Goal: Information Seeking & Learning: Learn about a topic

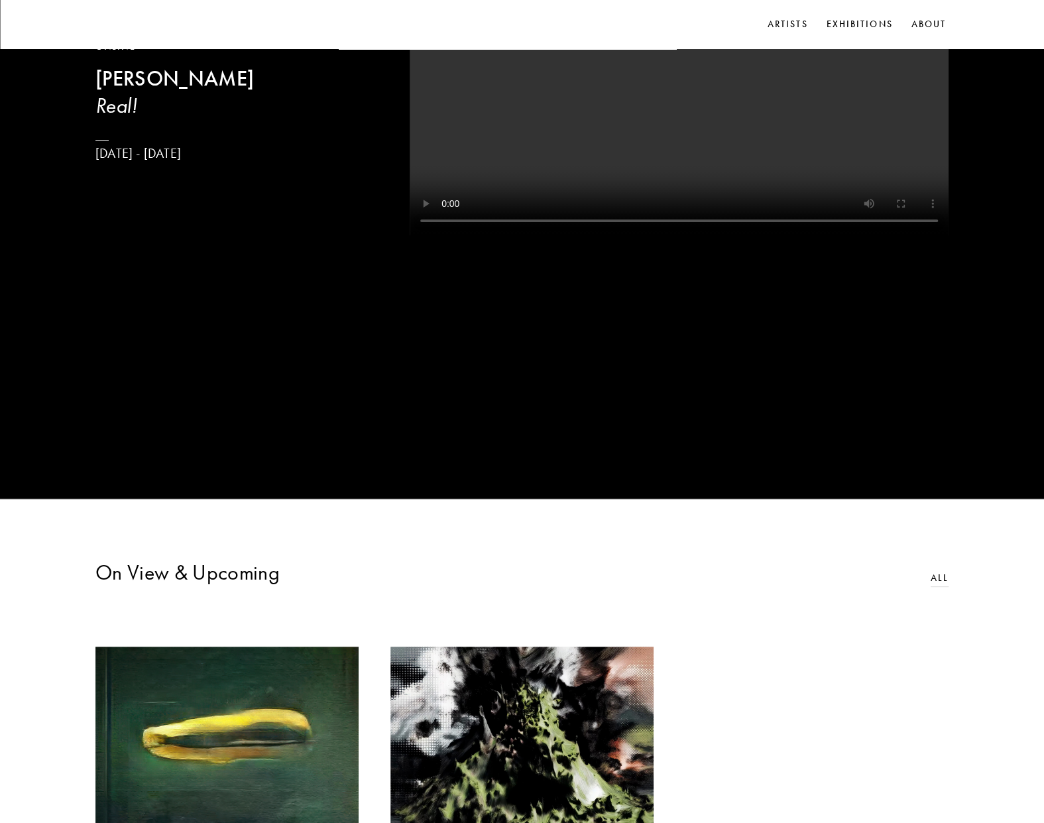
scroll to position [729, 0]
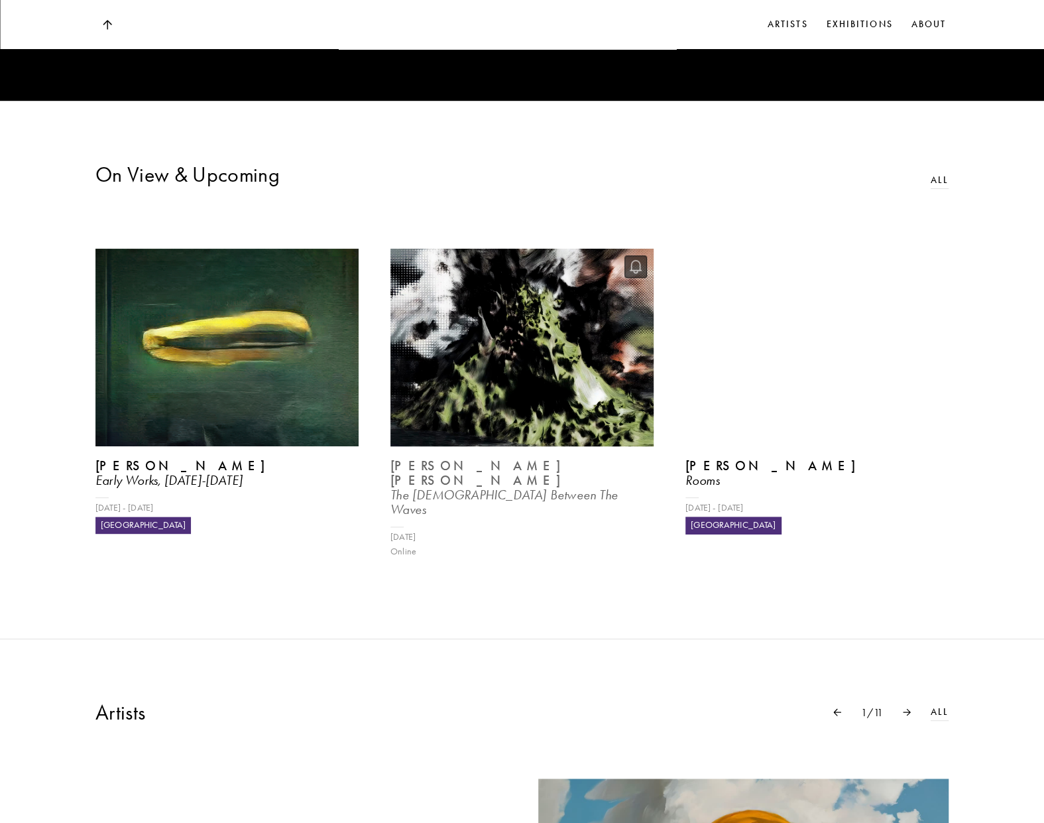
click at [573, 389] on img at bounding box center [522, 348] width 271 height 204
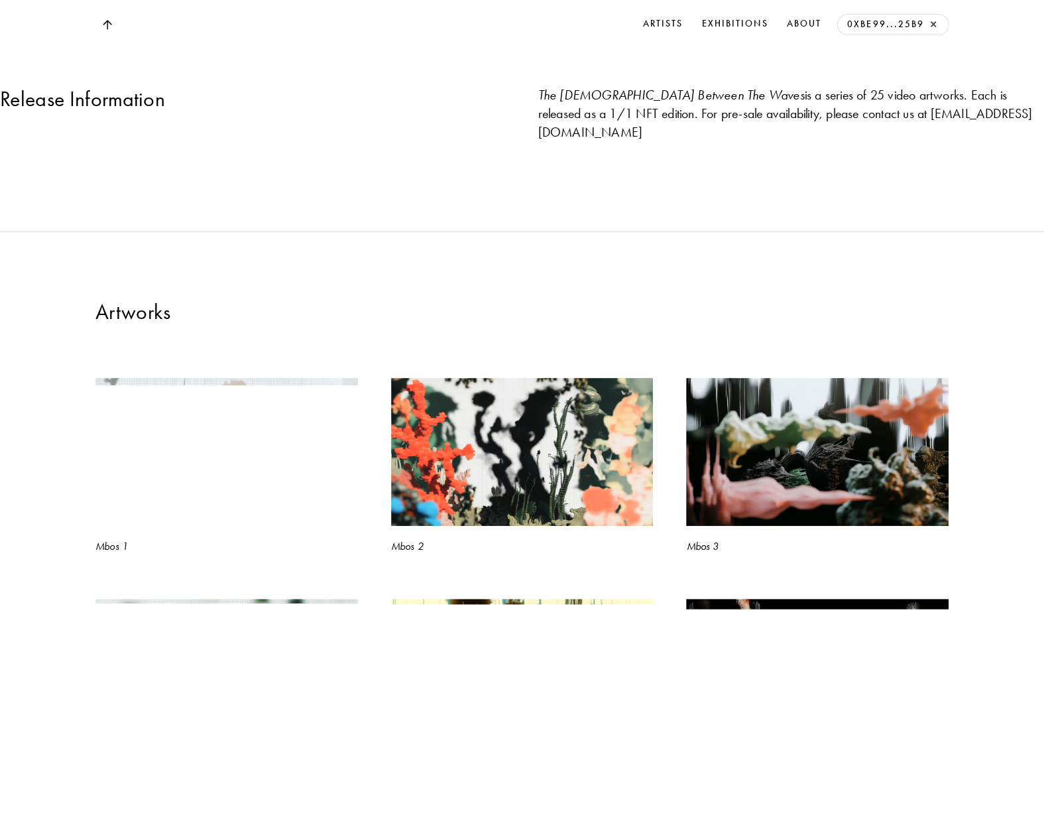
scroll to position [1194, 0]
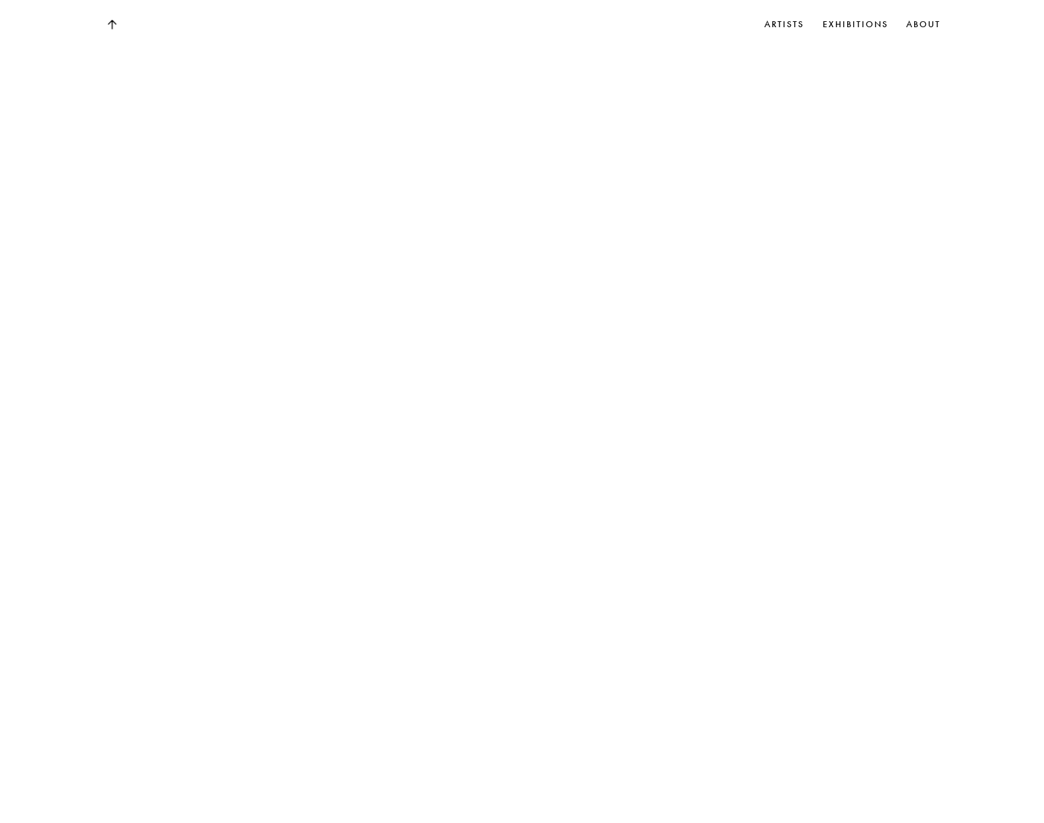
scroll to position [729, 0]
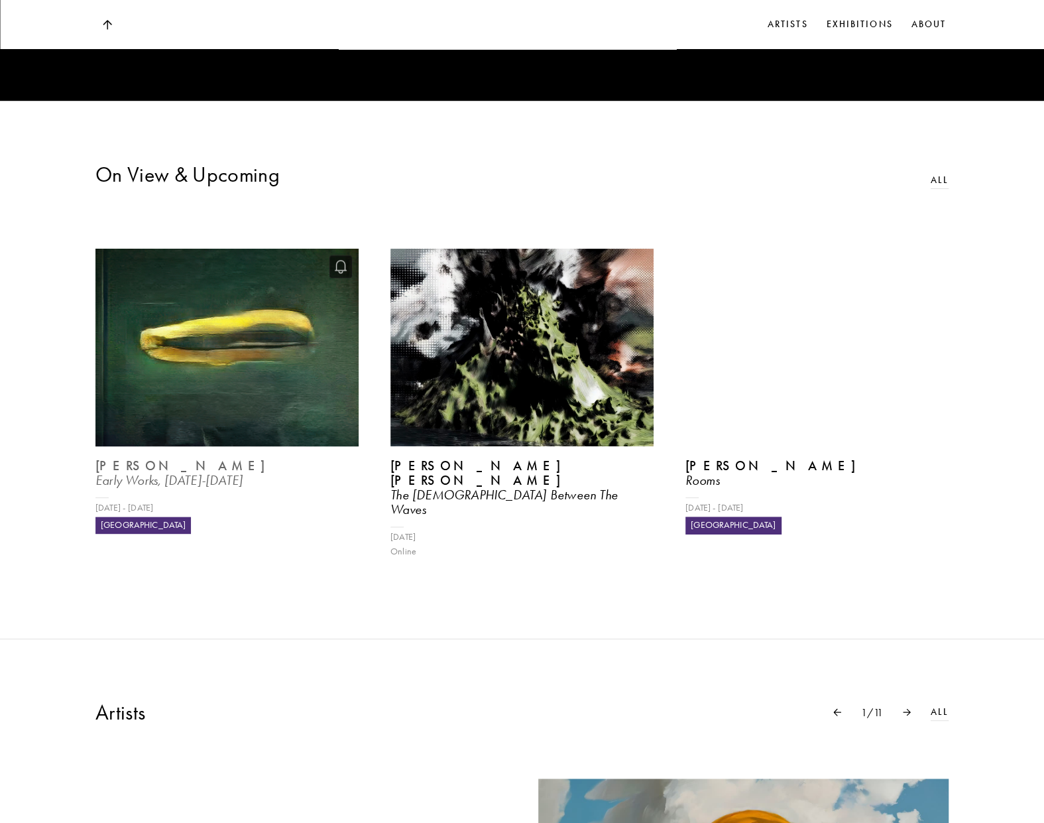
click at [244, 385] on img at bounding box center [227, 348] width 271 height 204
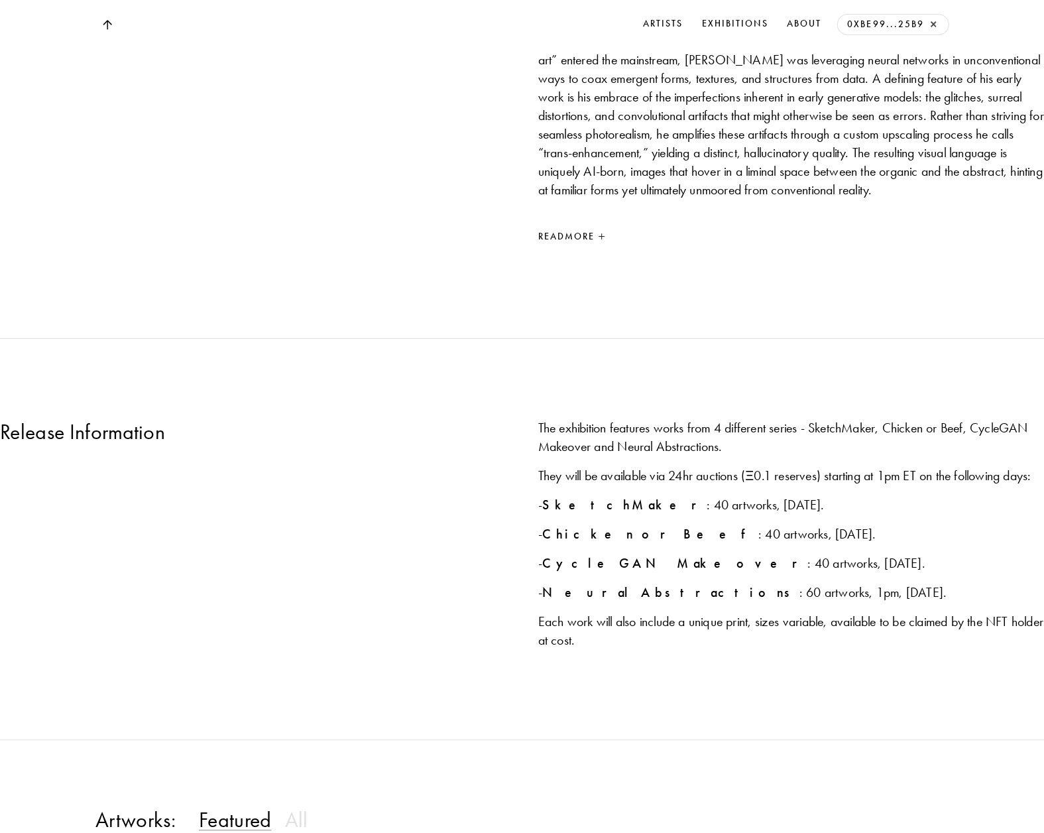
scroll to position [1127, 0]
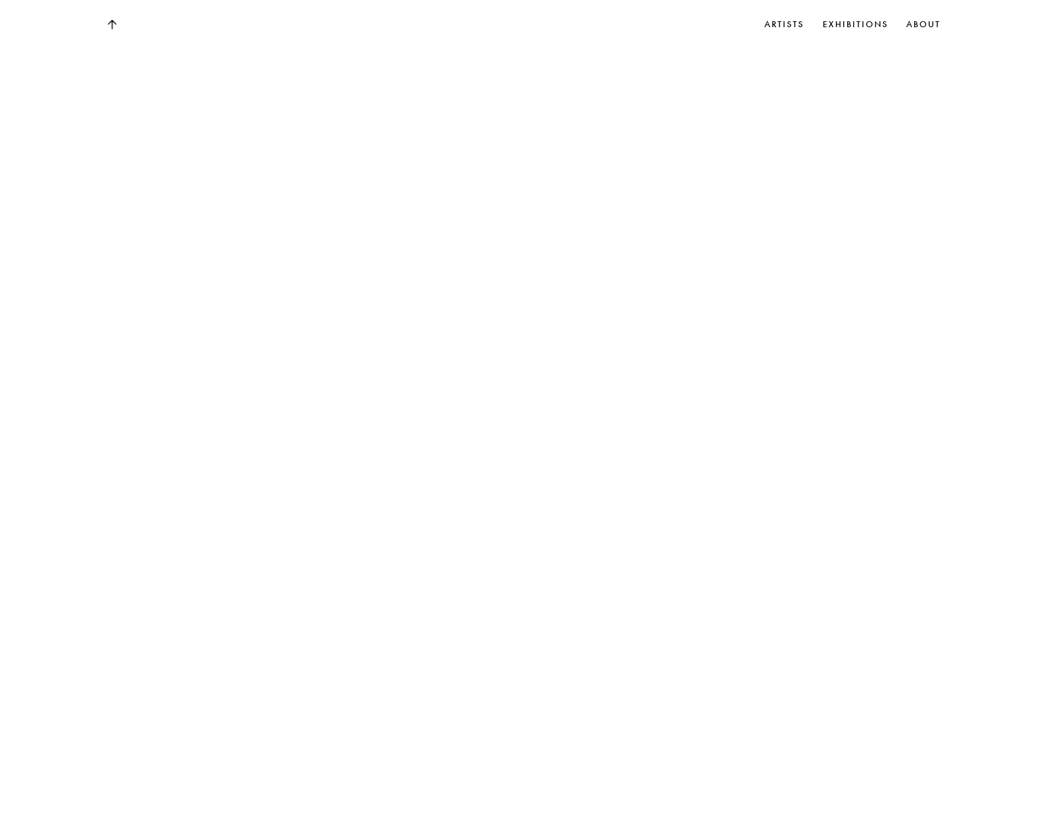
scroll to position [729, 0]
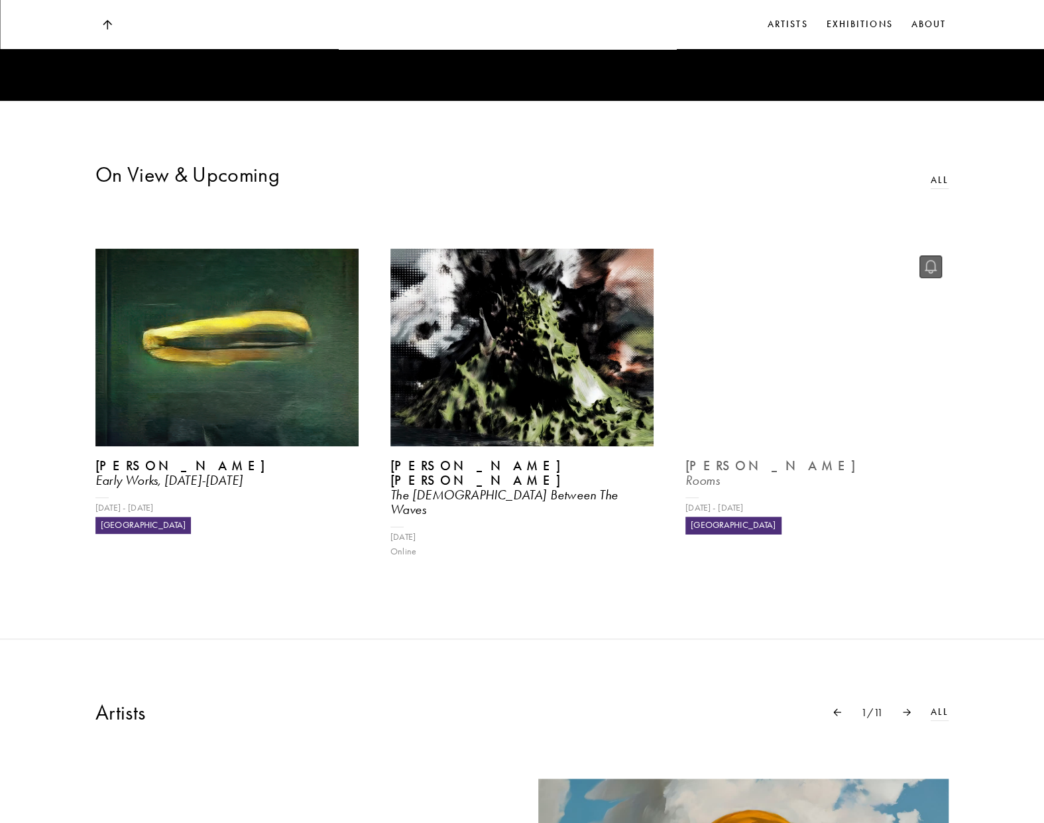
click at [844, 340] on video at bounding box center [817, 348] width 271 height 204
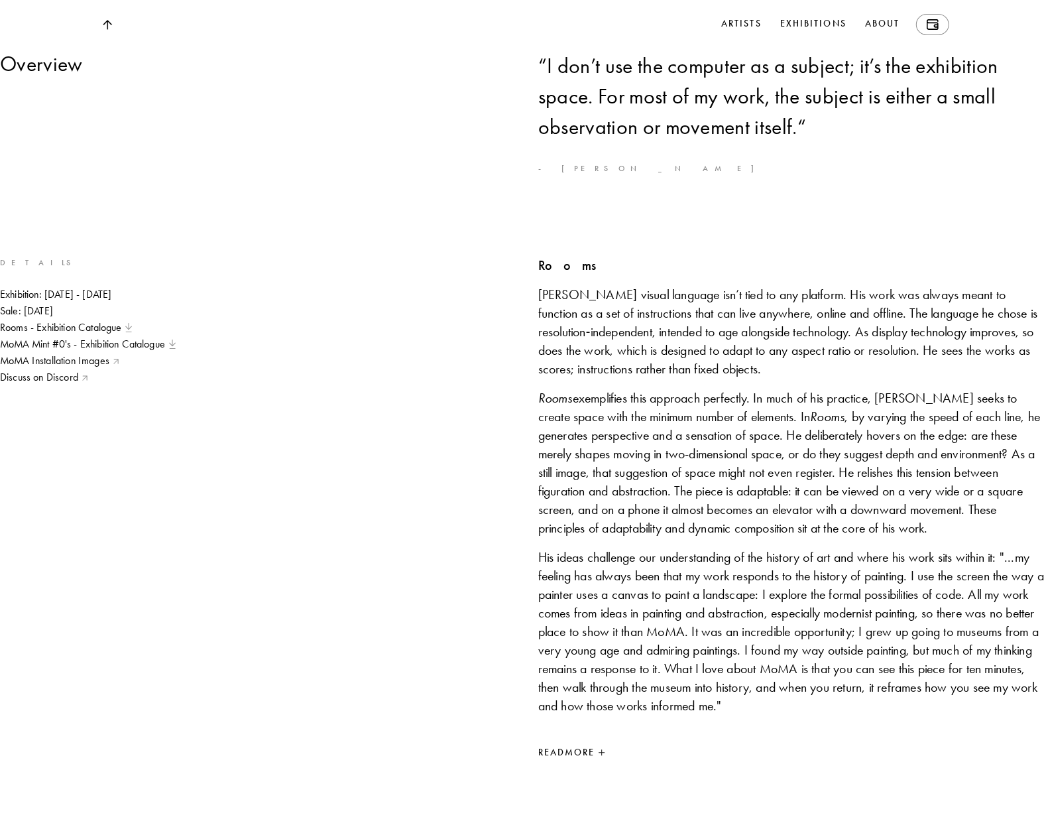
scroll to position [928, 0]
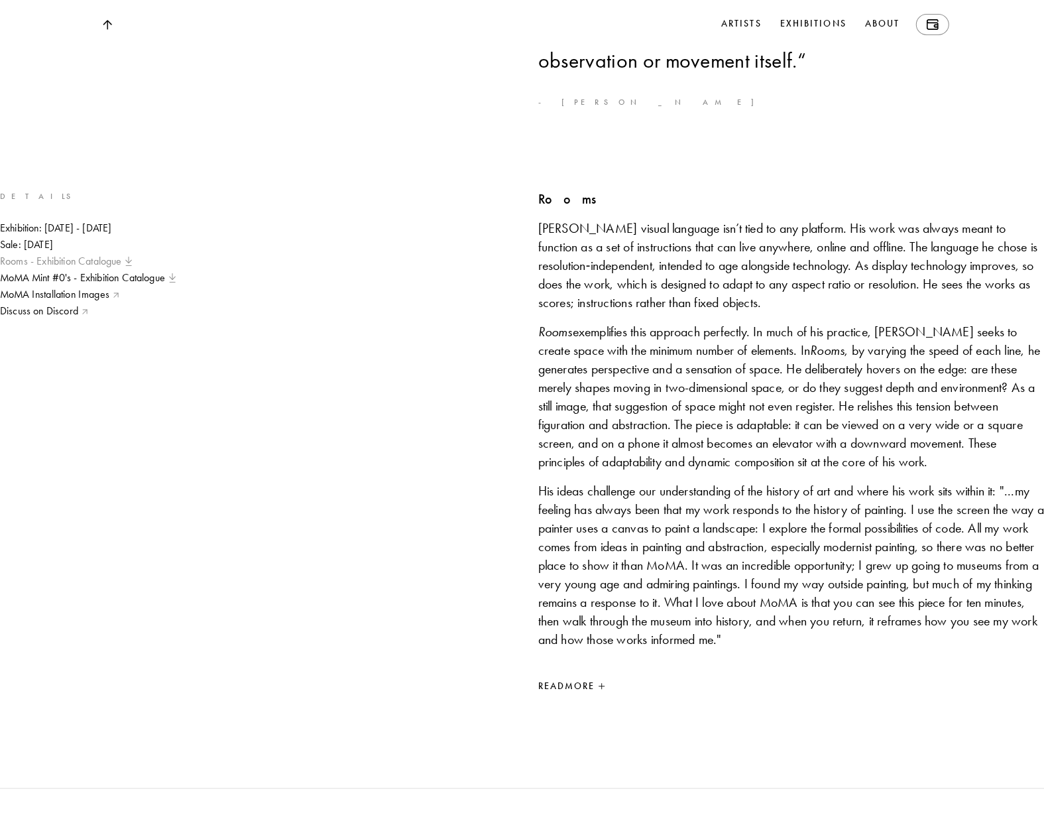
click at [132, 269] on link "Rooms - Exhibition Catalogue" at bounding box center [66, 261] width 132 height 15
click at [176, 285] on link "MoMA Mint #0's - Exhibition Catalogue" at bounding box center [88, 278] width 176 height 15
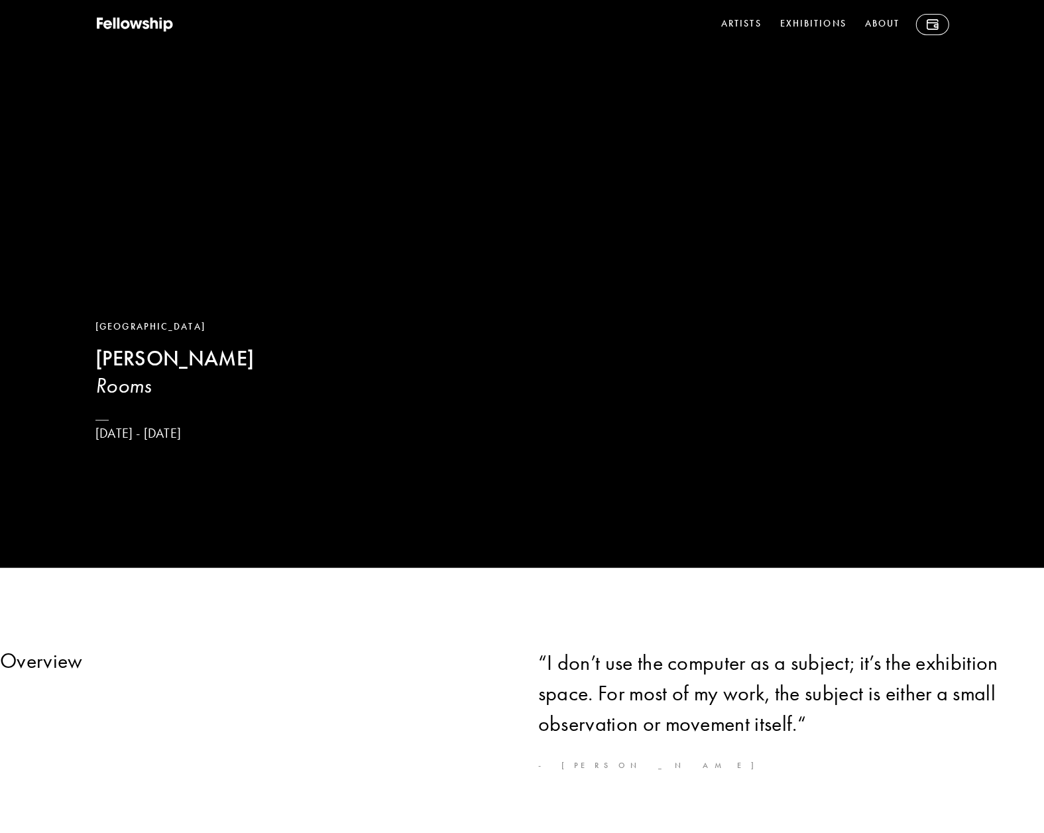
scroll to position [597, 0]
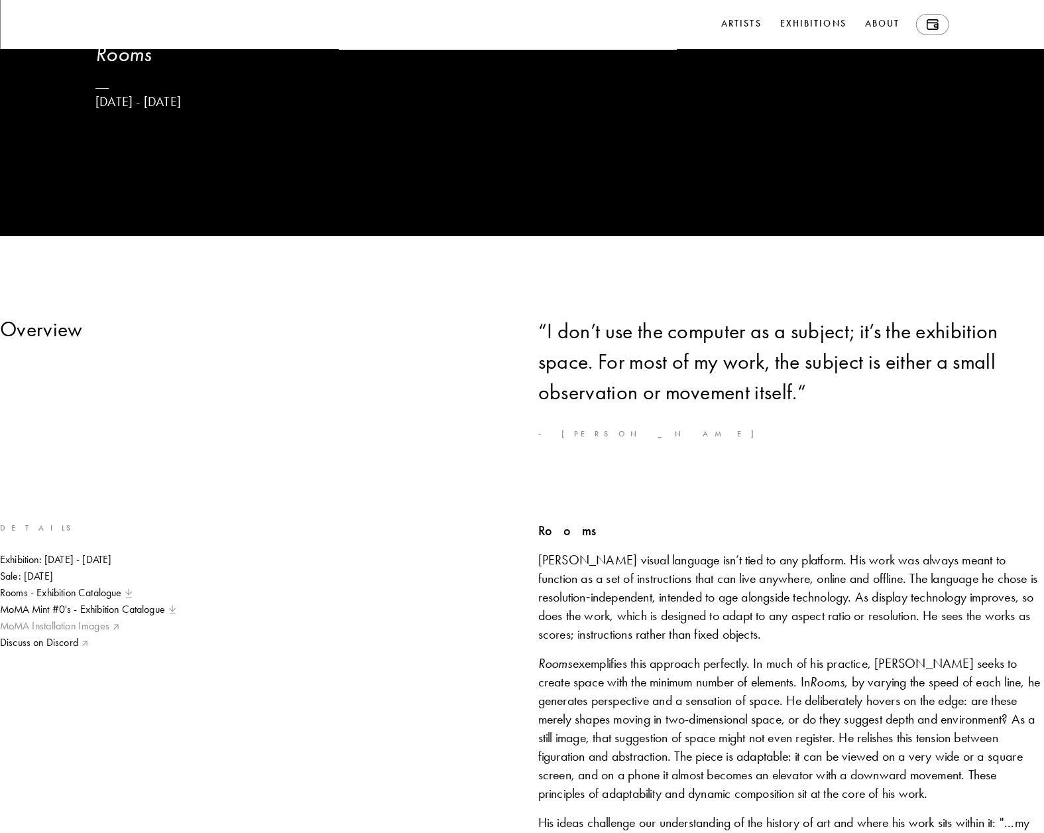
click at [121, 633] on link "MoMA Installation Images" at bounding box center [60, 626] width 121 height 15
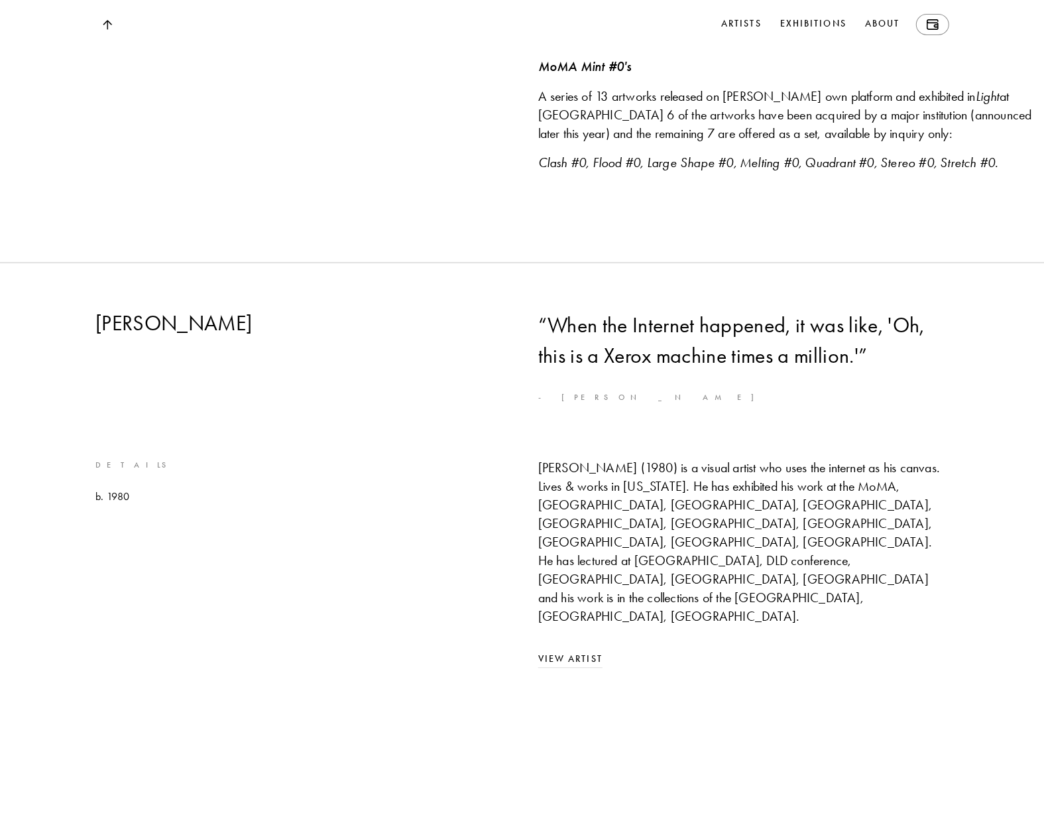
scroll to position [1724, 0]
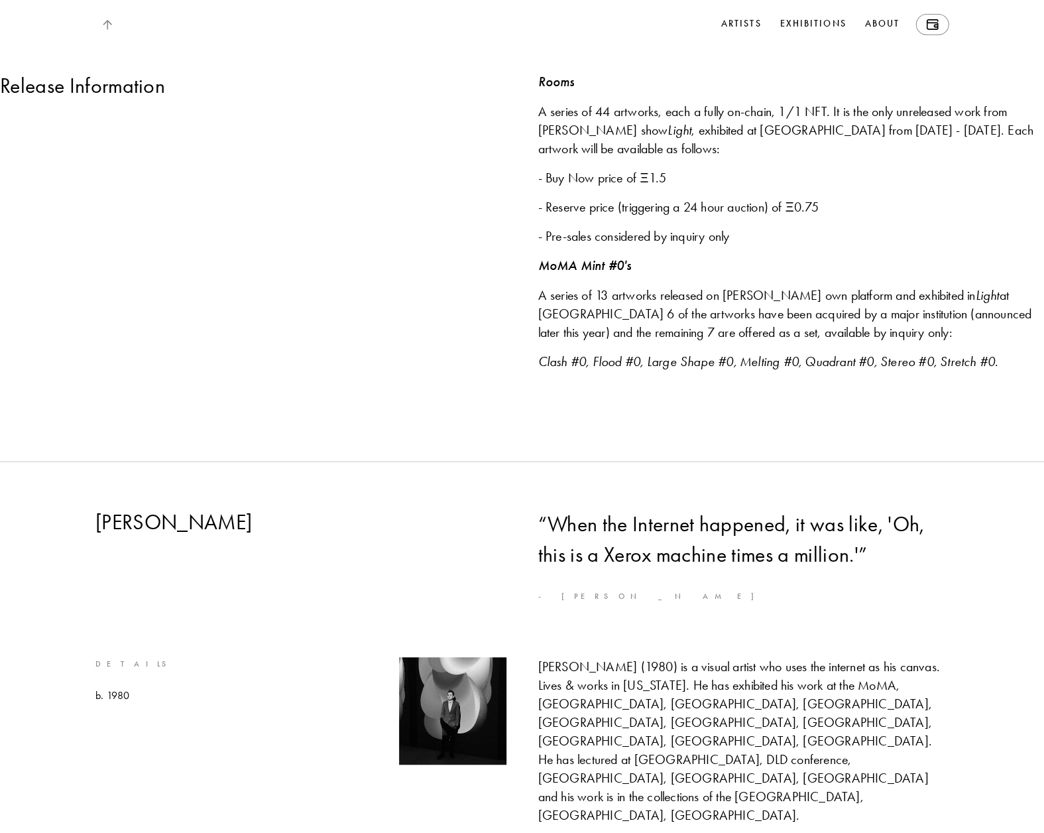
click at [110, 23] on img at bounding box center [106, 25] width 9 height 10
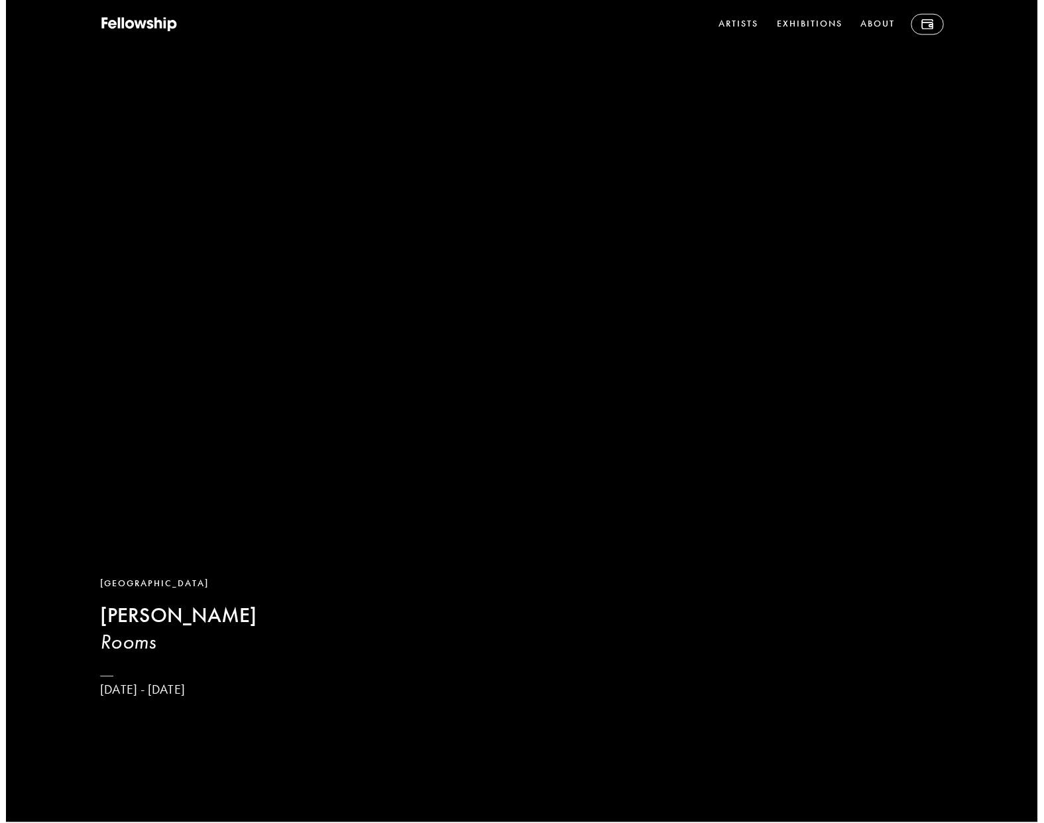
scroll to position [0, 0]
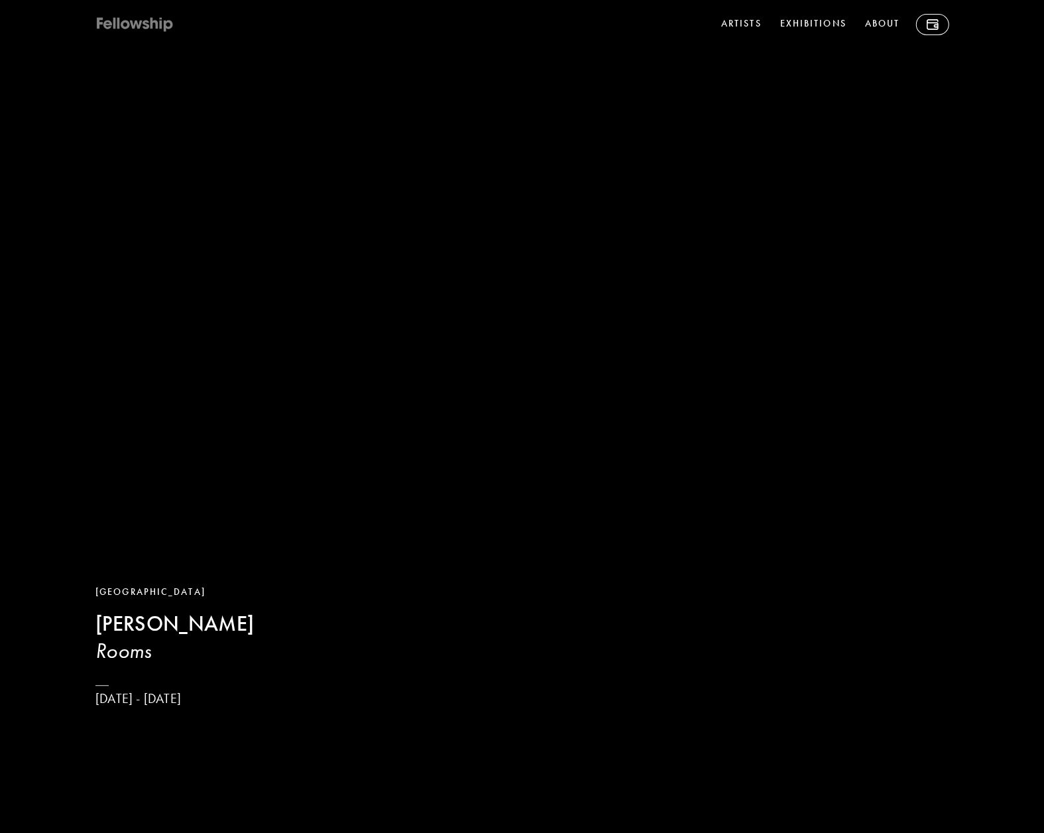
click at [137, 19] on icon at bounding box center [135, 25] width 80 height 17
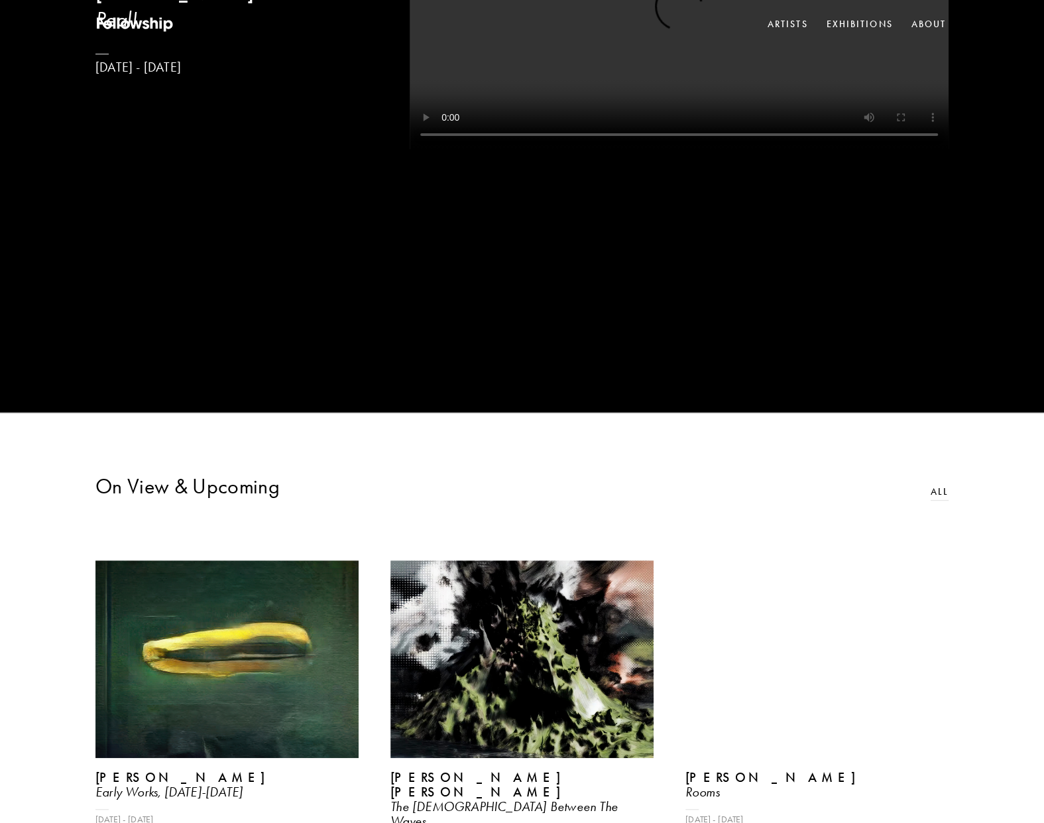
scroll to position [265, 0]
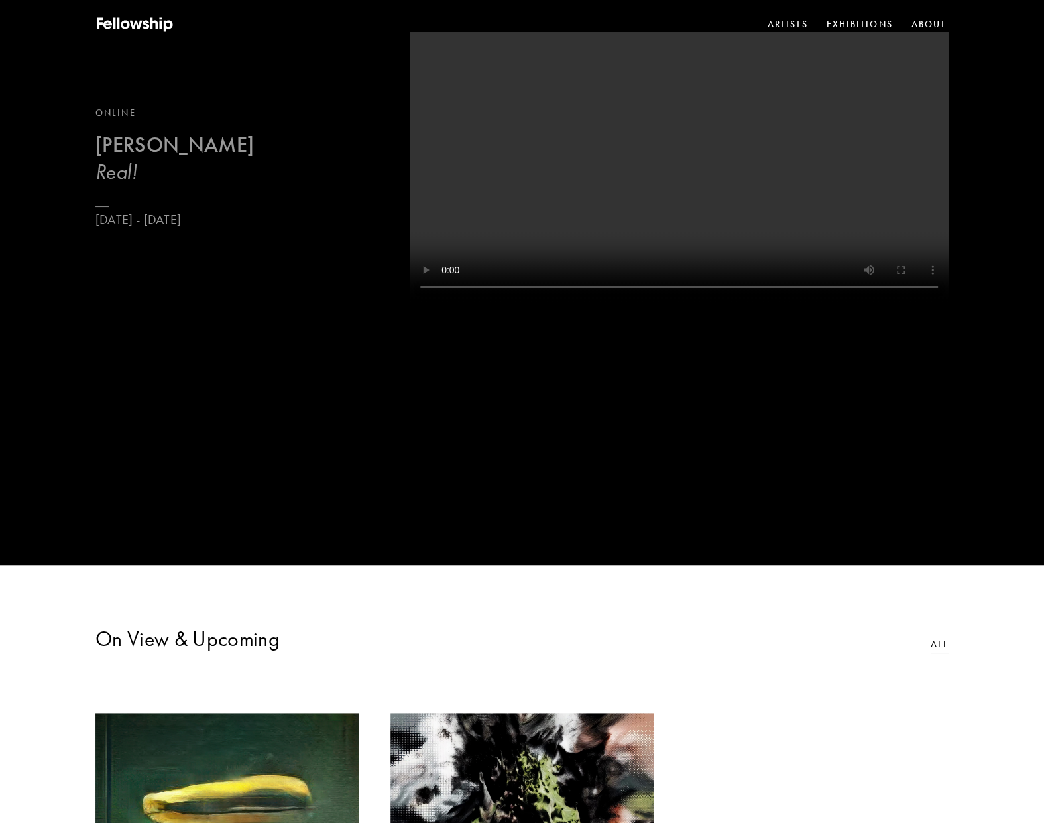
click at [178, 142] on b "[PERSON_NAME]" at bounding box center [174, 145] width 158 height 26
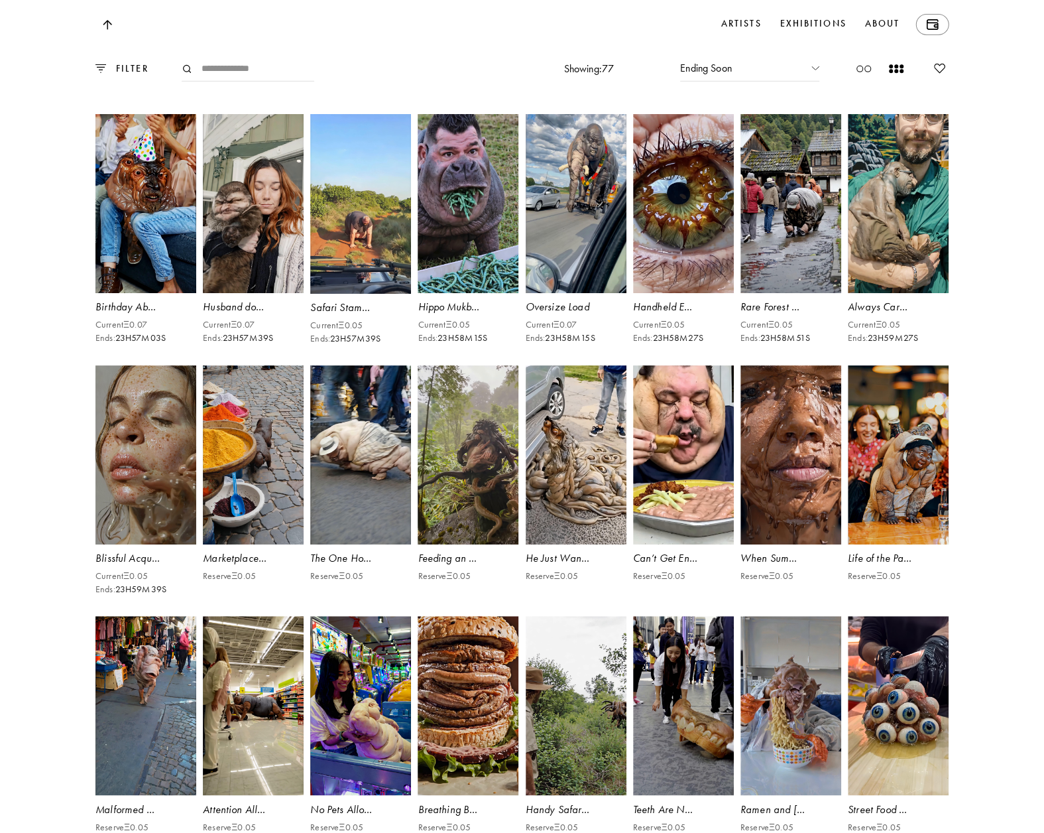
scroll to position [2653, 0]
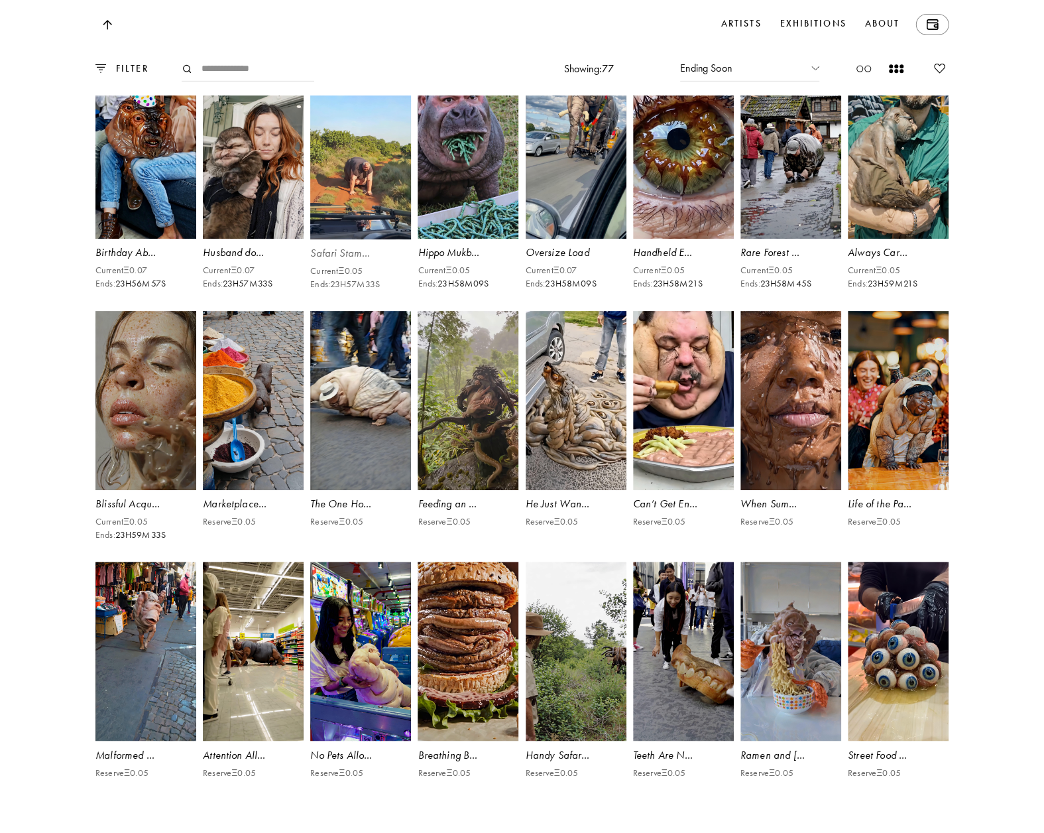
click at [387, 242] on video at bounding box center [361, 149] width 104 height 186
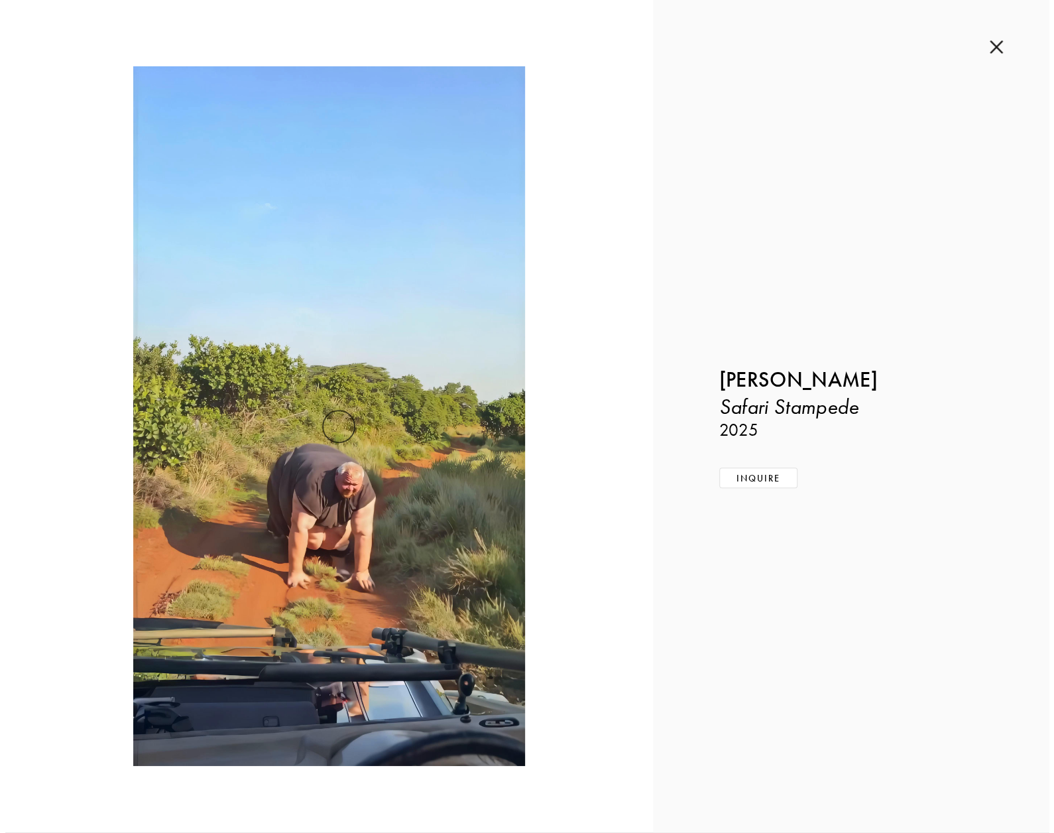
scroll to position [2639, 0]
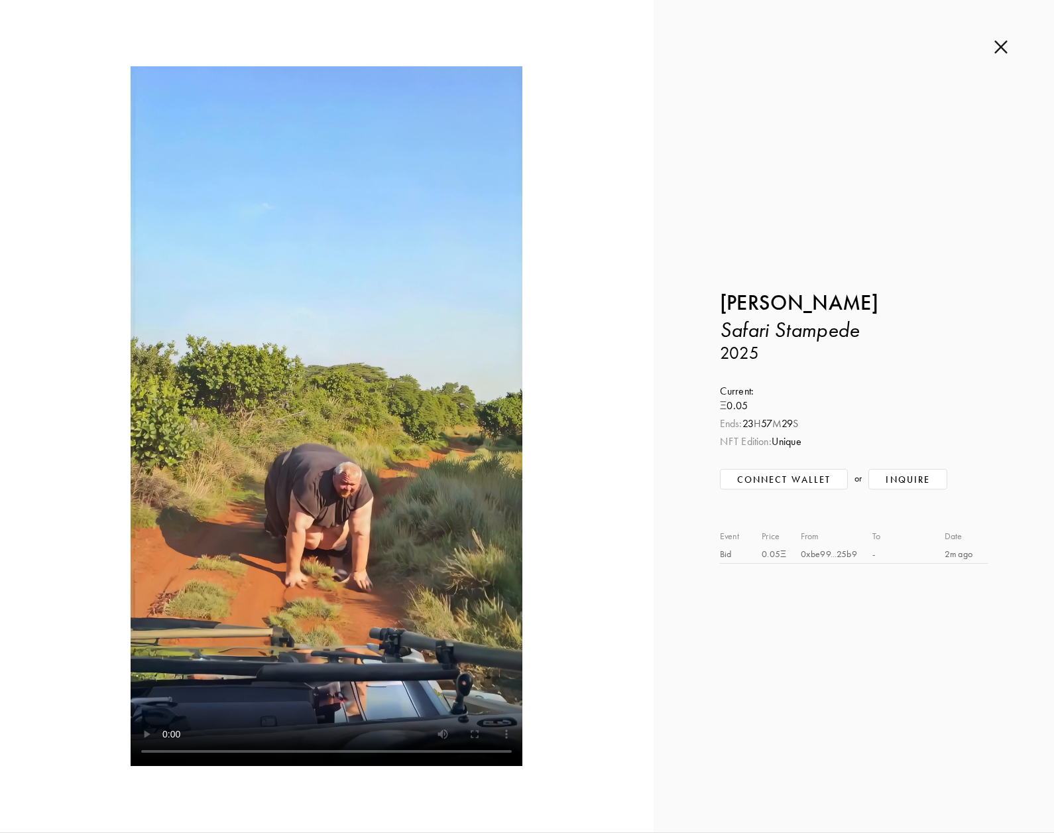
click at [1003, 47] on img at bounding box center [1001, 47] width 13 height 15
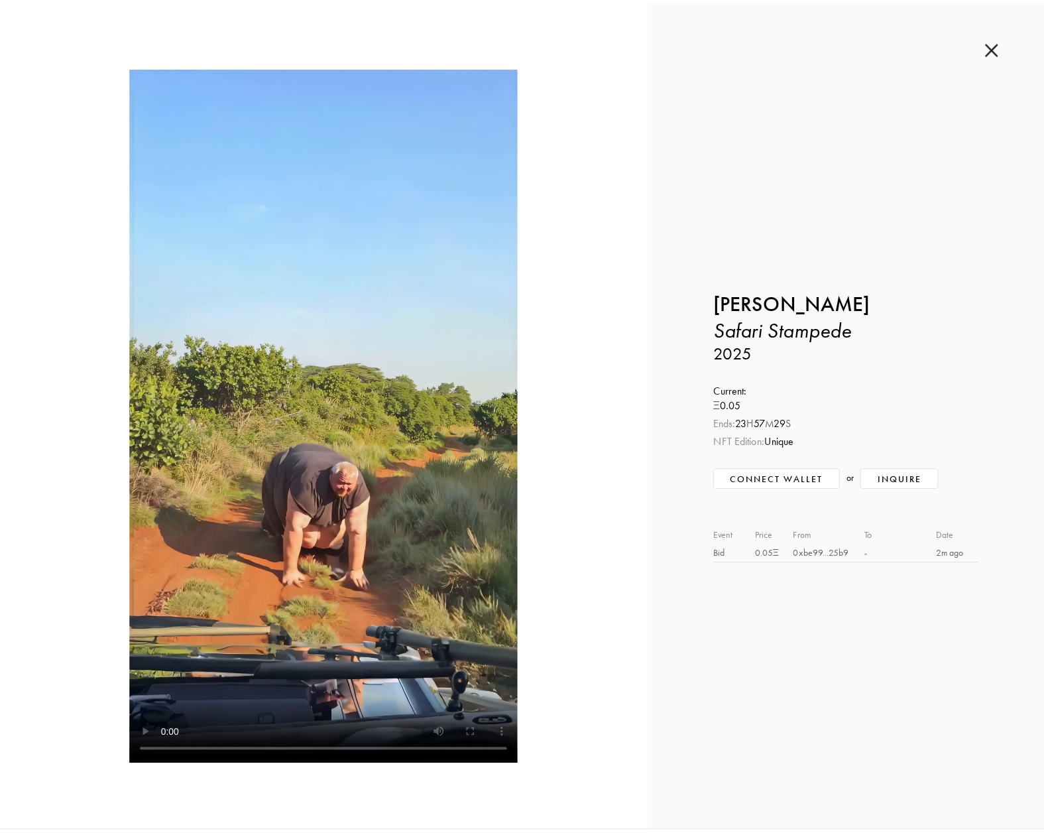
scroll to position [2653, 0]
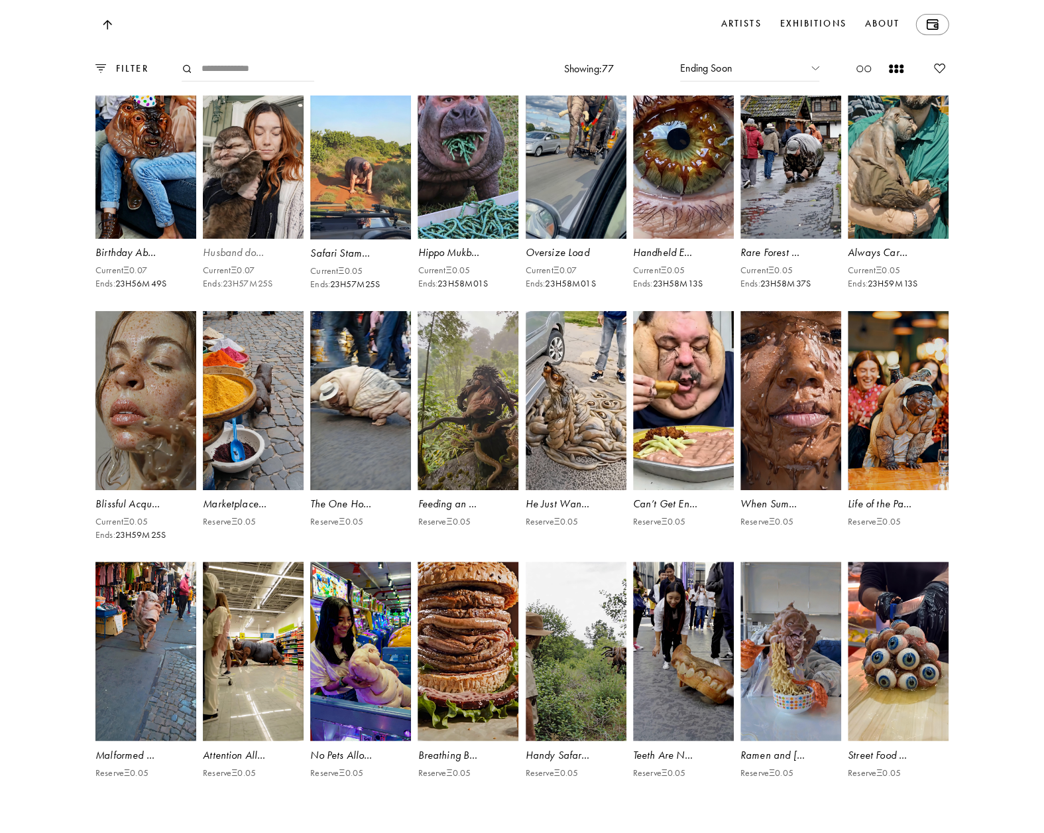
click at [249, 231] on video at bounding box center [254, 148] width 104 height 185
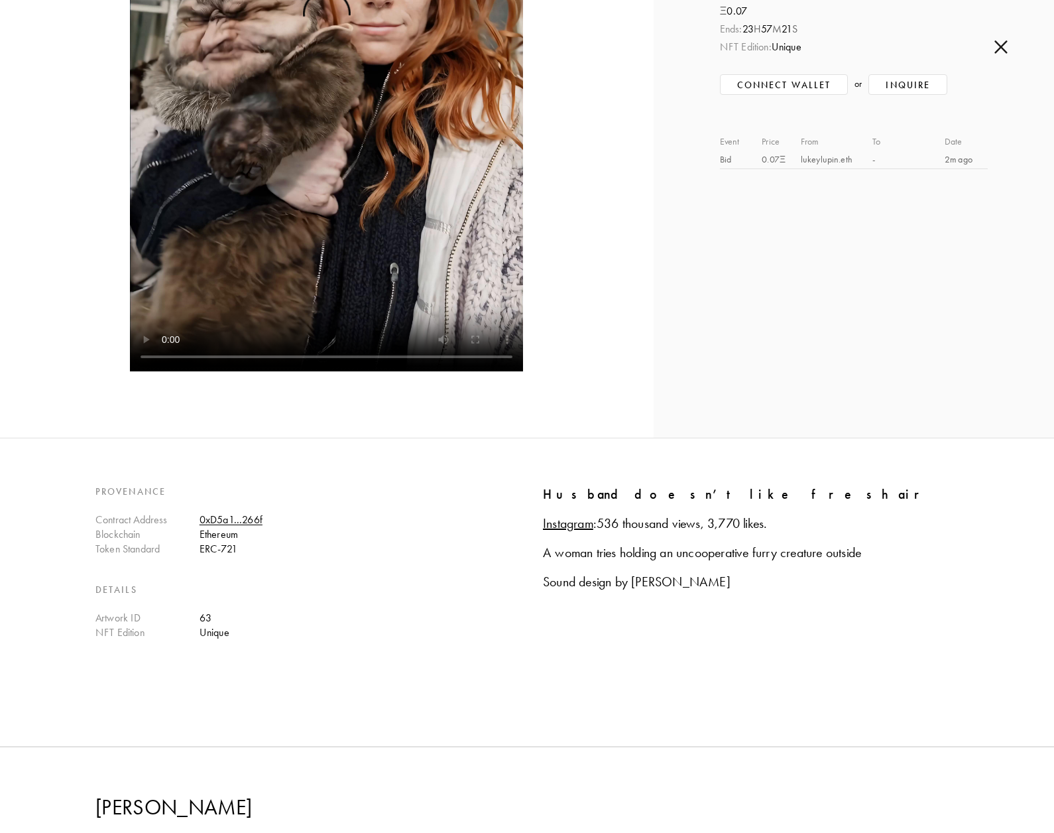
scroll to position [398, 0]
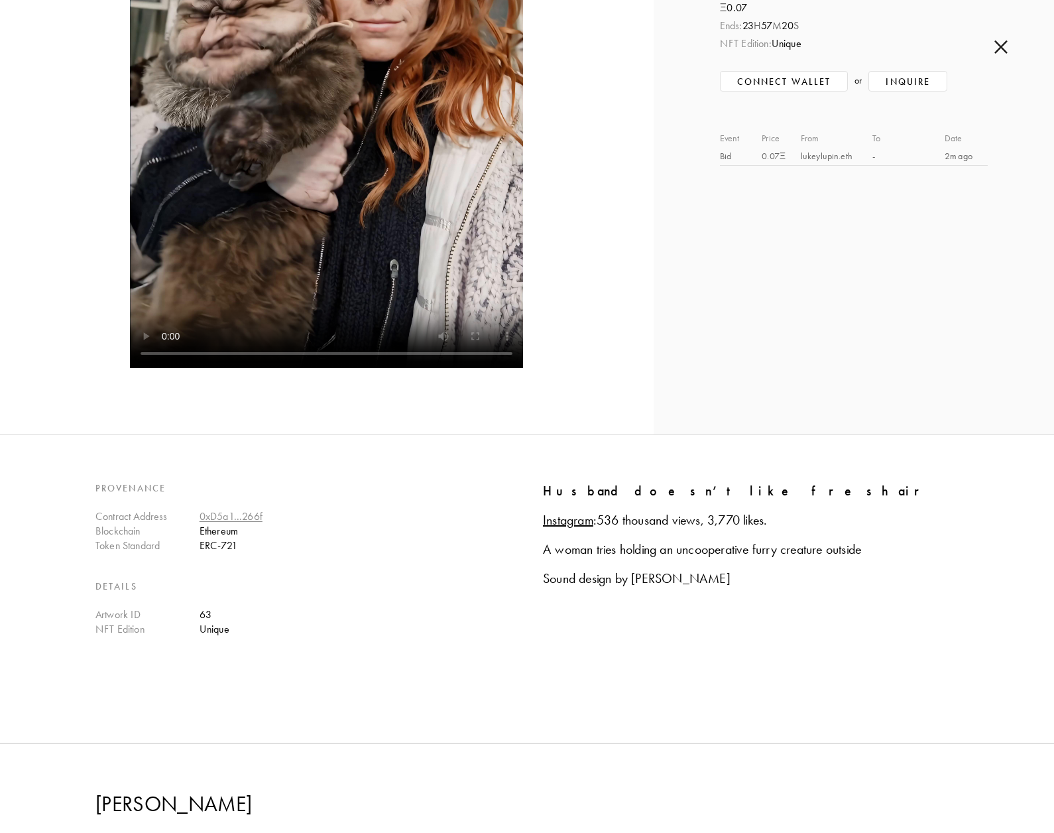
click at [239, 520] on link "0xD5a1...266f" at bounding box center [231, 516] width 63 height 13
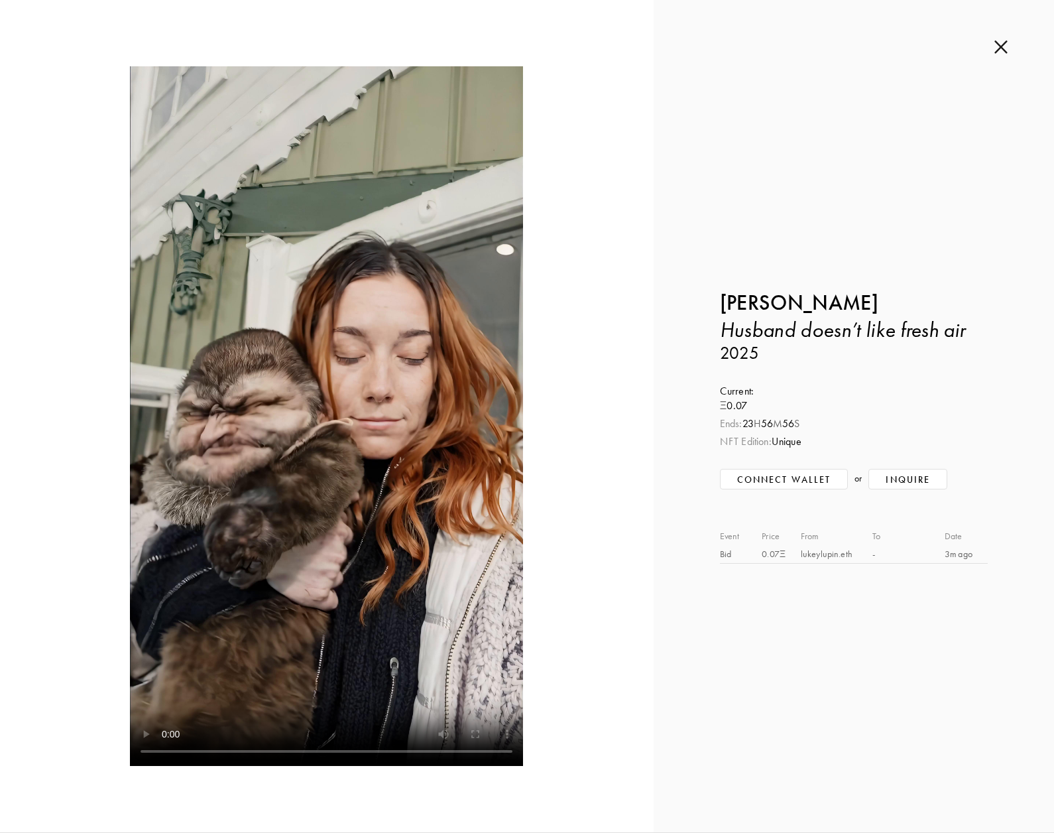
click at [1000, 48] on img at bounding box center [1001, 47] width 13 height 15
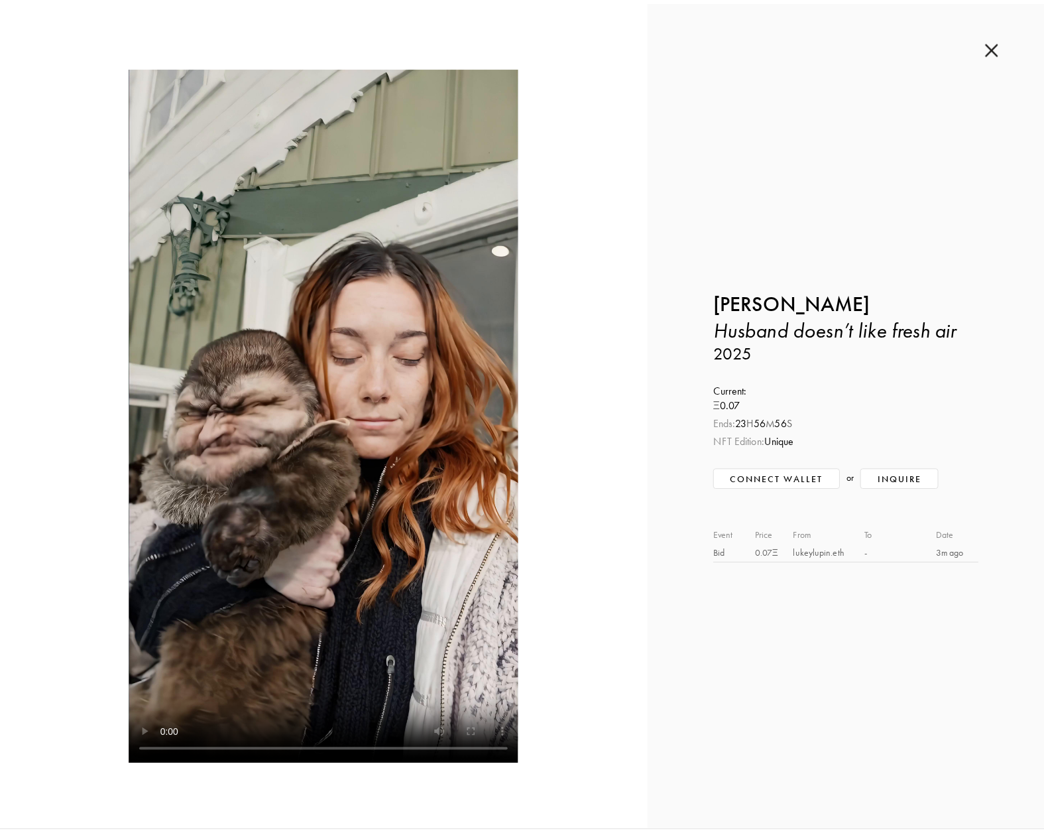
scroll to position [2653, 0]
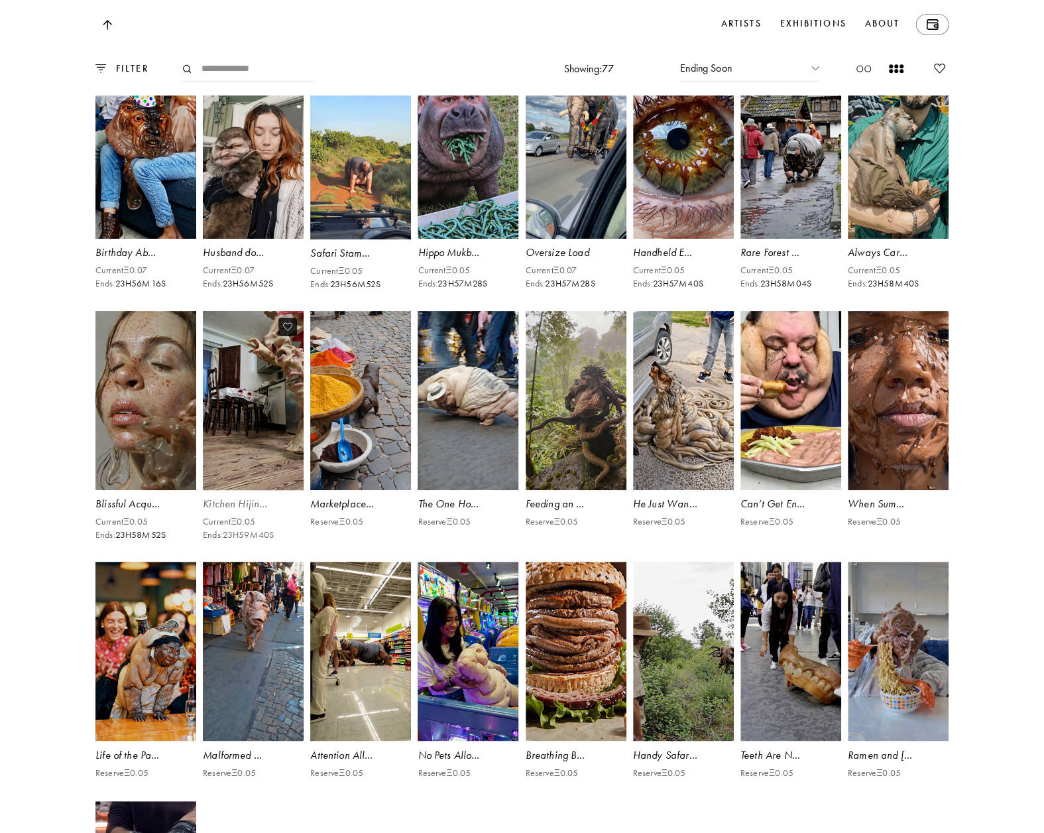
click at [290, 493] on video at bounding box center [254, 400] width 104 height 185
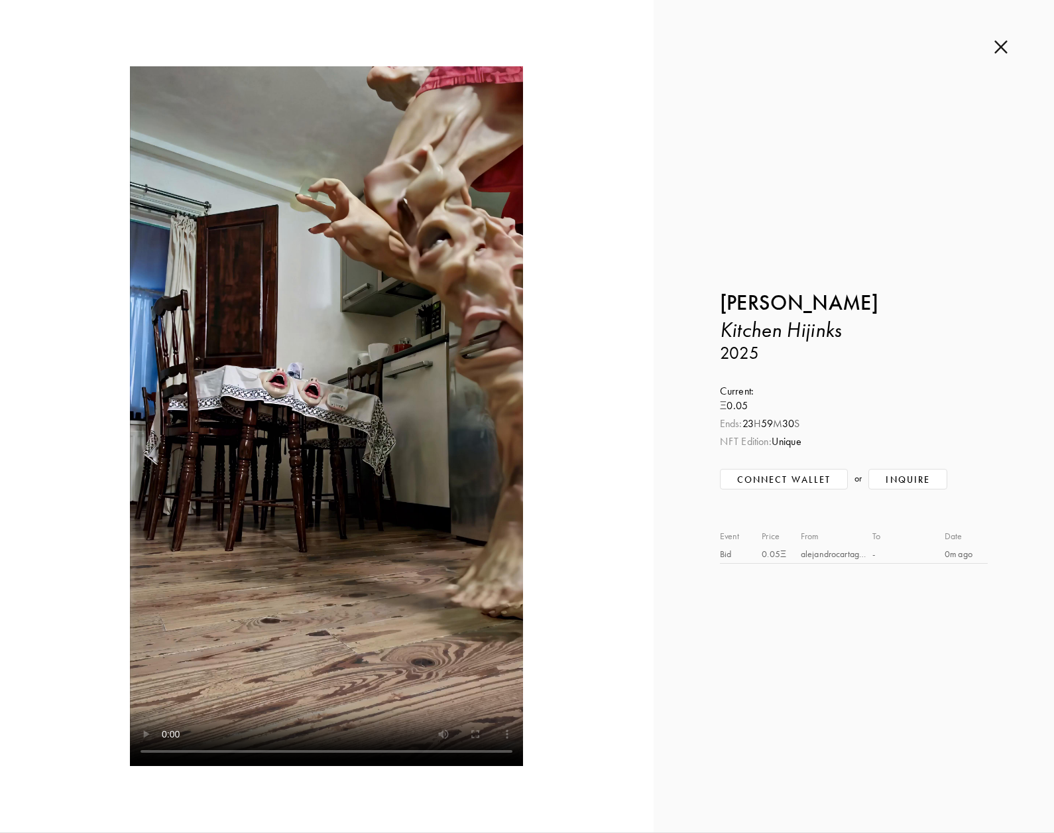
click at [1000, 48] on img at bounding box center [1001, 47] width 13 height 15
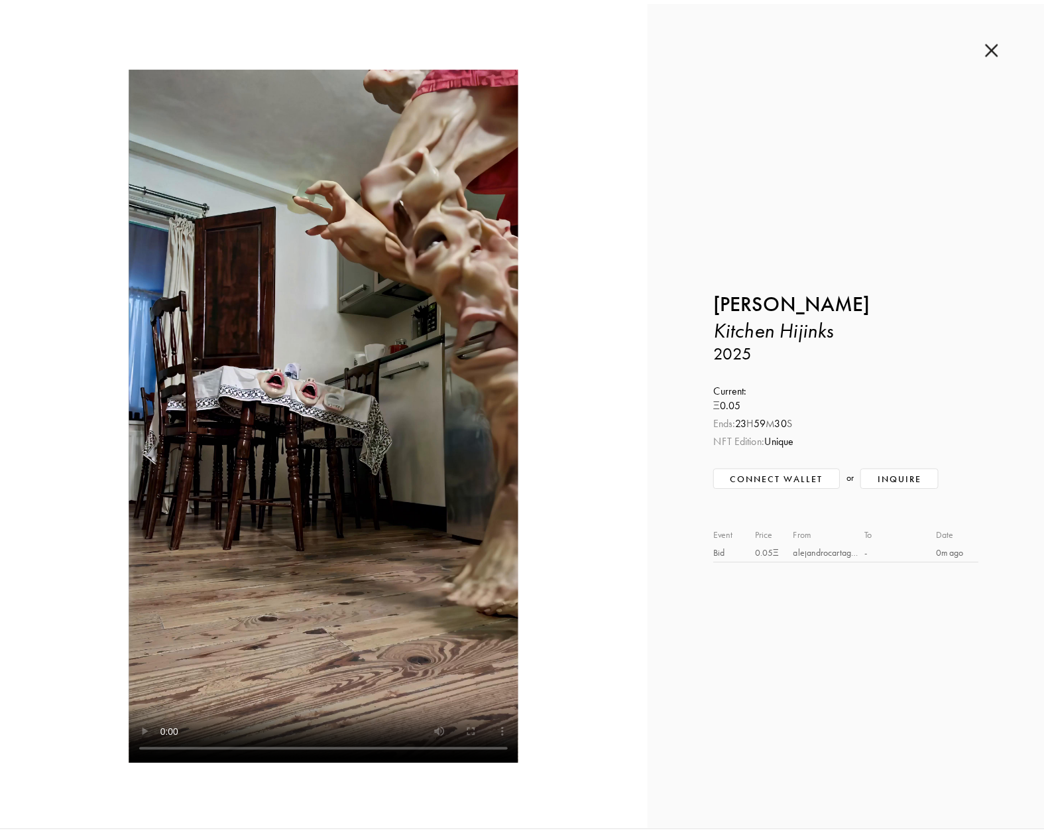
scroll to position [2653, 0]
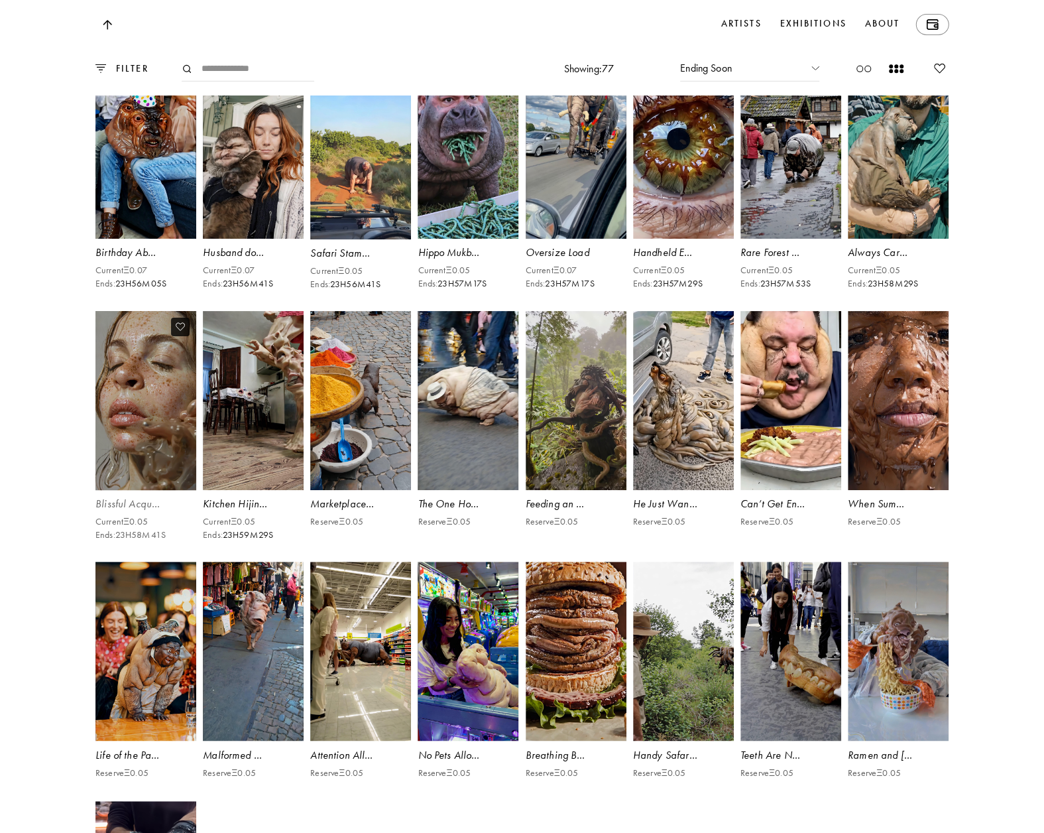
click at [165, 493] on video at bounding box center [146, 400] width 104 height 185
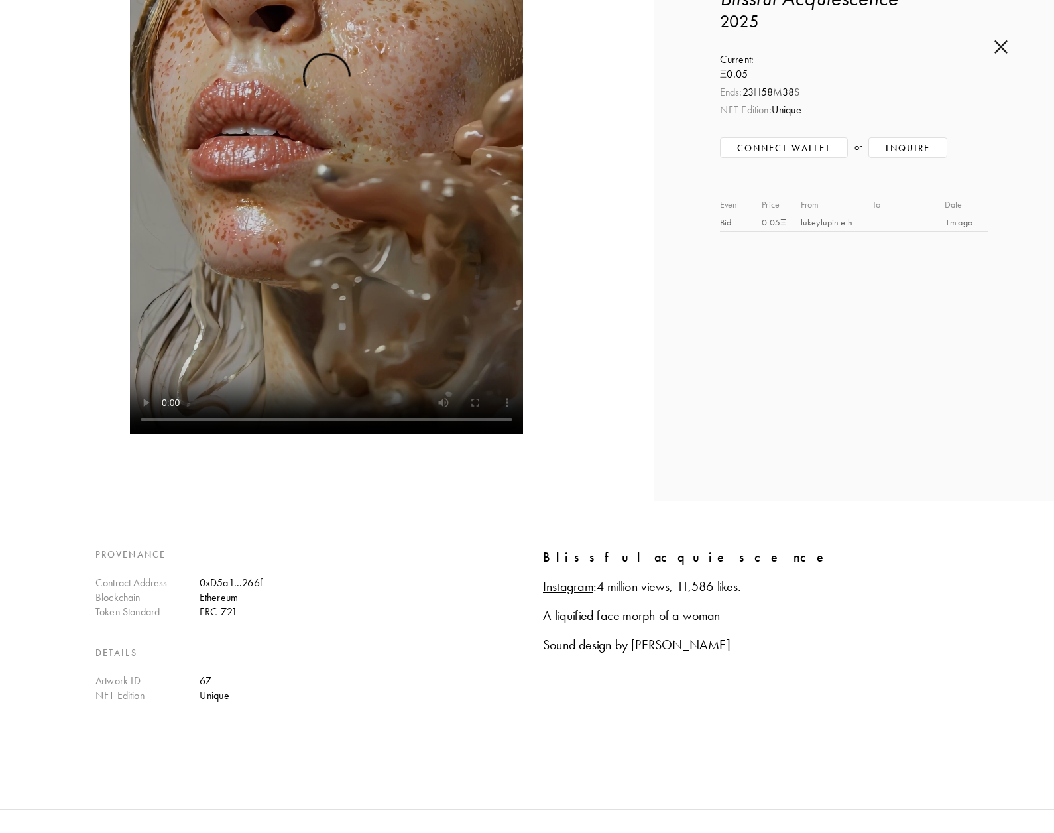
scroll to position [133, 0]
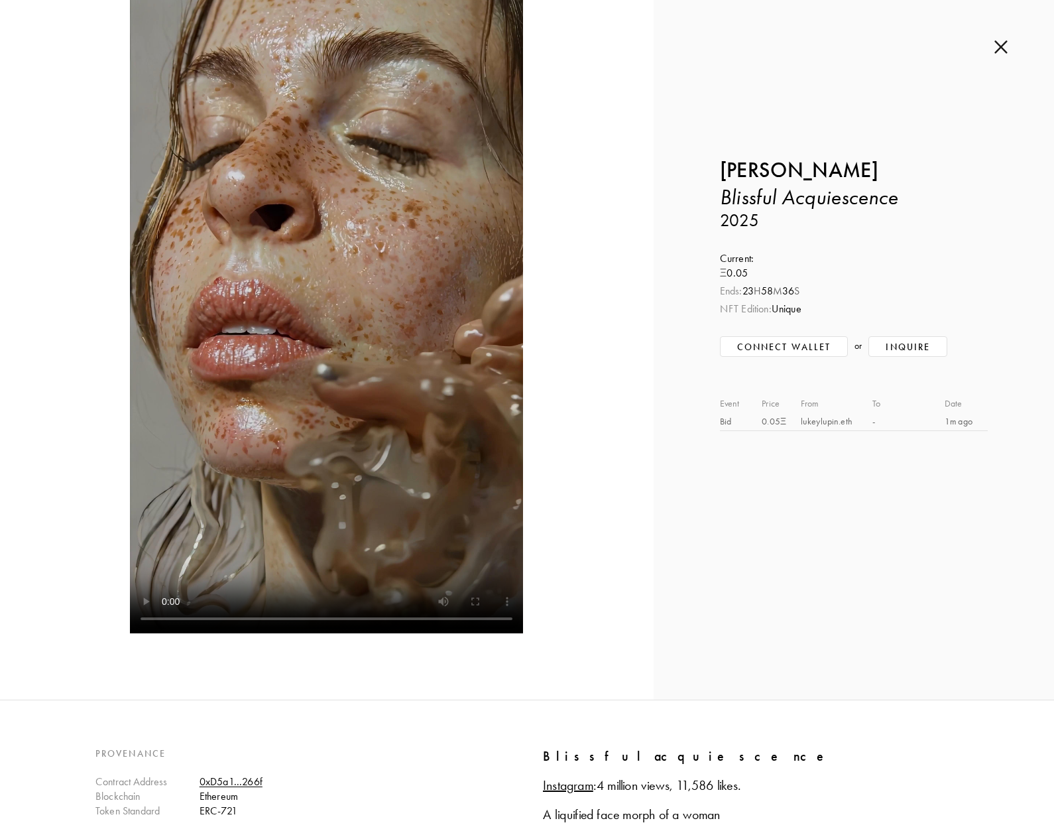
click at [1002, 42] on img at bounding box center [1001, 47] width 13 height 15
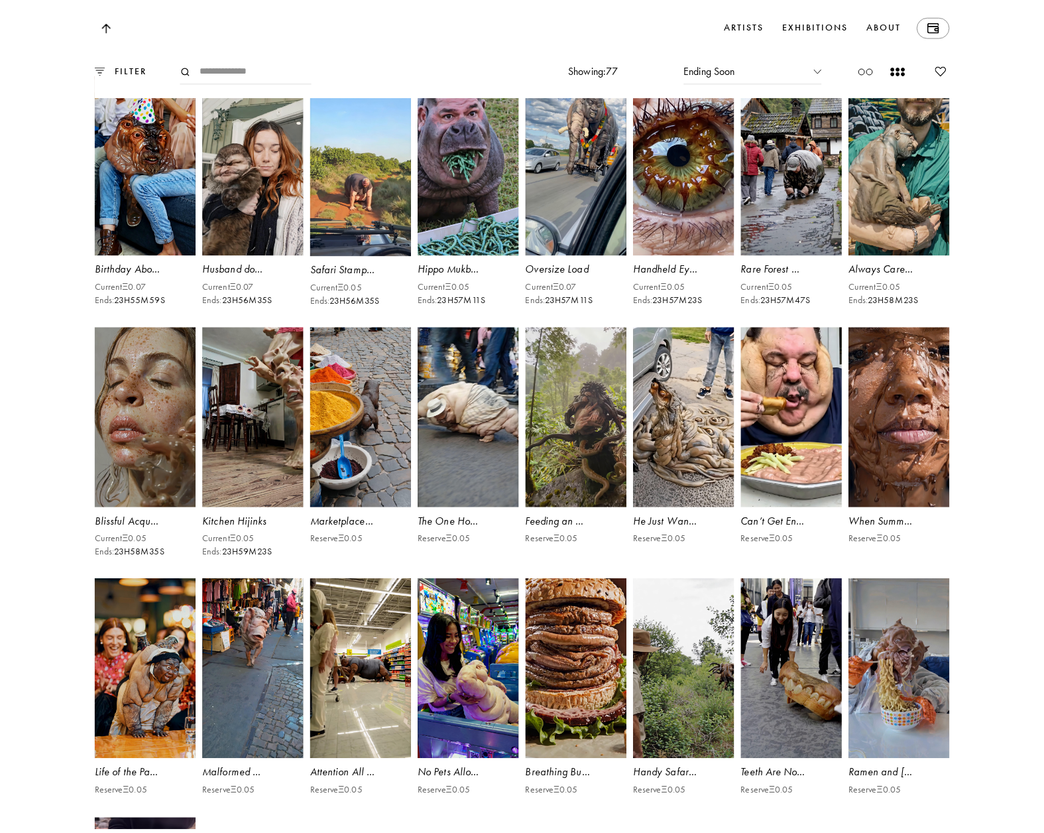
scroll to position [2653, 0]
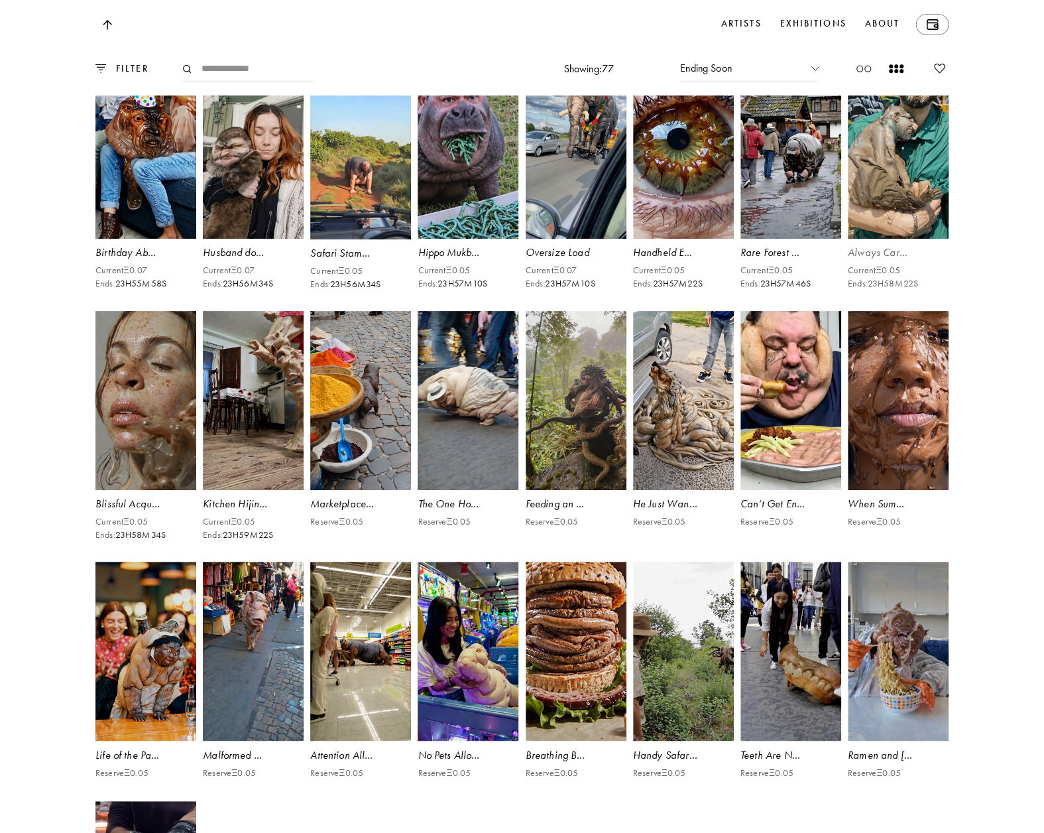
click at [903, 241] on video at bounding box center [899, 148] width 104 height 185
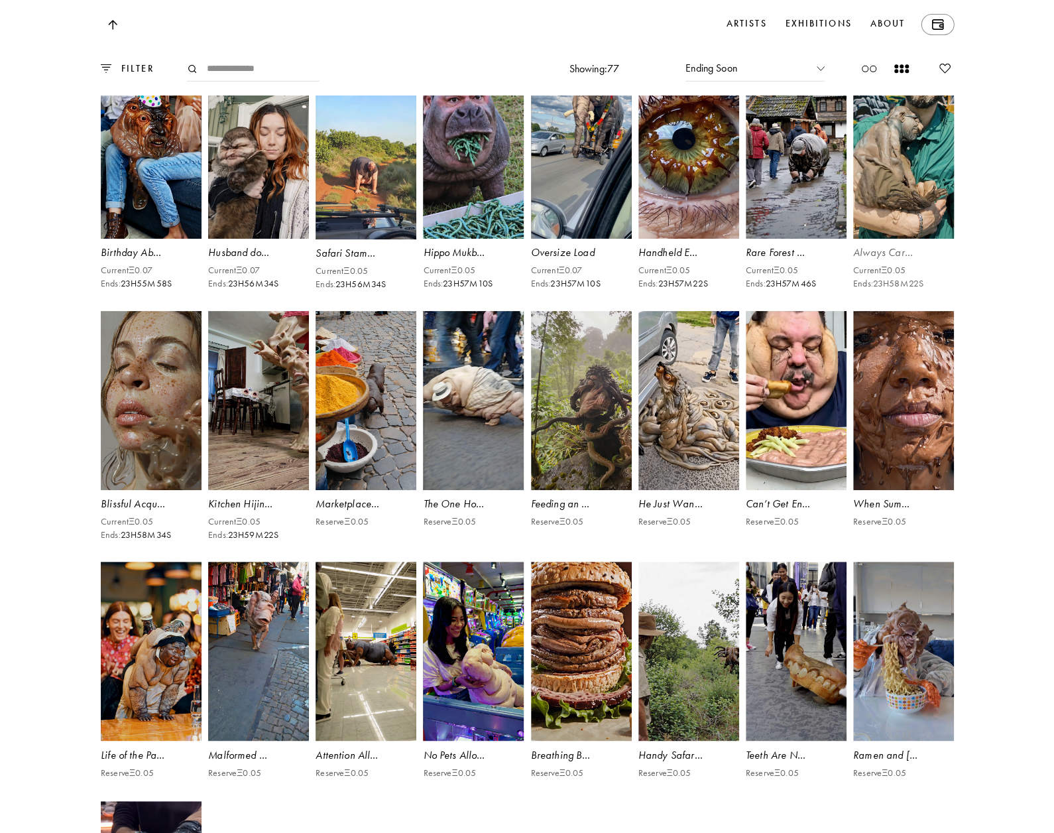
scroll to position [2639, 0]
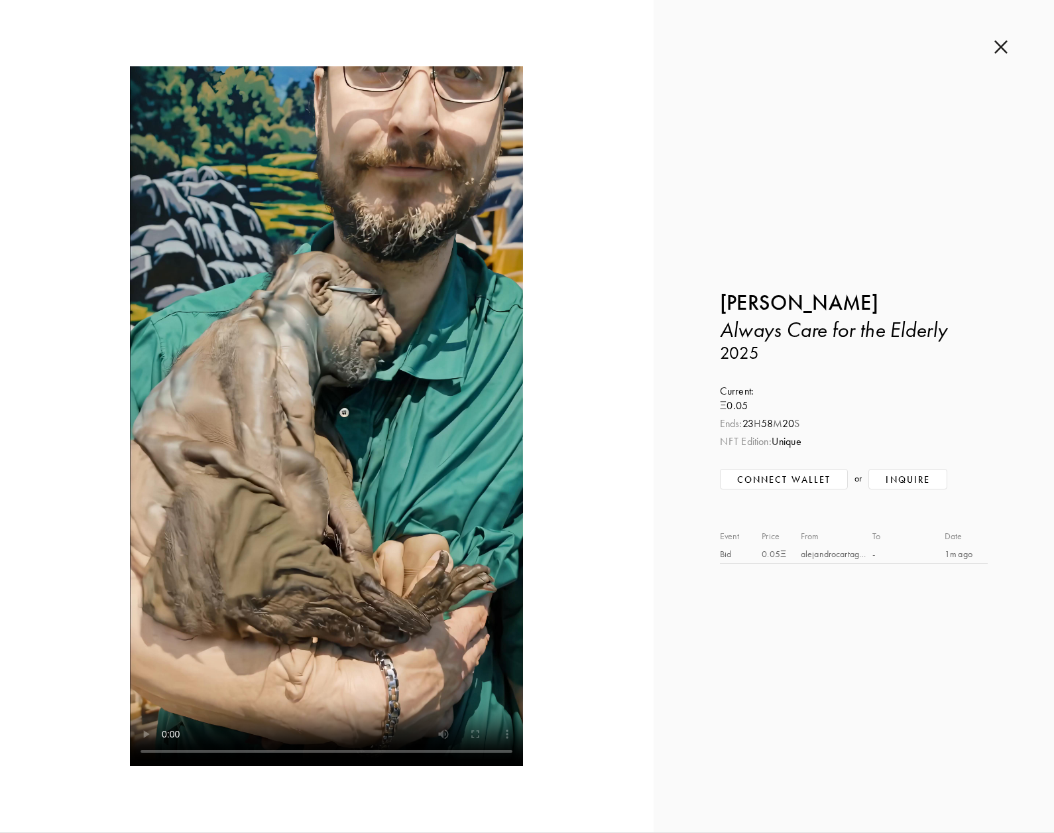
click at [997, 48] on img at bounding box center [1001, 47] width 13 height 15
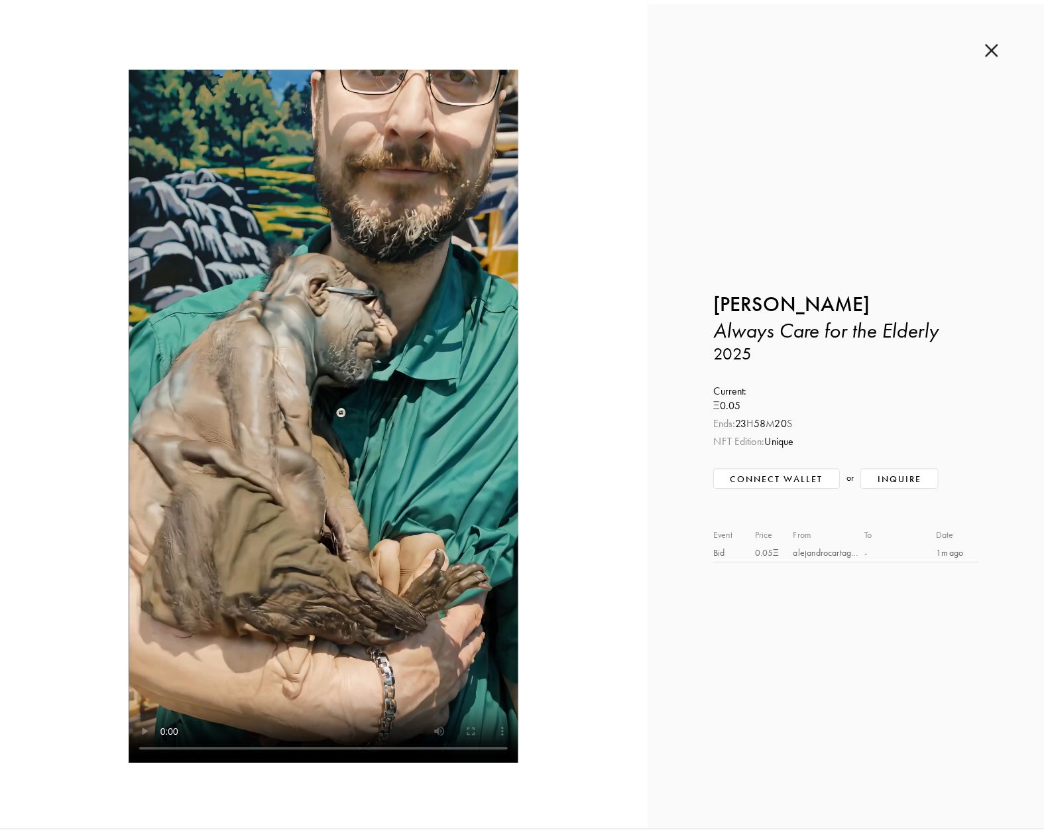
scroll to position [2653, 0]
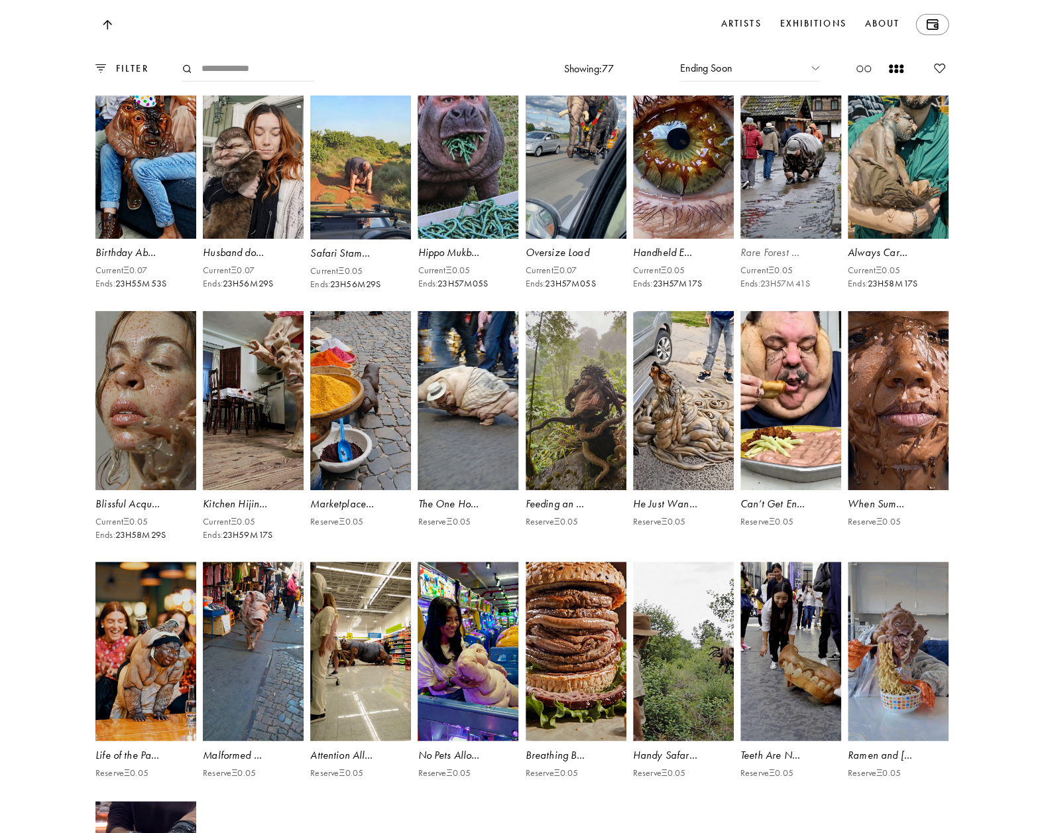
click at [787, 235] on video at bounding box center [791, 148] width 104 height 185
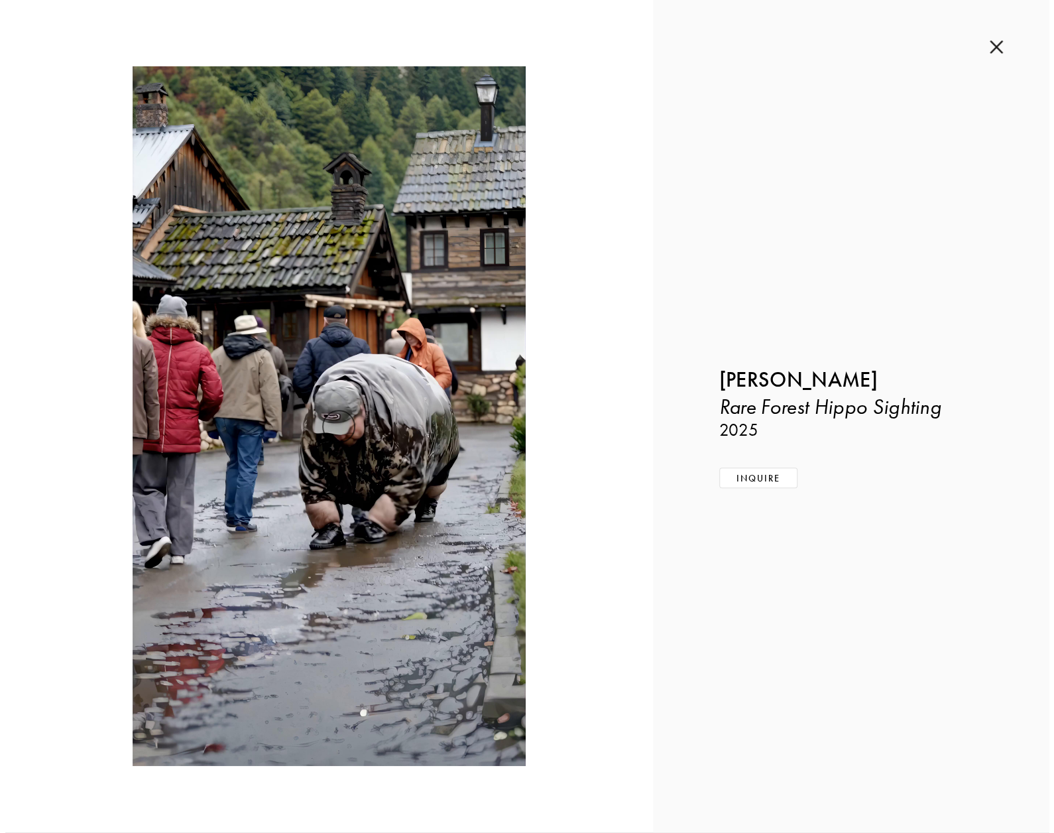
scroll to position [2639, 0]
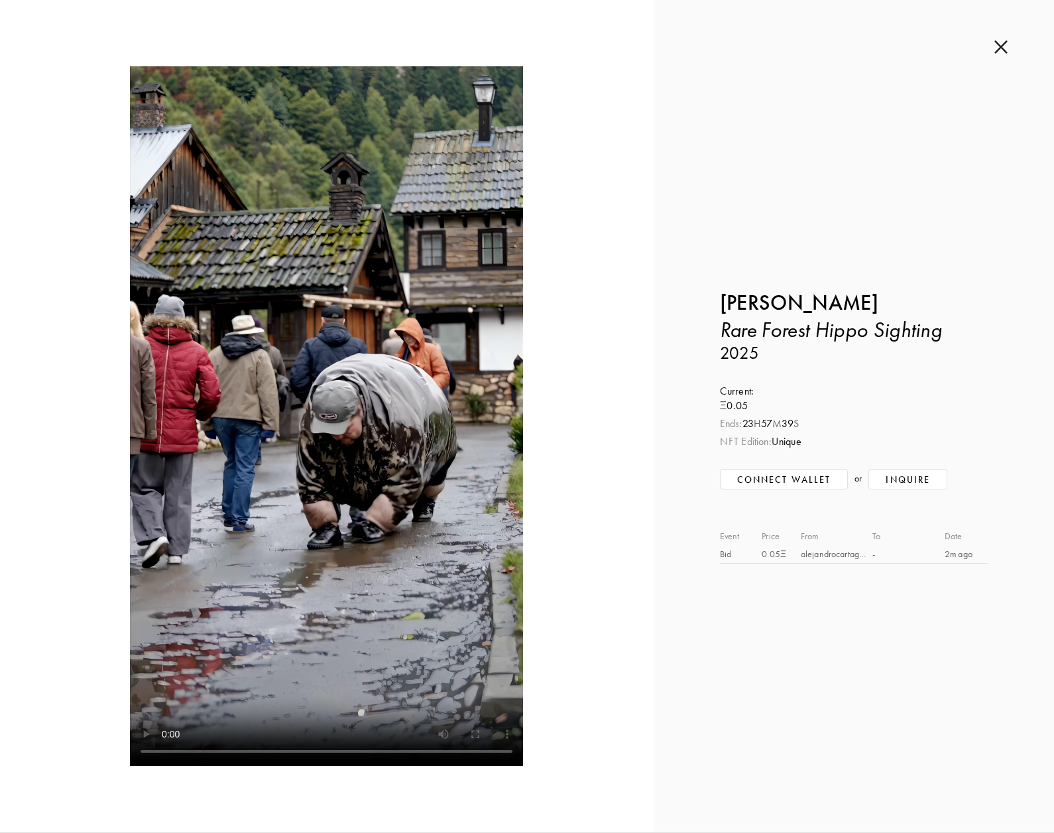
click at [1004, 52] on img at bounding box center [1001, 47] width 13 height 15
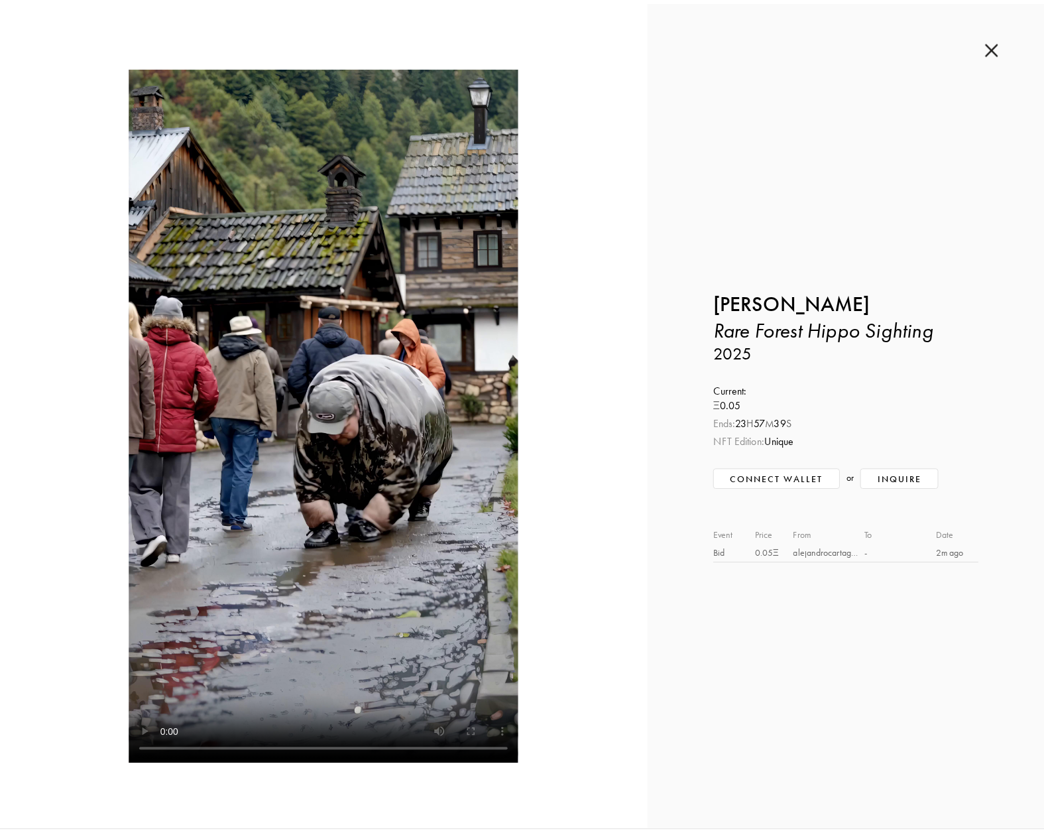
scroll to position [2653, 0]
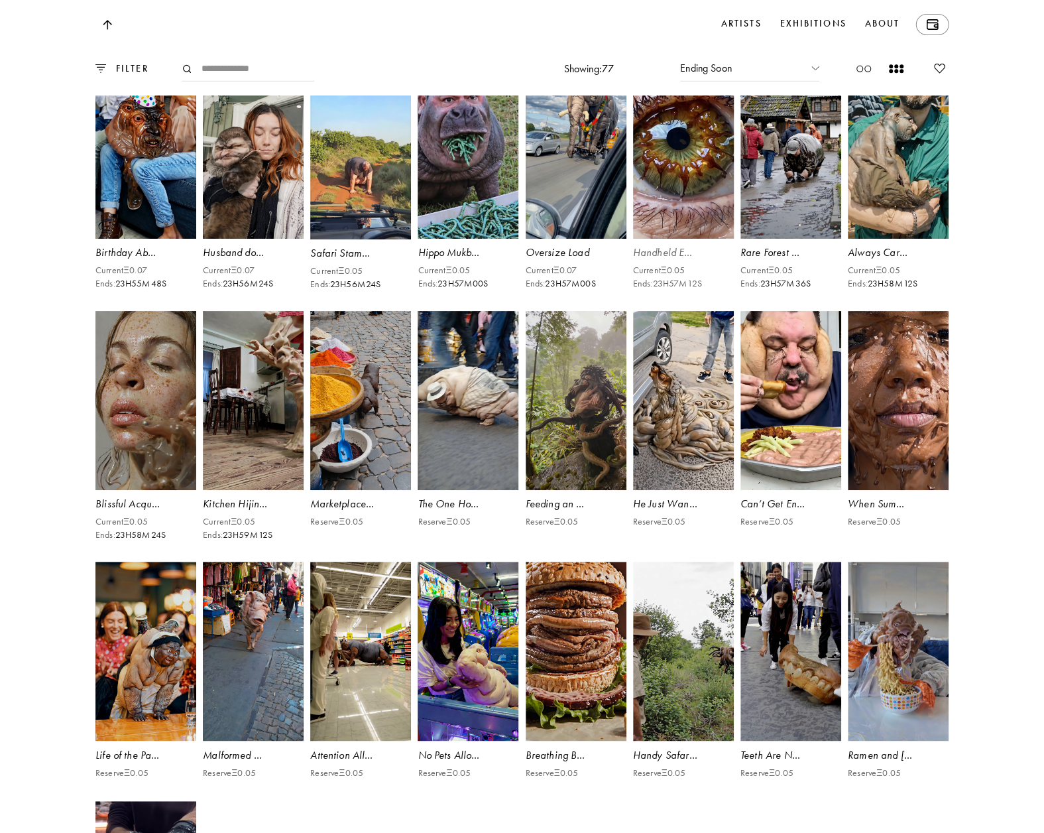
click at [702, 241] on video at bounding box center [683, 148] width 104 height 185
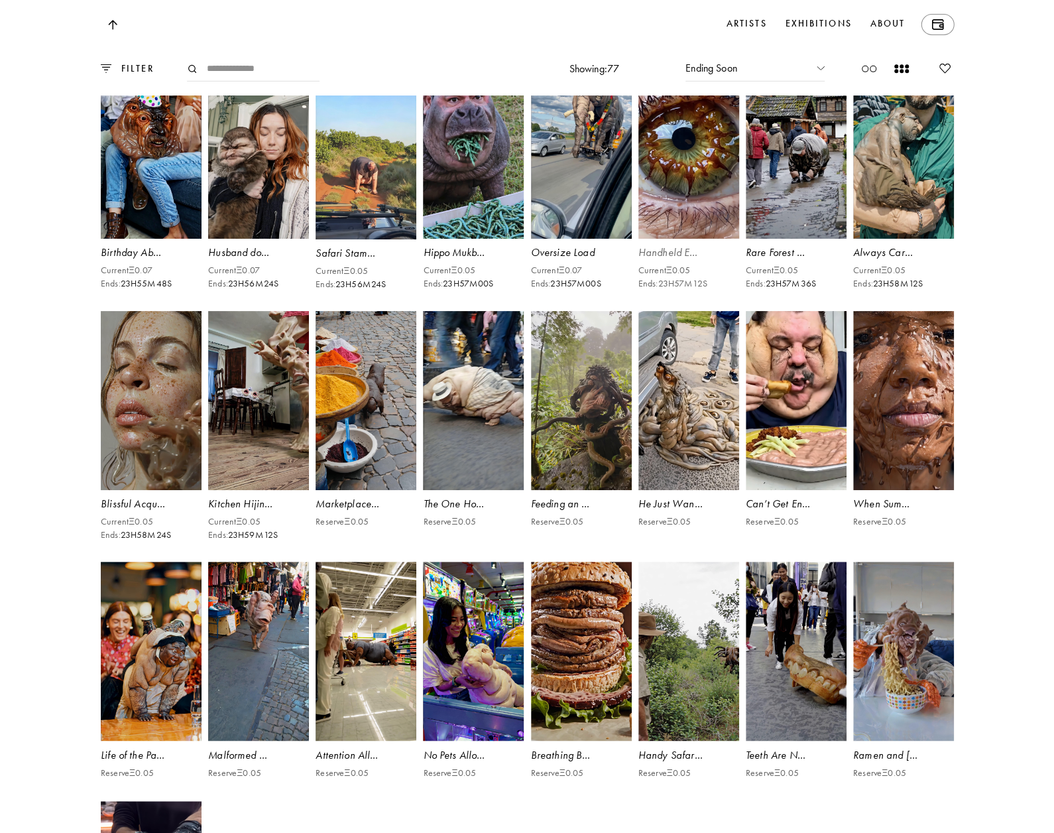
scroll to position [2639, 0]
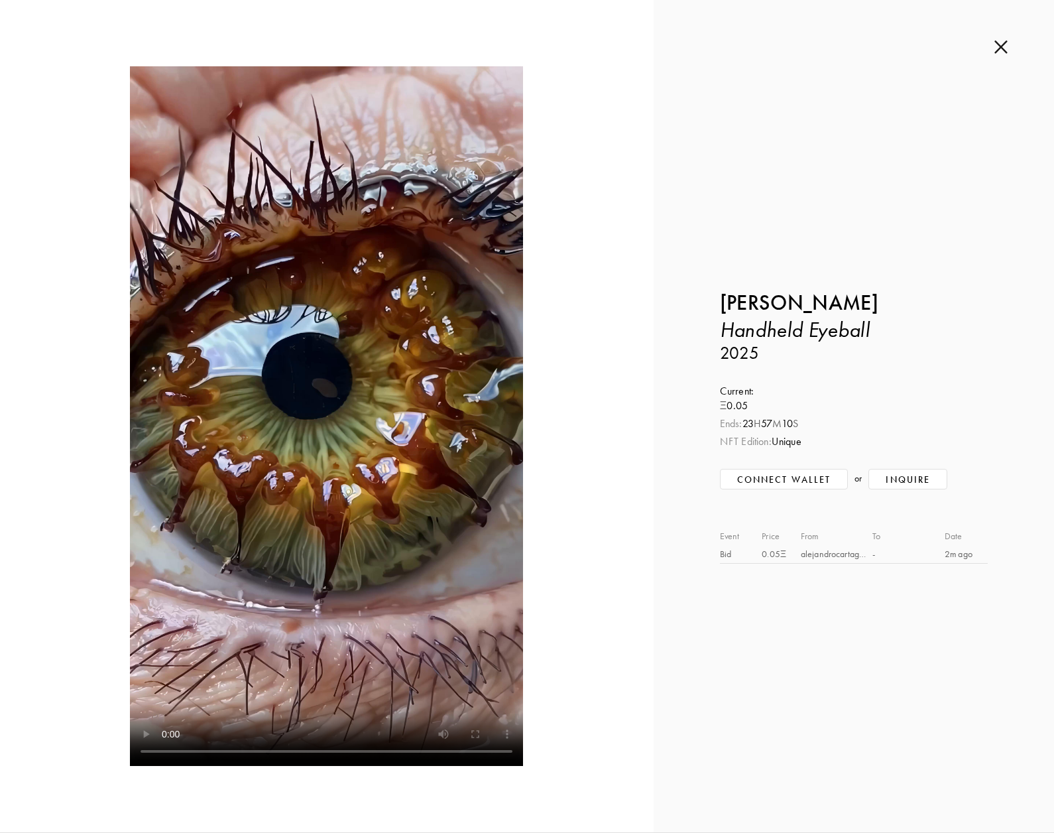
click at [1007, 43] on img at bounding box center [1001, 47] width 13 height 15
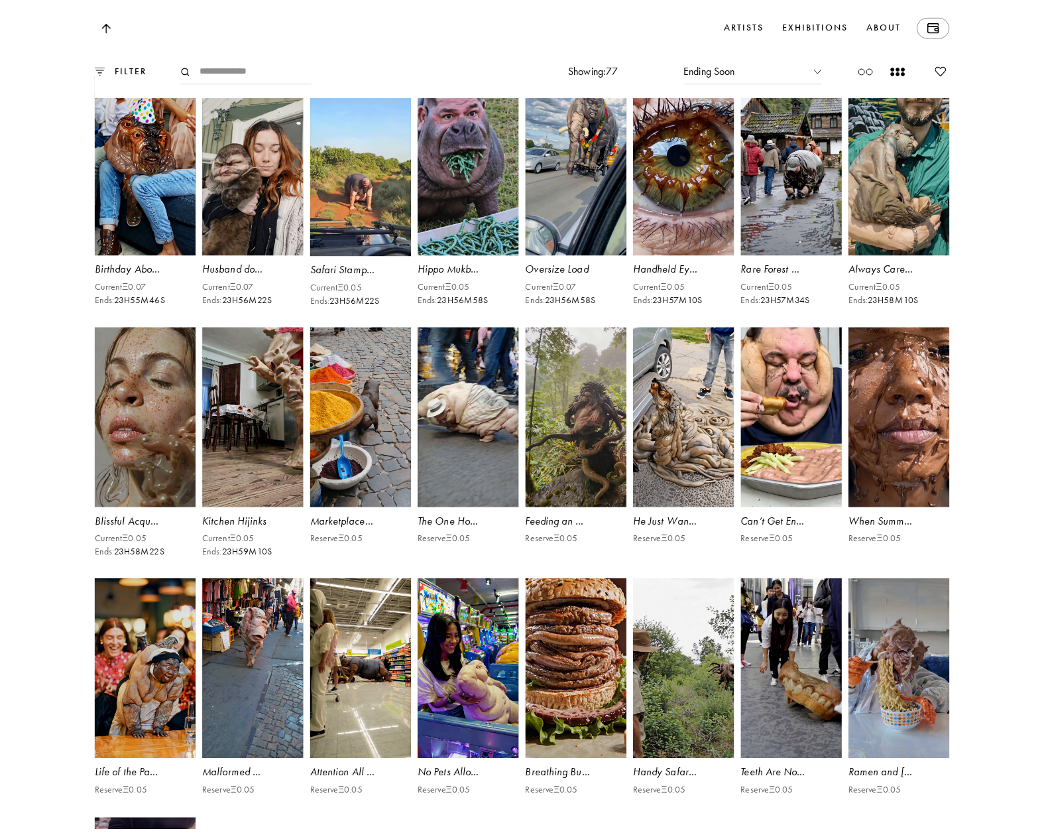
scroll to position [2653, 0]
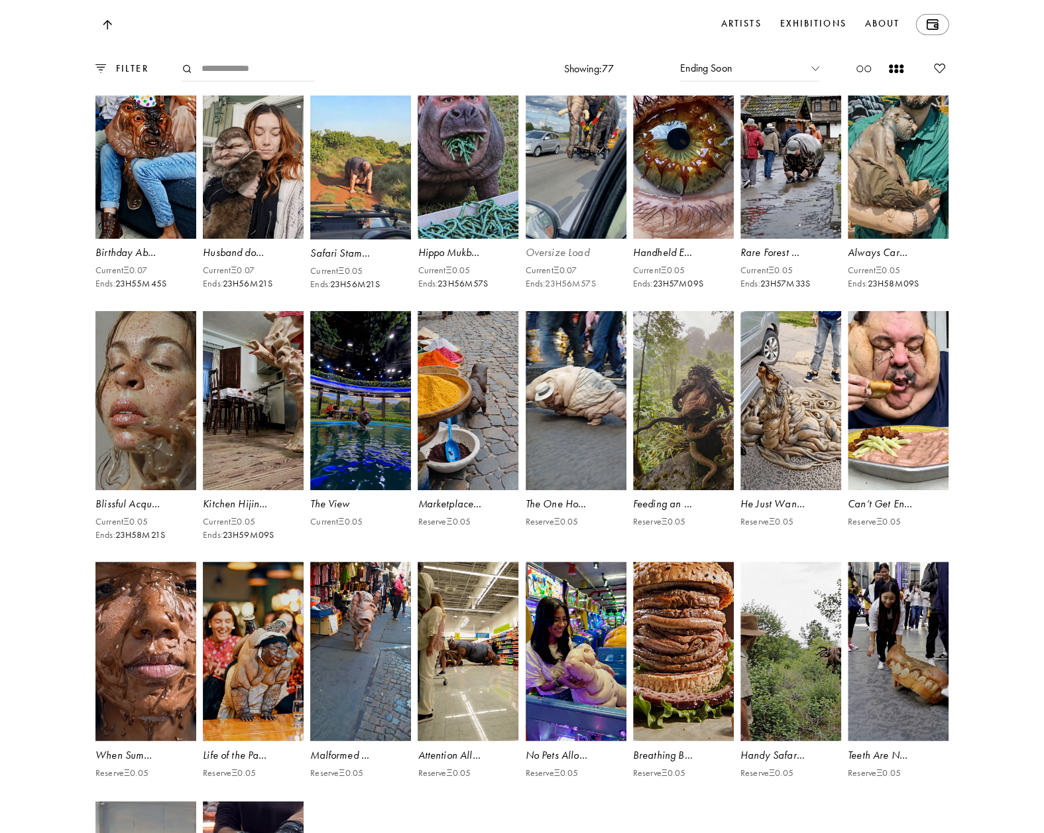
click at [599, 241] on video at bounding box center [576, 148] width 104 height 185
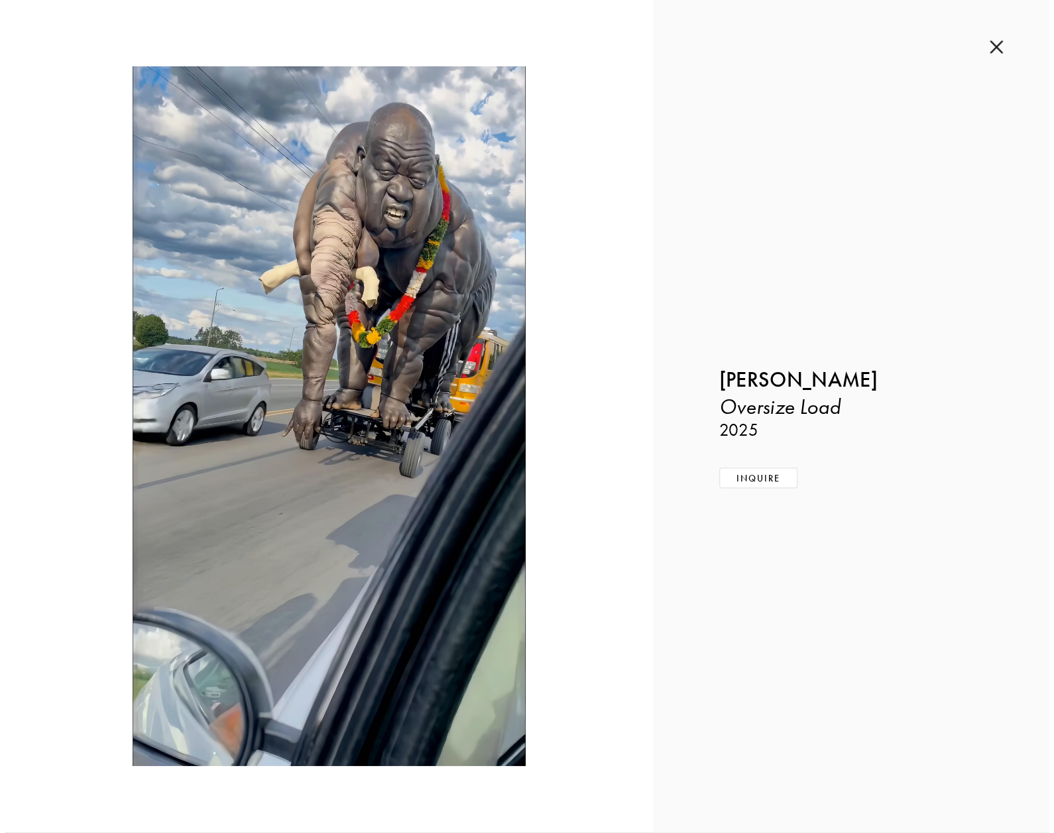
scroll to position [2639, 0]
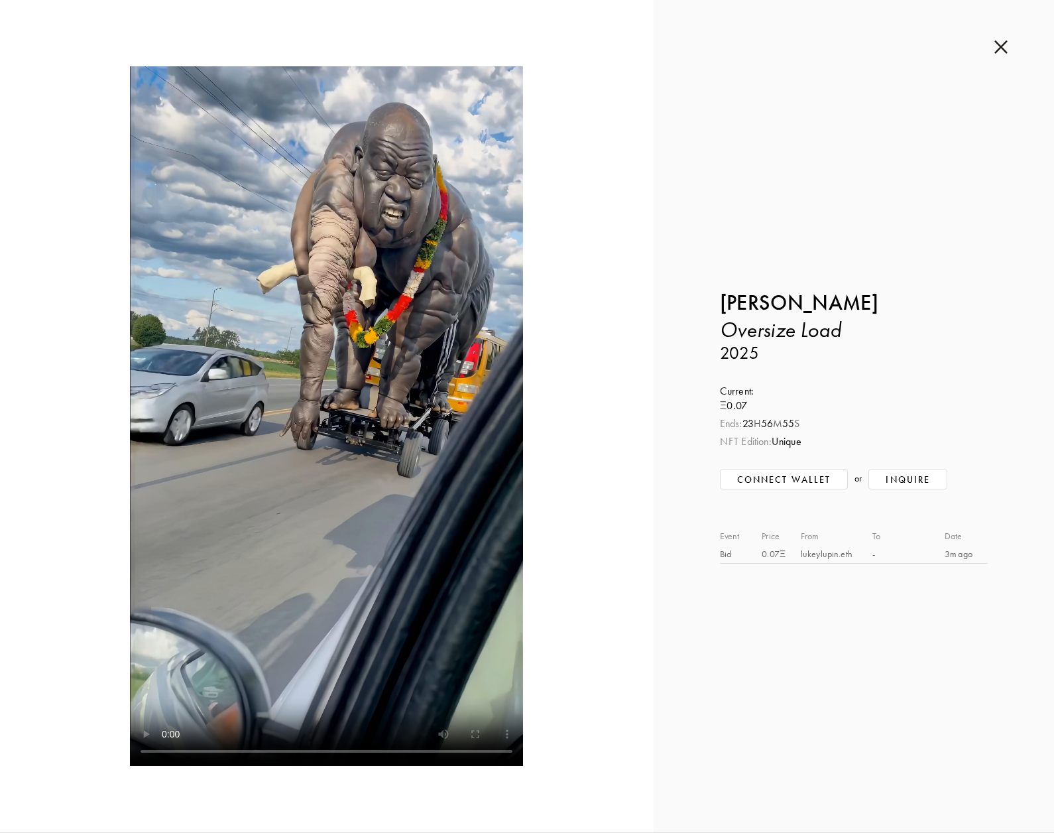
click at [1003, 38] on div "Inquire about Oversize Load by [PERSON_NAME] Submit Inquiry Back [PERSON_NAME] …" at bounding box center [854, 416] width 401 height 832
click at [997, 54] on div "Inquire about Oversize Load by [PERSON_NAME] Submit Inquiry Back [PERSON_NAME] …" at bounding box center [854, 416] width 401 height 832
click at [1000, 48] on img at bounding box center [1001, 47] width 13 height 15
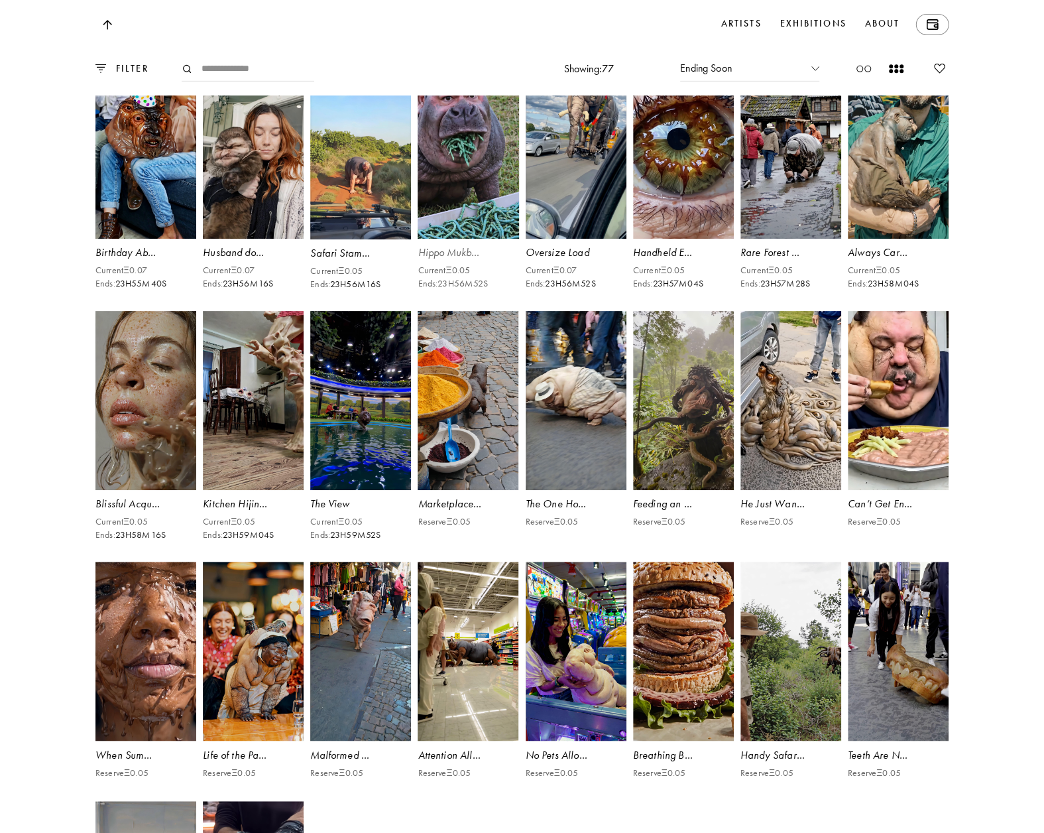
click at [464, 241] on video at bounding box center [468, 148] width 104 height 185
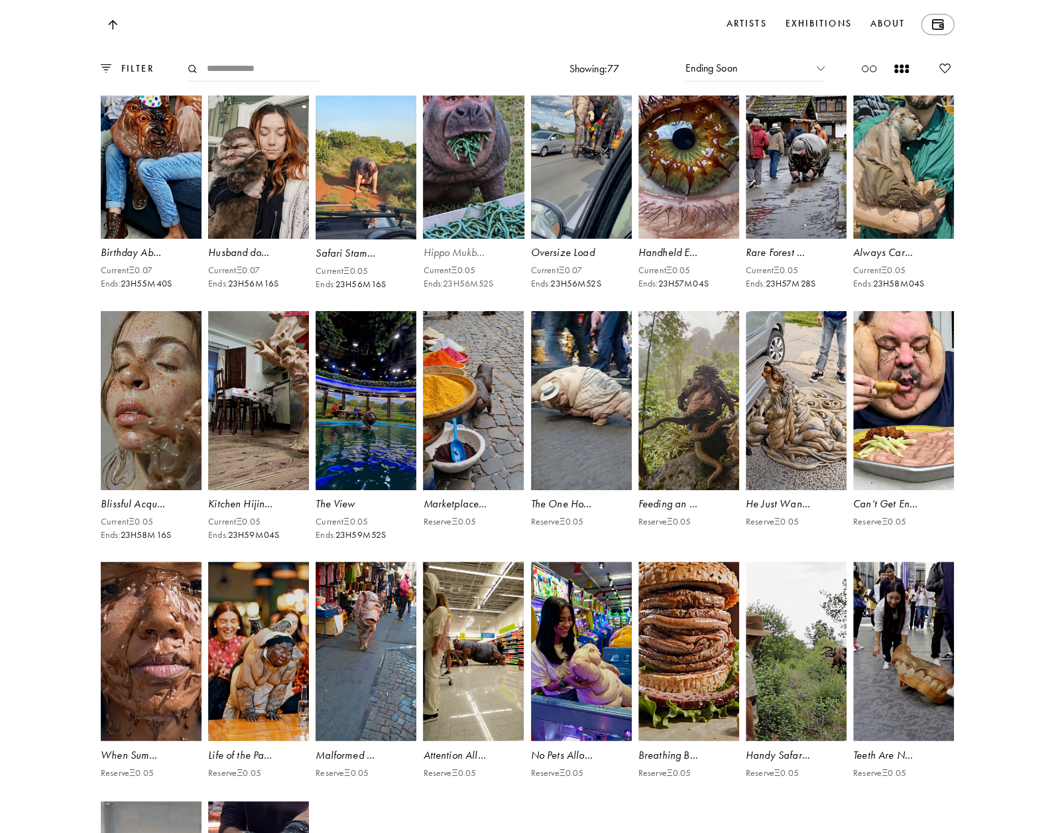
scroll to position [2639, 0]
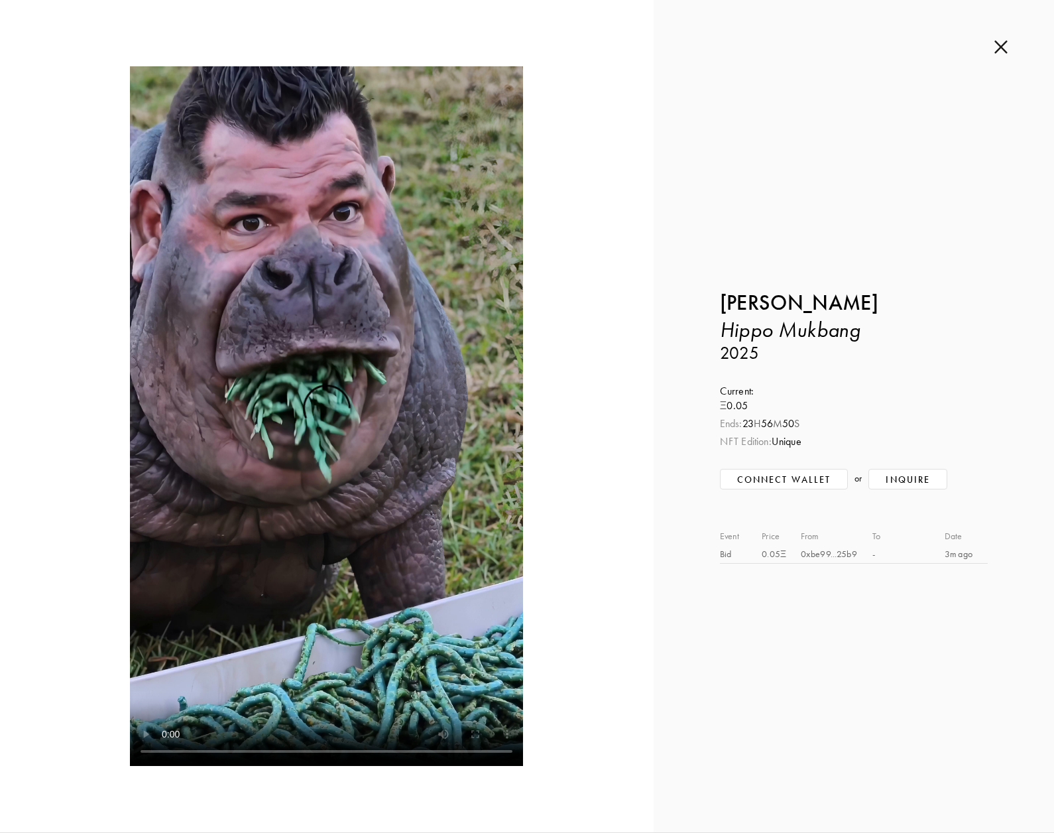
click at [999, 54] on div "Inquire about Hippo Mukbang by [PERSON_NAME] Submit Inquiry Back [PERSON_NAME] …" at bounding box center [854, 416] width 401 height 832
click at [999, 48] on img at bounding box center [1001, 47] width 13 height 15
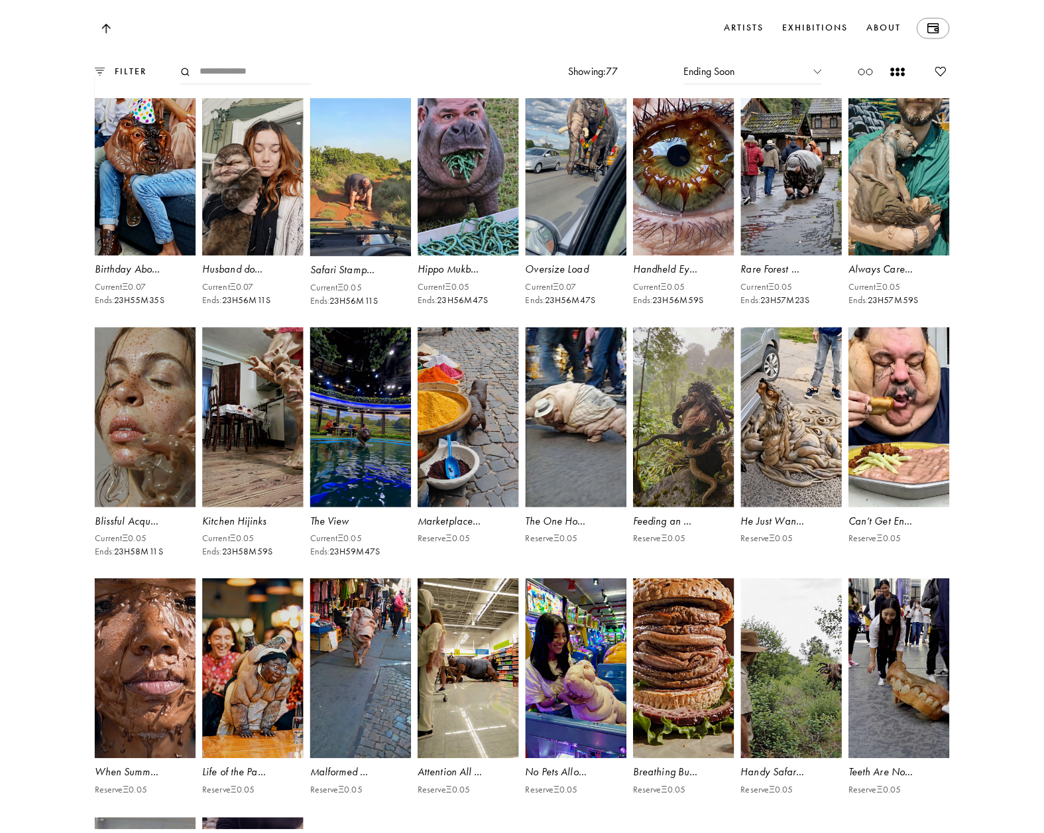
scroll to position [2653, 0]
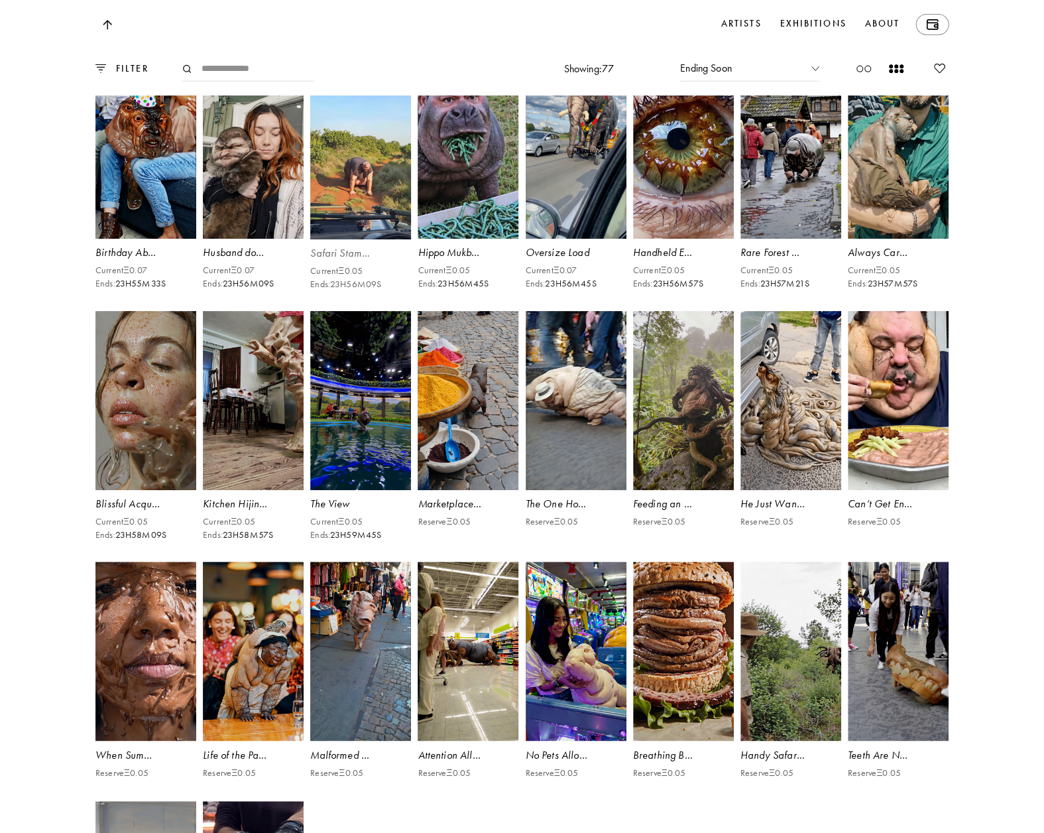
click at [364, 242] on video at bounding box center [361, 149] width 104 height 186
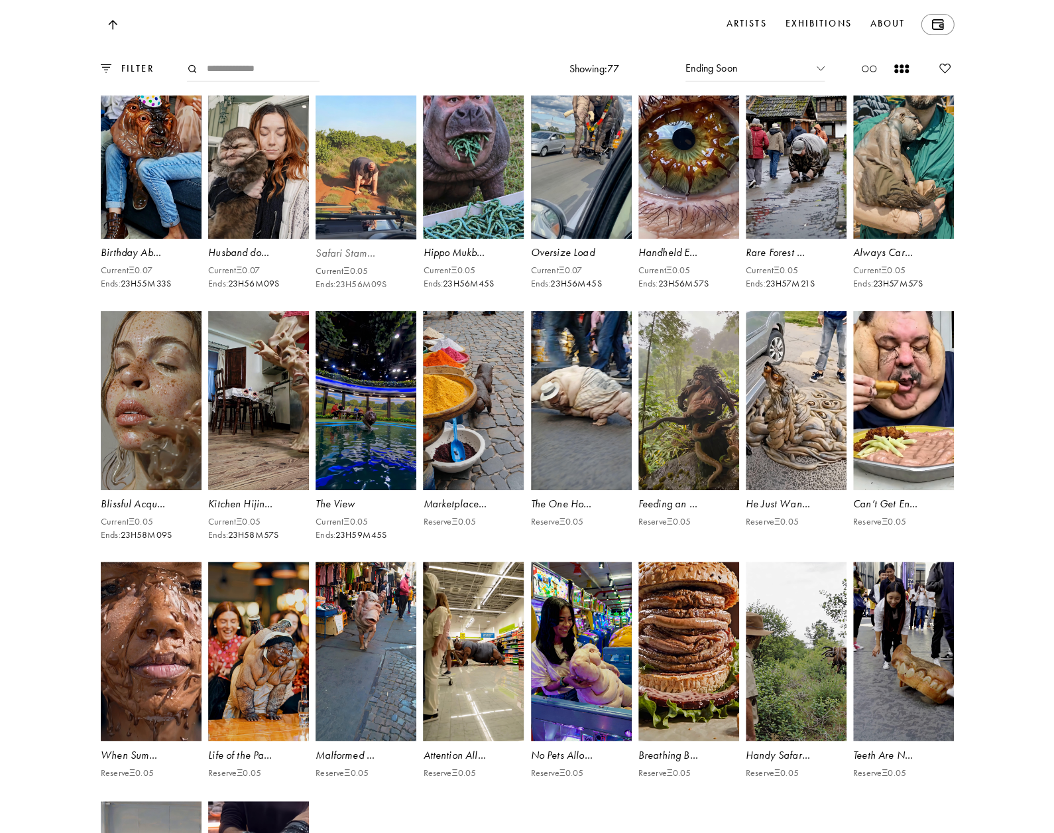
scroll to position [2639, 0]
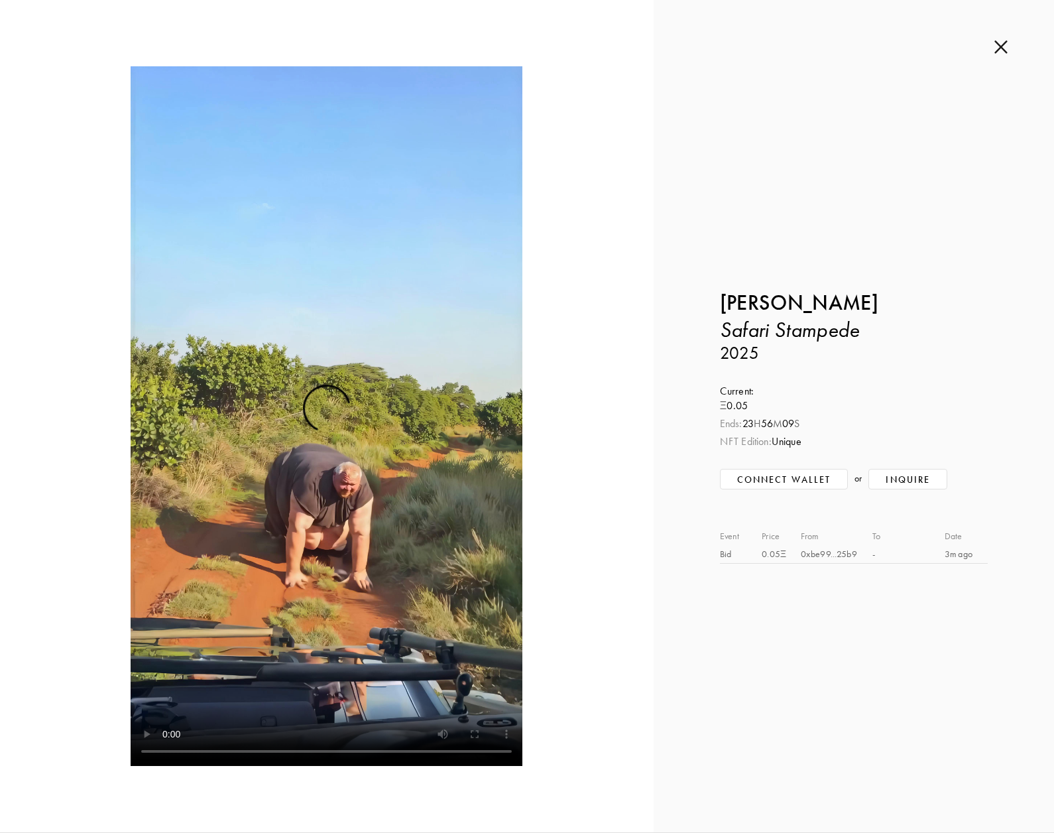
click at [1002, 45] on img at bounding box center [1001, 47] width 13 height 15
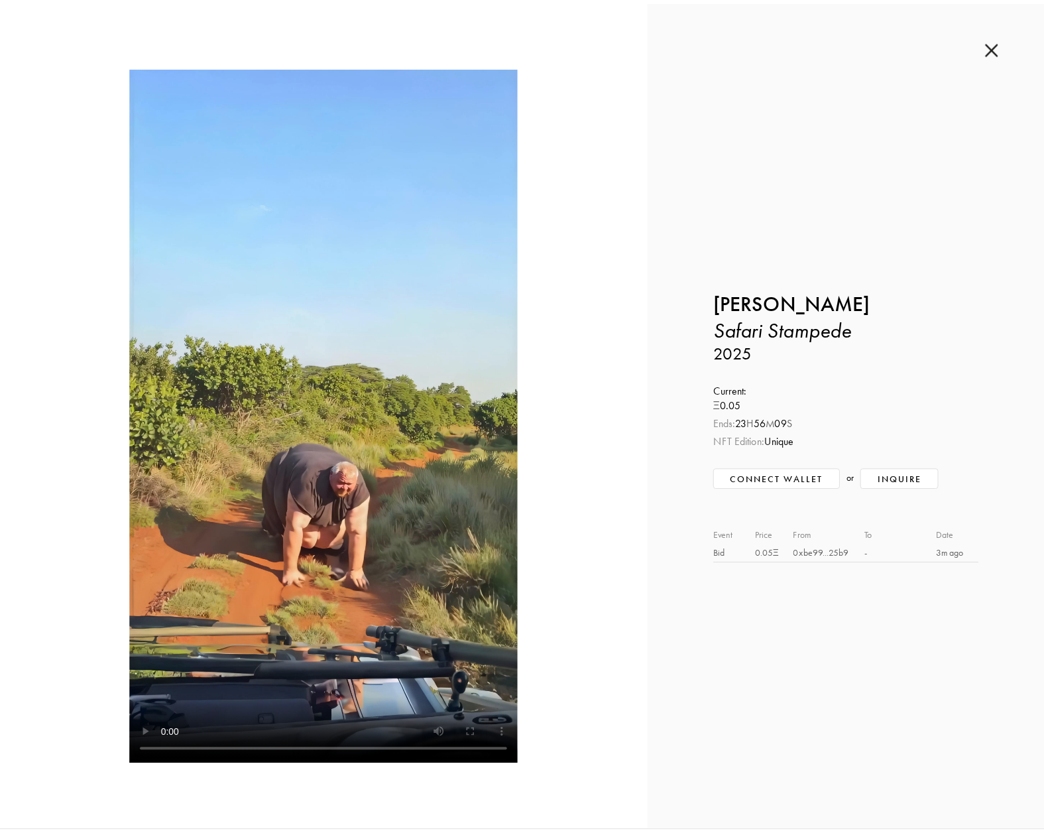
scroll to position [2653, 0]
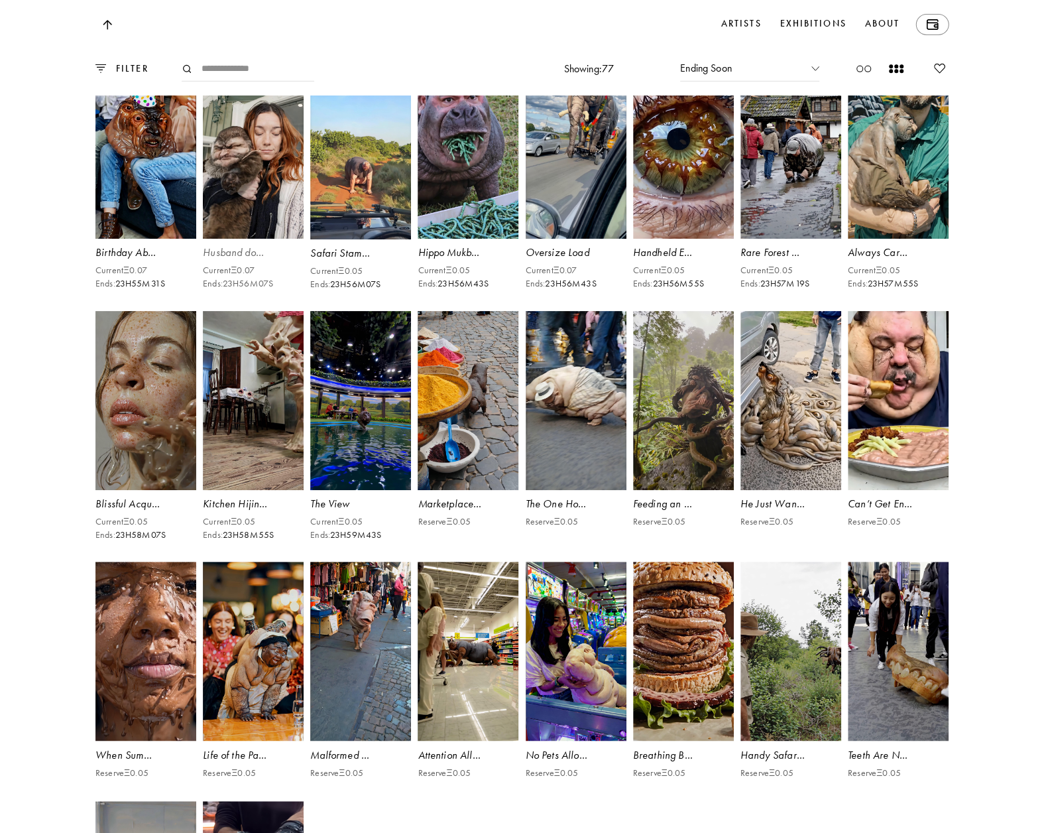
click at [252, 226] on video at bounding box center [254, 148] width 104 height 185
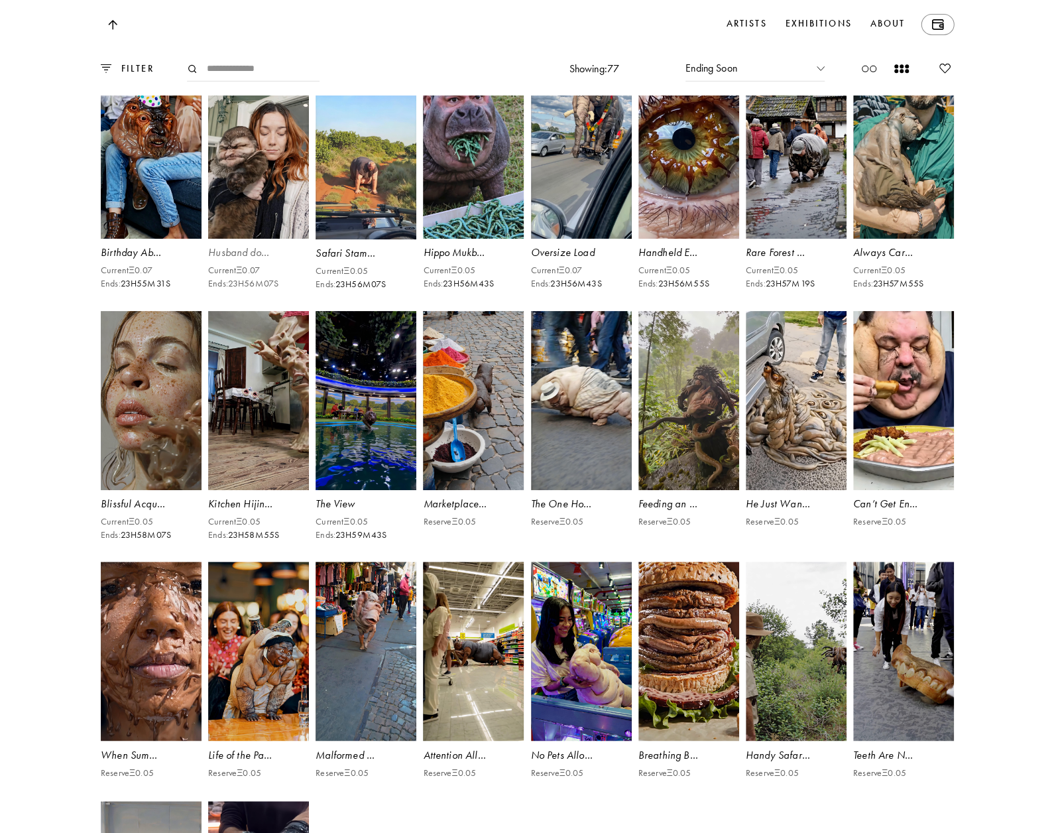
scroll to position [2639, 0]
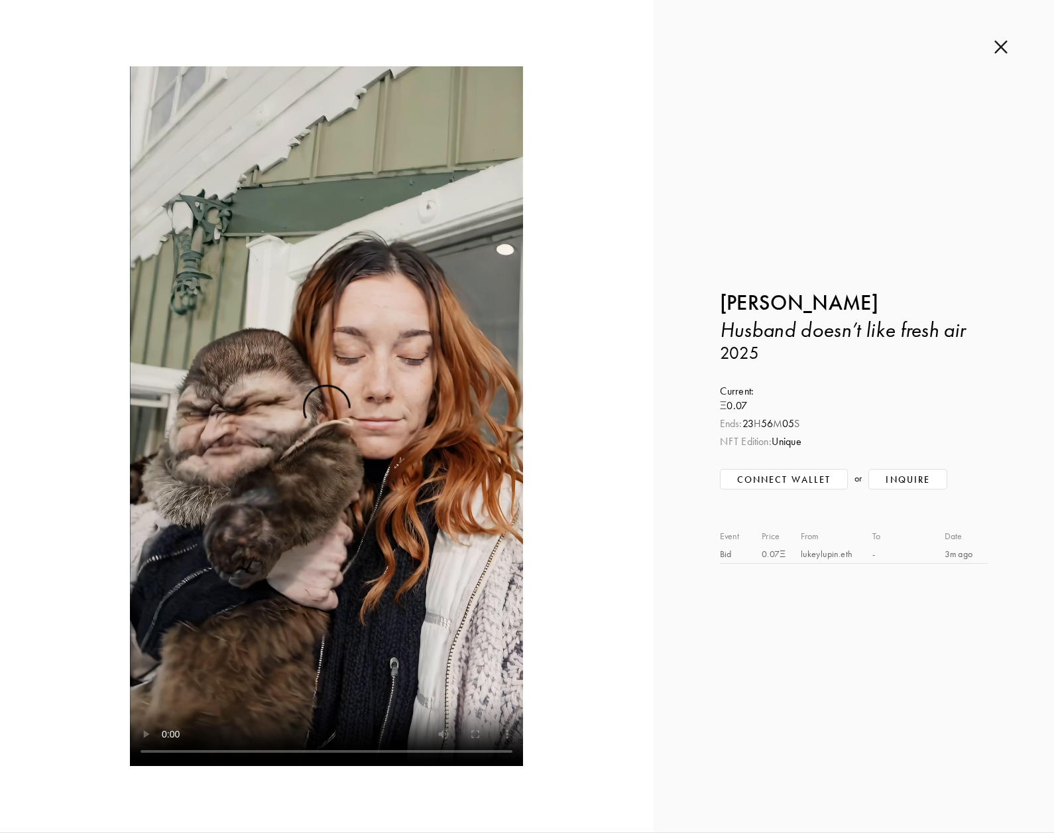
click at [1003, 44] on img at bounding box center [1001, 47] width 13 height 15
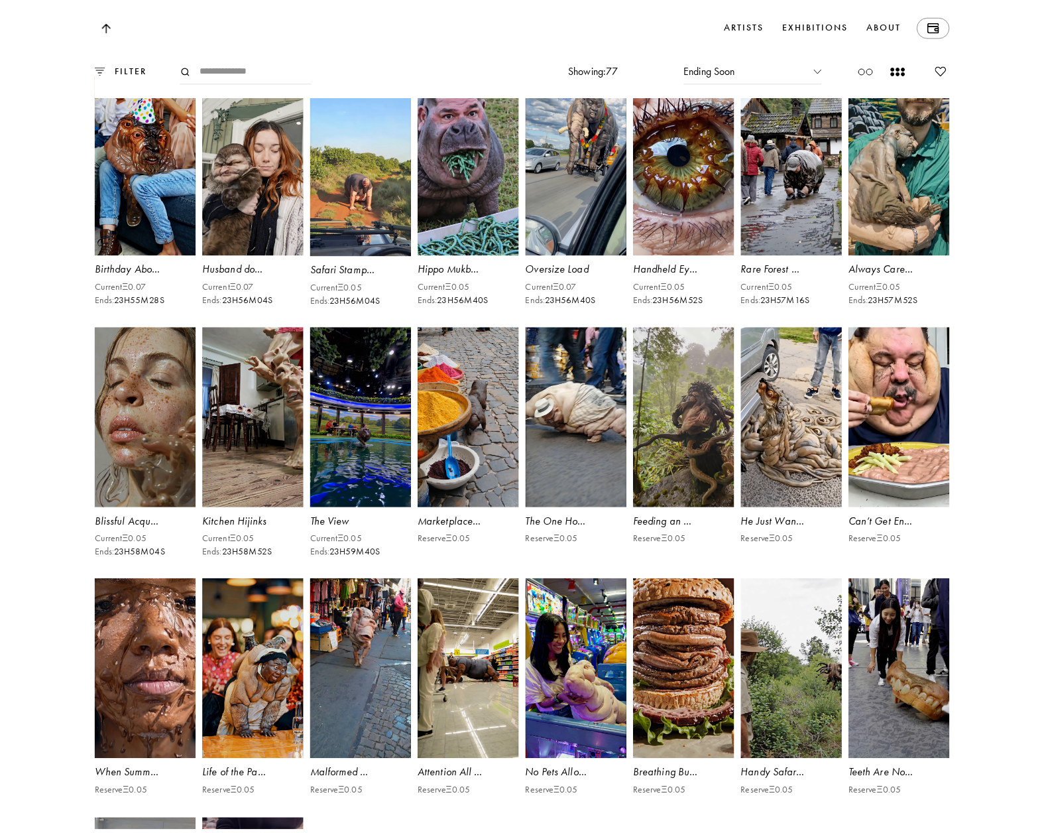
scroll to position [2653, 0]
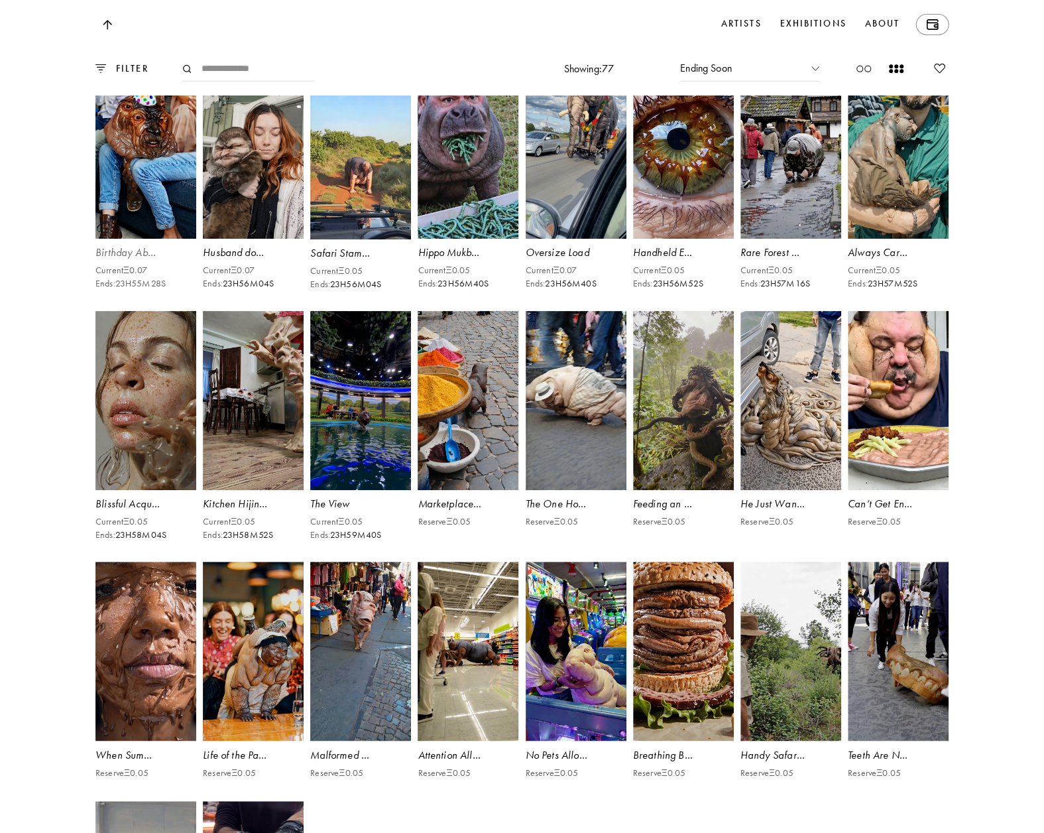
click at [156, 223] on video at bounding box center [146, 148] width 104 height 185
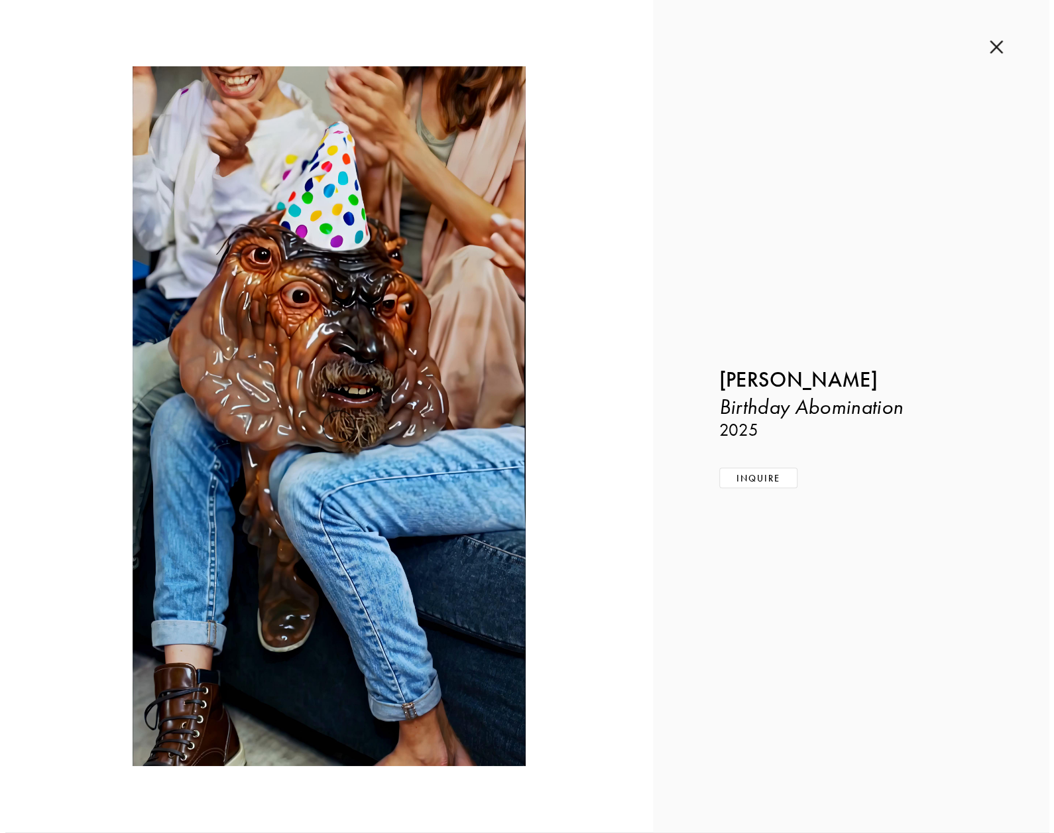
scroll to position [2639, 0]
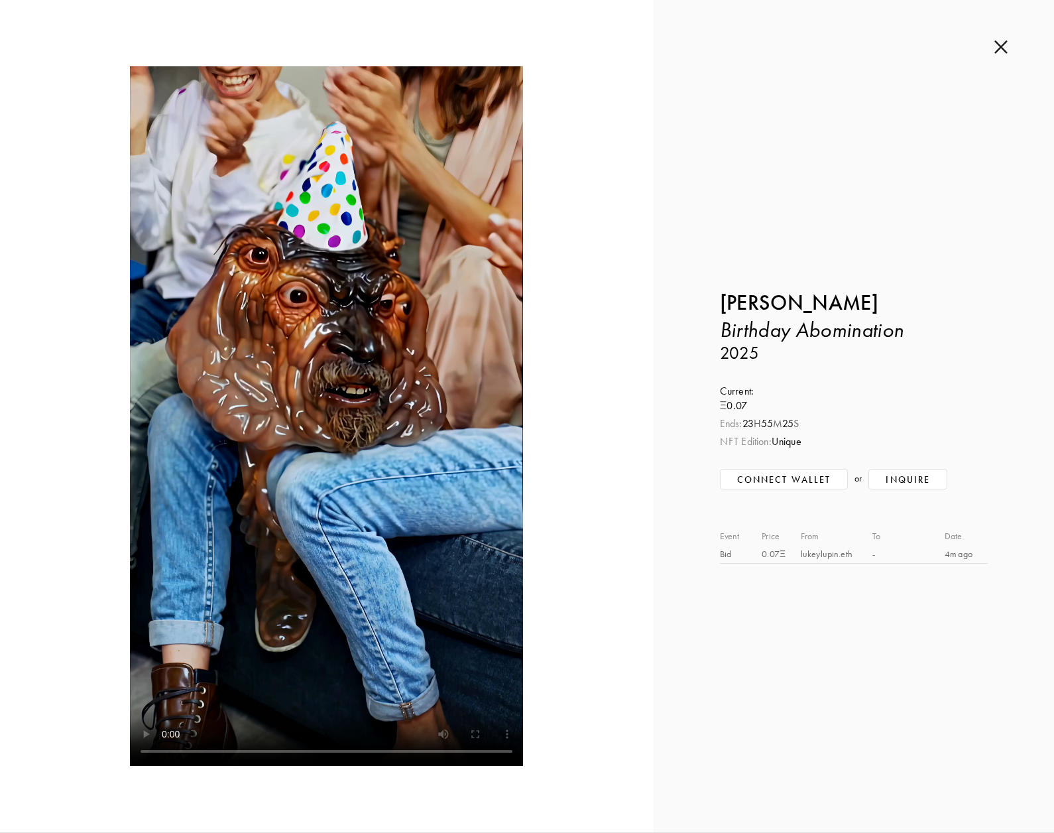
click at [1001, 54] on div "Inquire about Birthday Abomination by [PERSON_NAME] Submit Inquiry Back [PERSON…" at bounding box center [854, 416] width 401 height 832
click at [1000, 50] on img at bounding box center [1001, 47] width 13 height 15
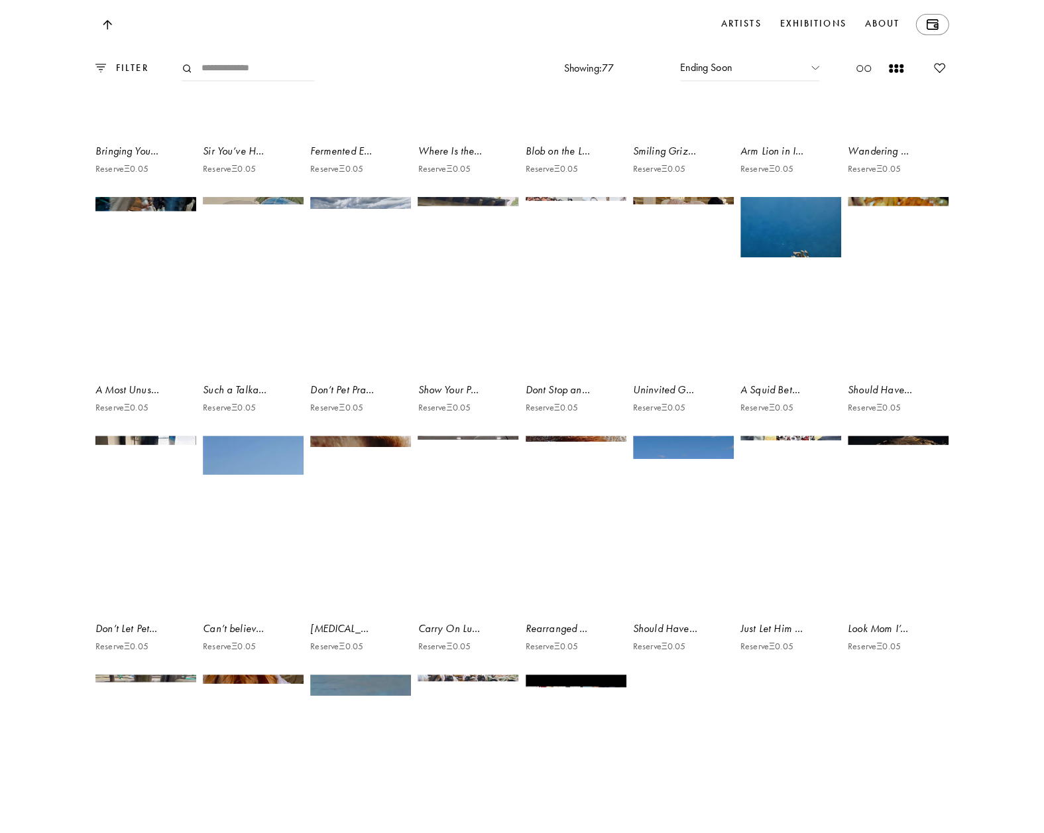
scroll to position [4576, 0]
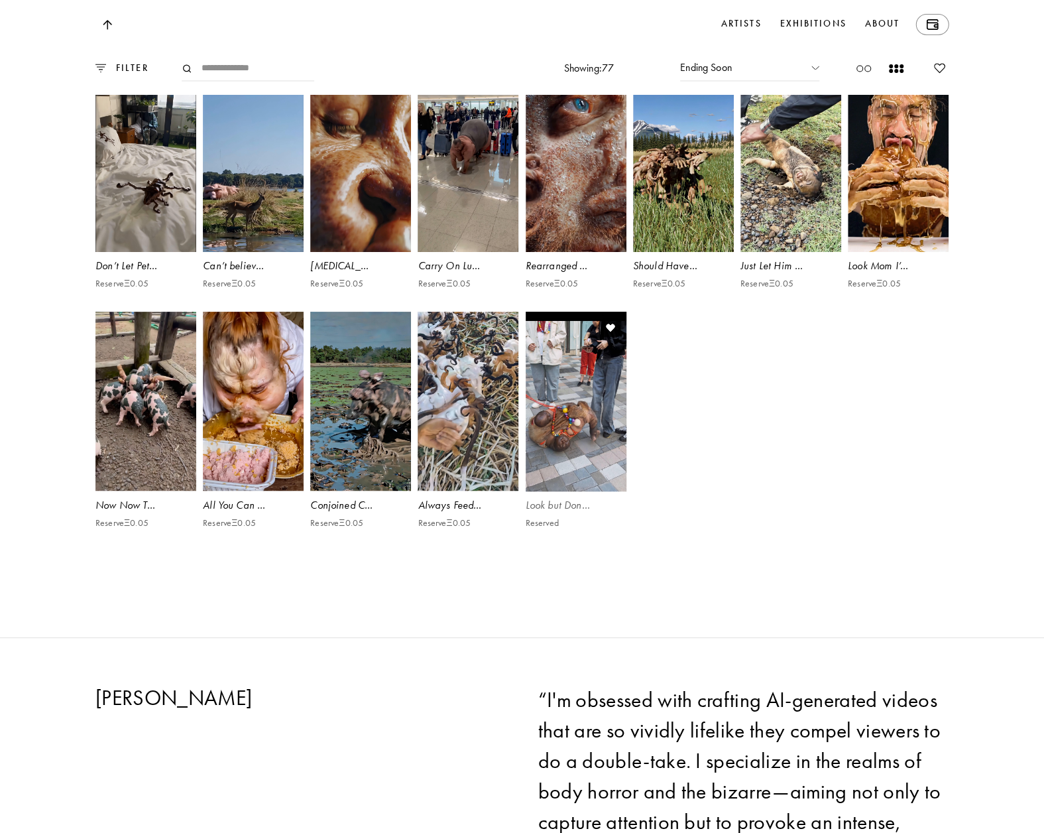
click at [580, 494] on video at bounding box center [576, 401] width 104 height 185
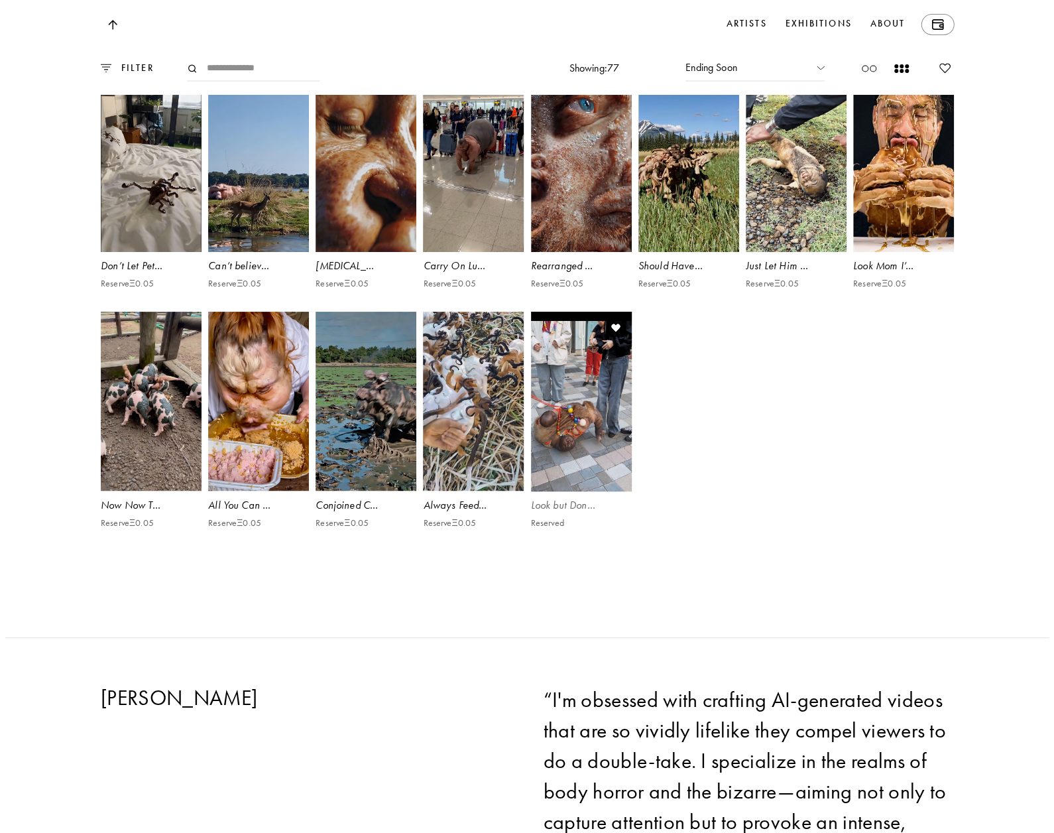
scroll to position [4578, 0]
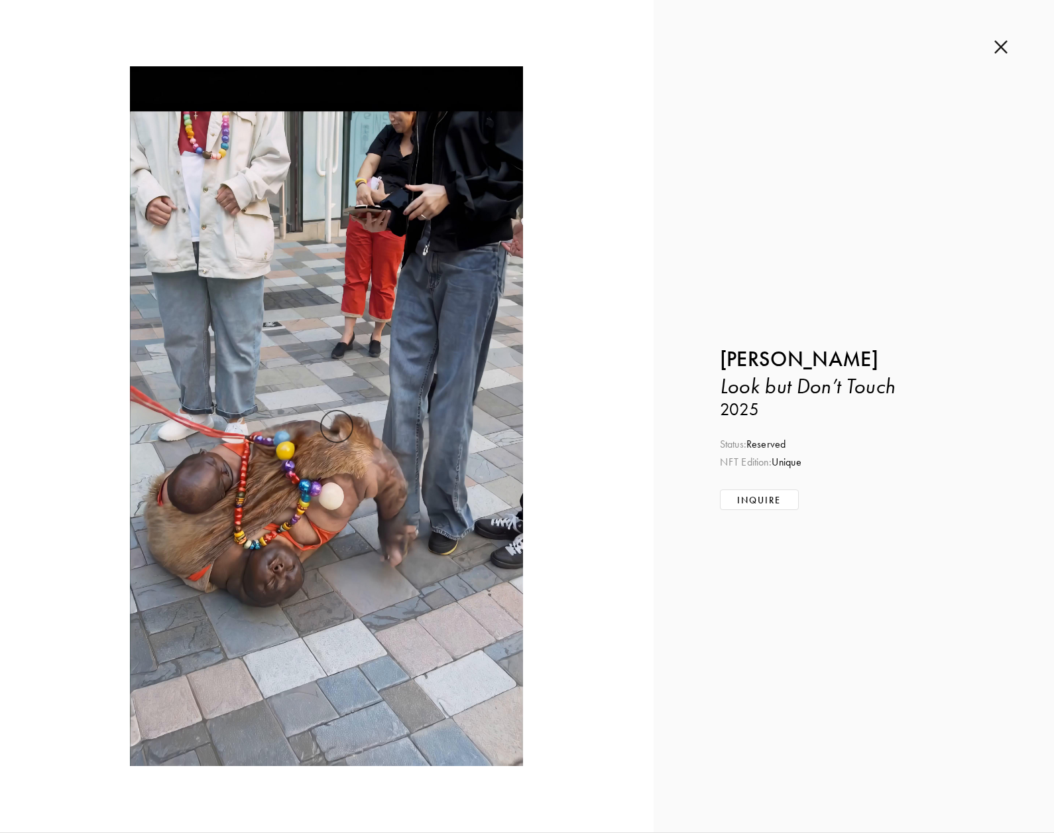
click at [1004, 50] on img at bounding box center [1001, 47] width 13 height 15
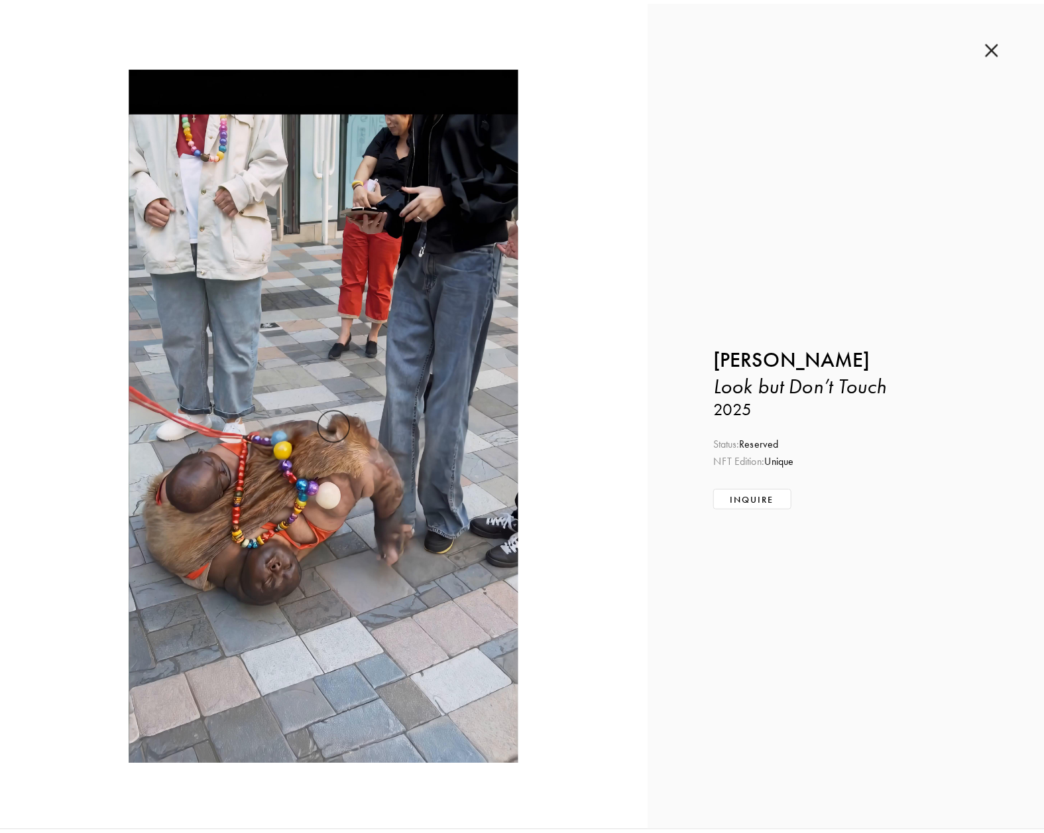
scroll to position [4576, 0]
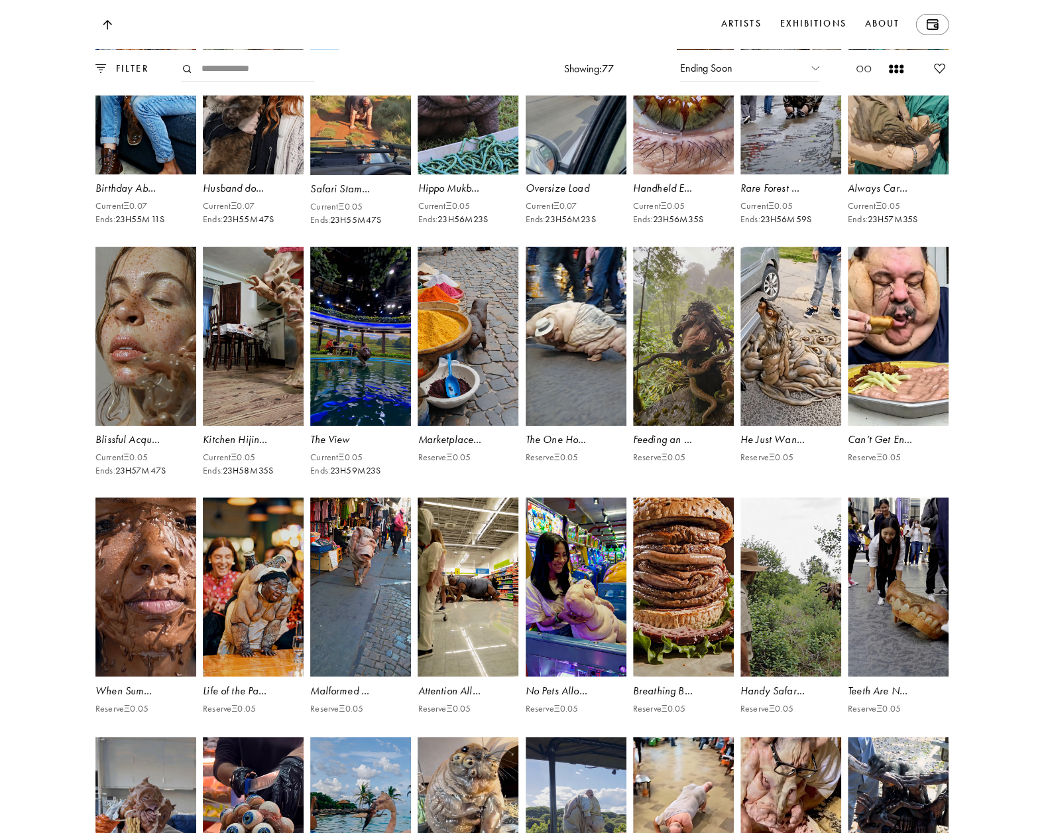
scroll to position [2586, 0]
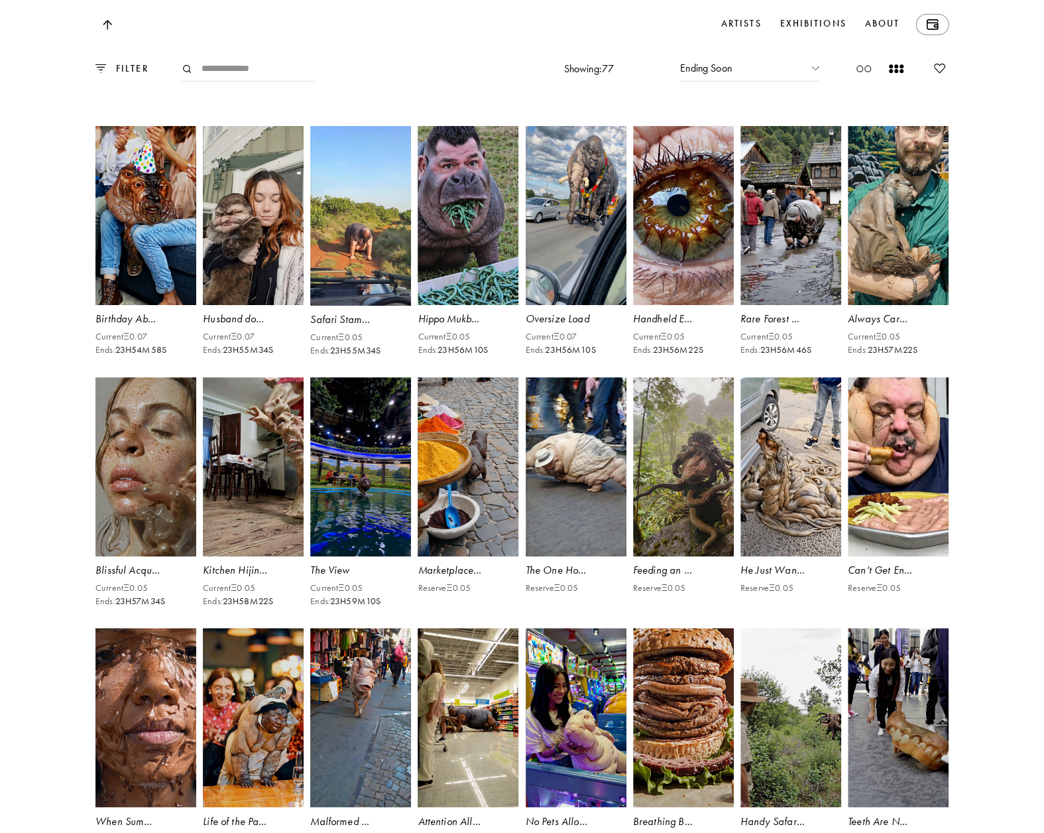
click at [355, 94] on div "FILTER Showing: 77 Showing: 77 Ending Soon Ending Soon Available First (no bids…" at bounding box center [521, 71] width 853 height 45
click at [135, 312] on div at bounding box center [145, 219] width 101 height 186
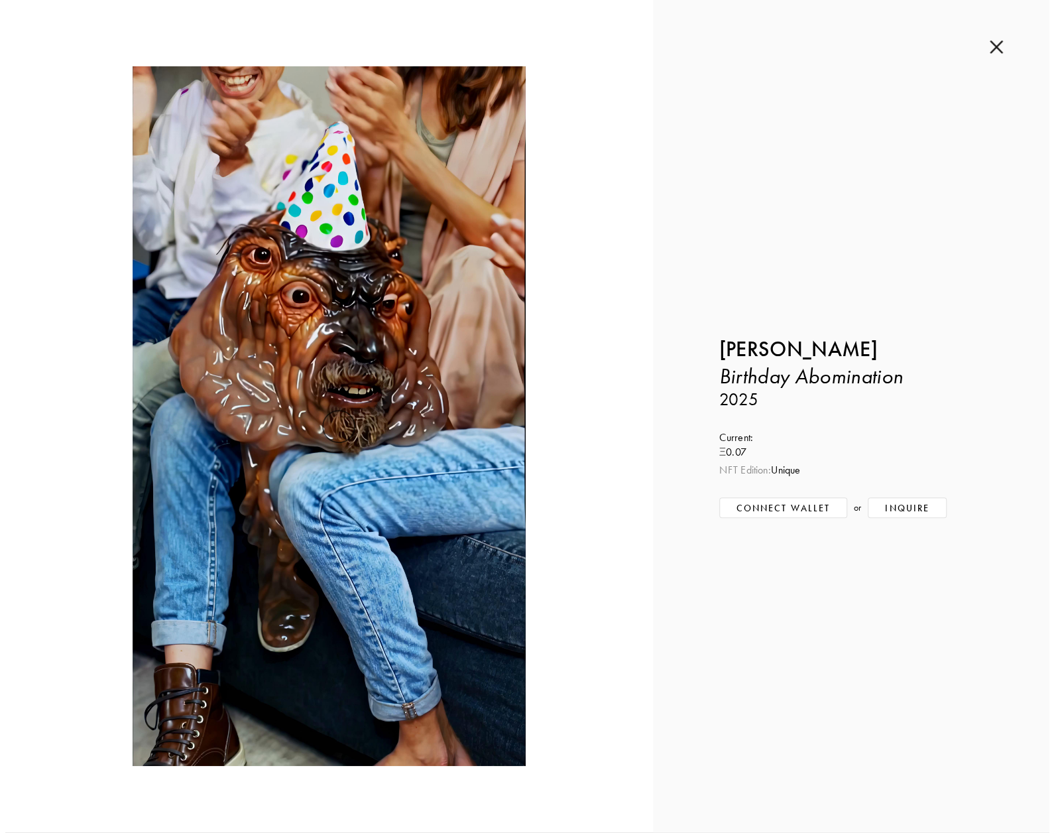
scroll to position [2573, 0]
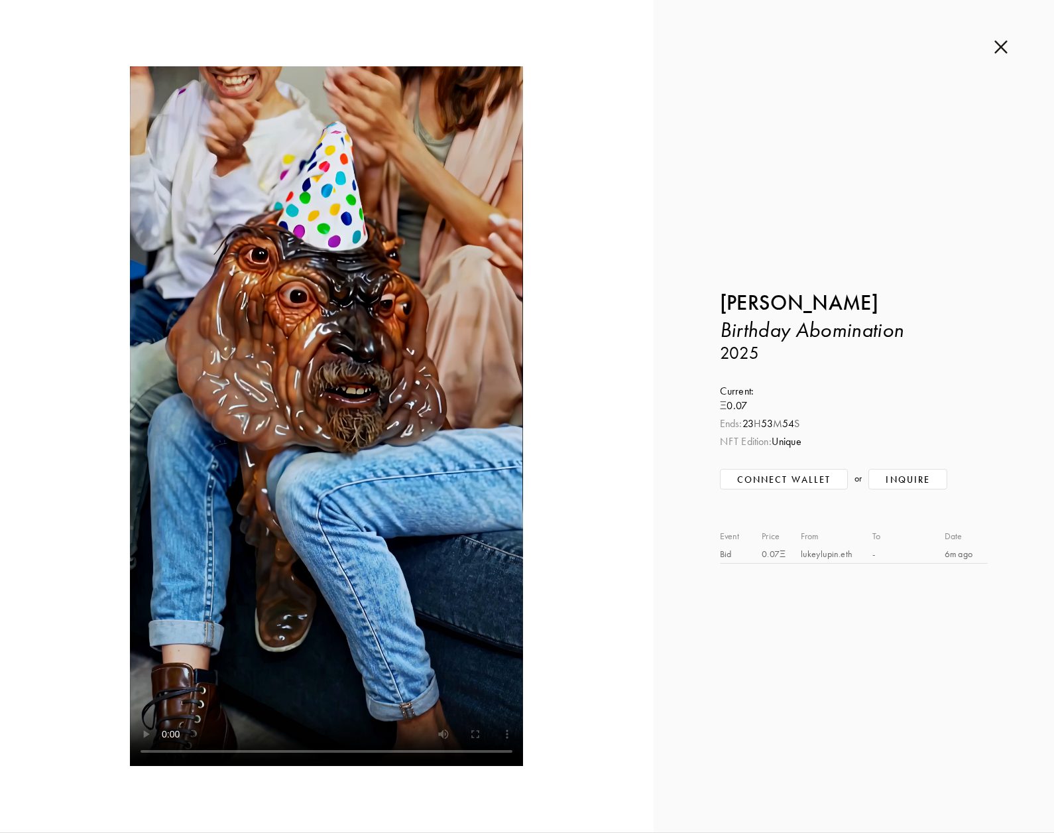
click at [1001, 46] on img at bounding box center [1001, 47] width 13 height 15
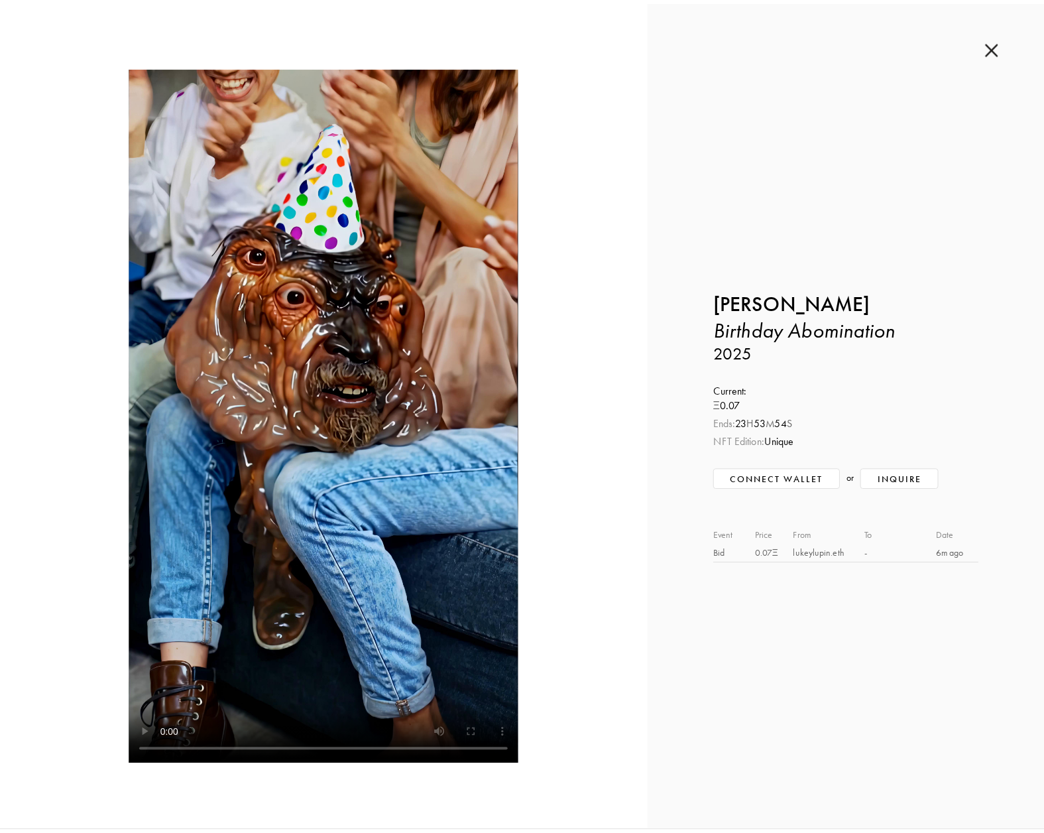
scroll to position [2586, 0]
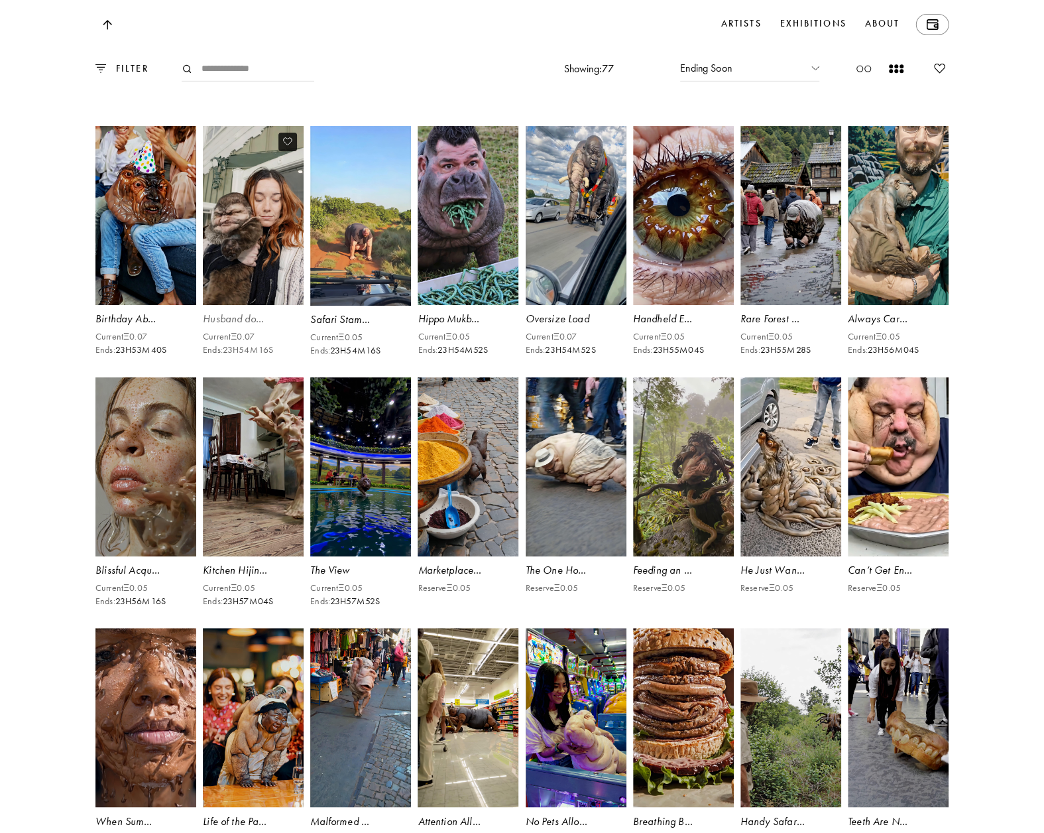
click at [234, 308] on video at bounding box center [254, 215] width 104 height 185
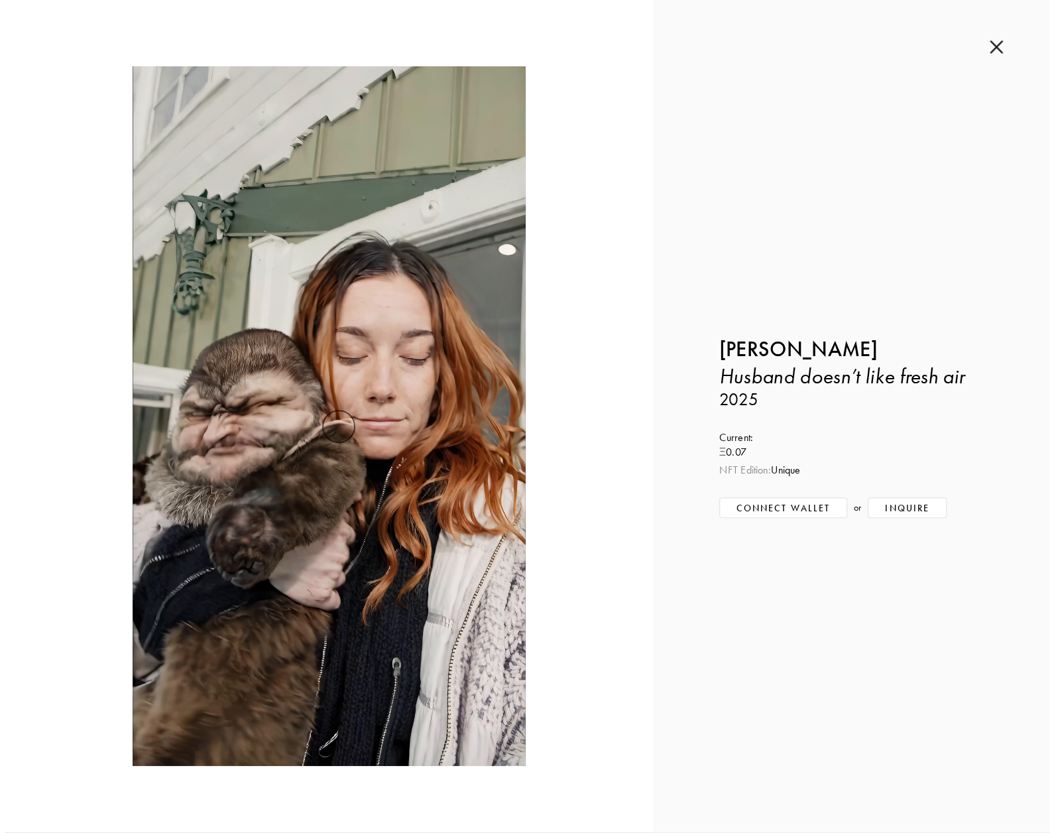
scroll to position [2573, 0]
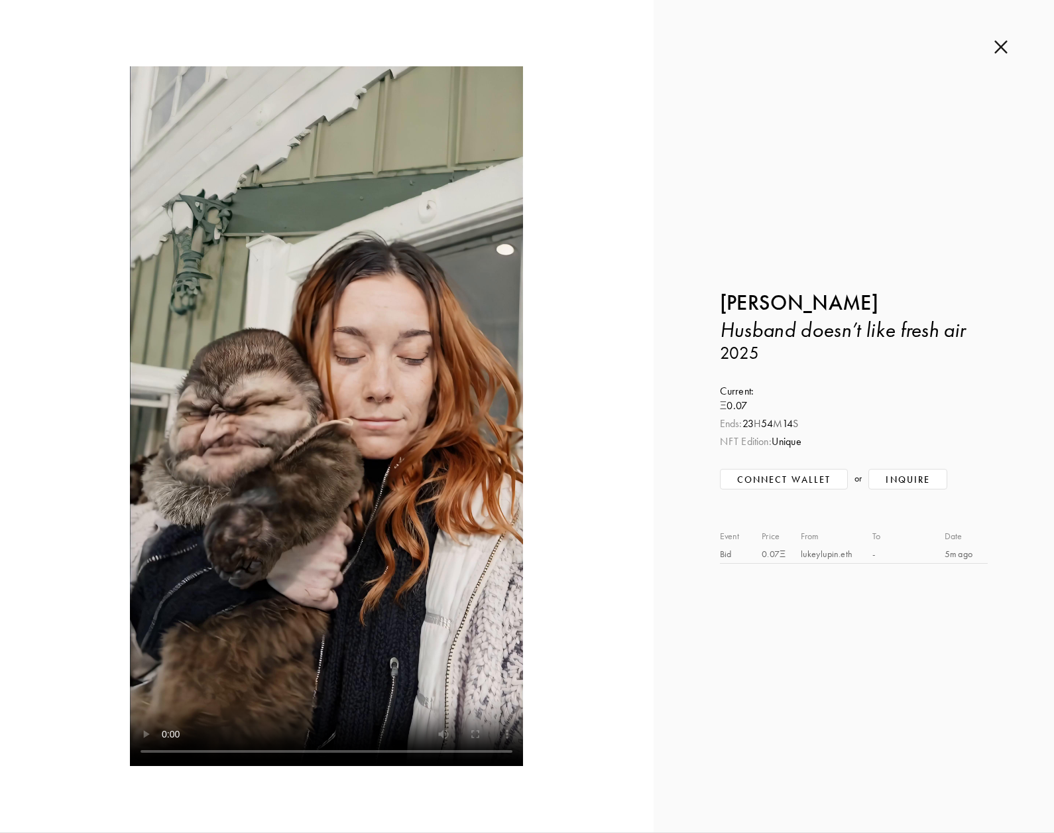
click at [999, 48] on img at bounding box center [1001, 47] width 13 height 15
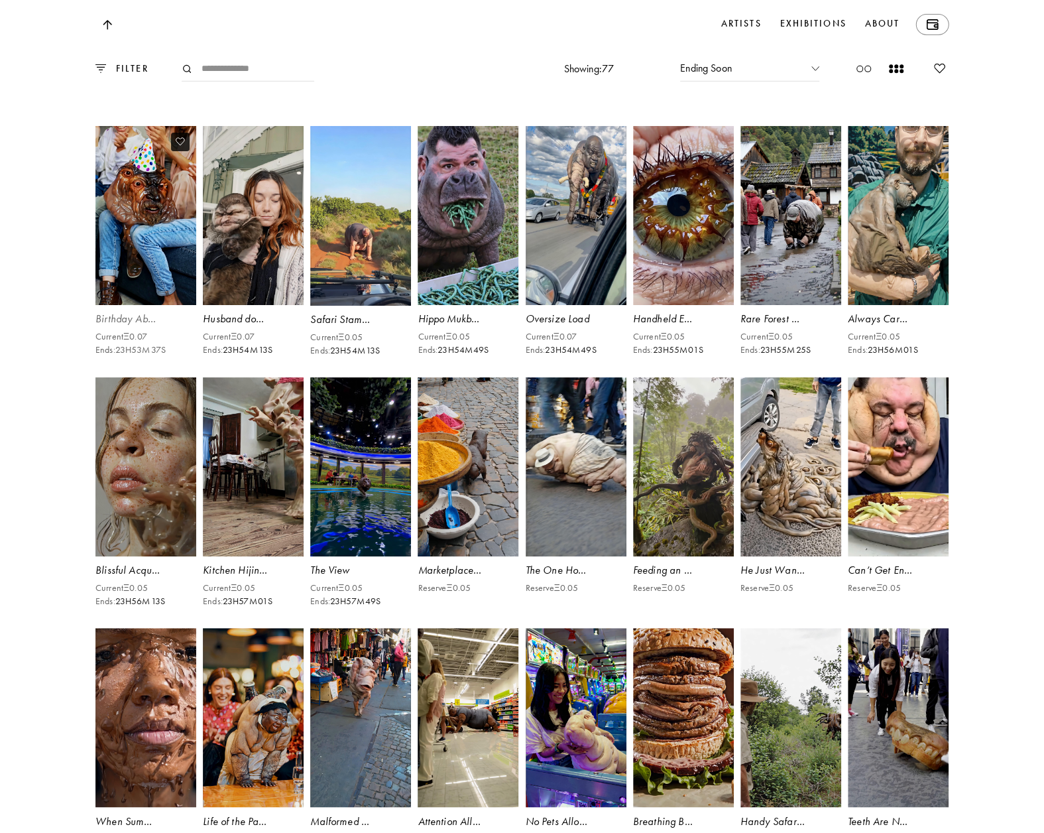
click at [132, 308] on video at bounding box center [146, 215] width 104 height 185
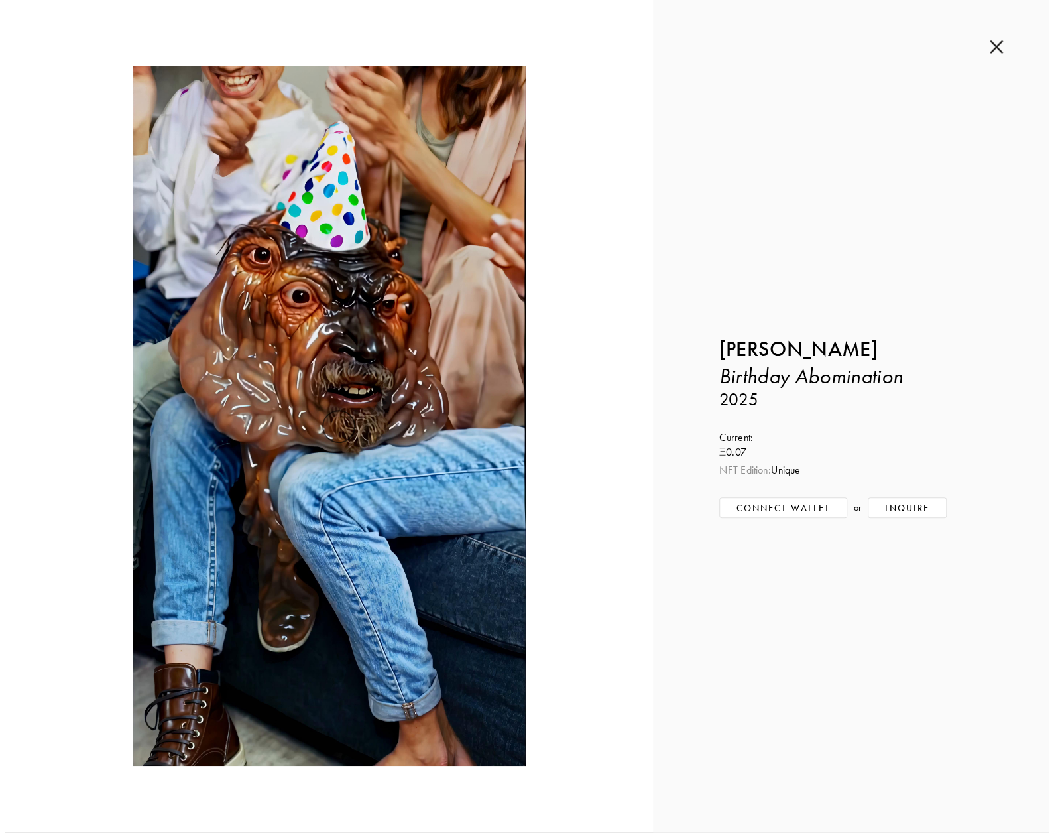
scroll to position [2573, 0]
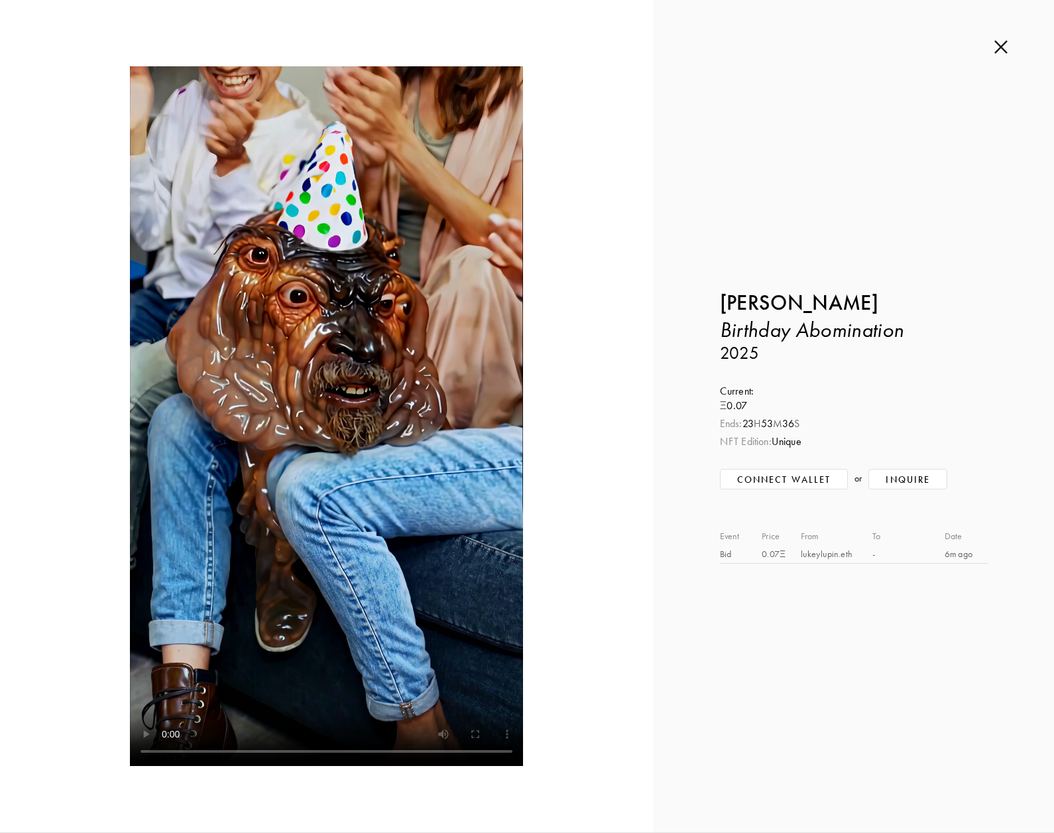
click at [996, 47] on img at bounding box center [1001, 47] width 13 height 15
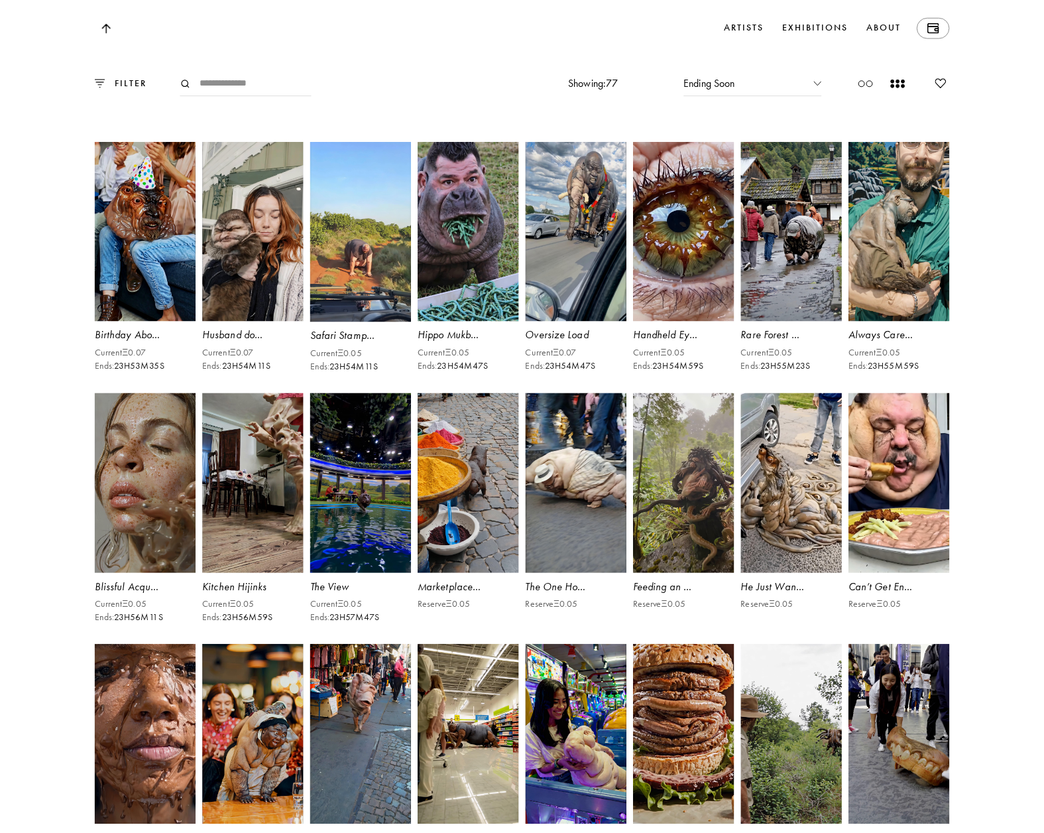
scroll to position [2586, 0]
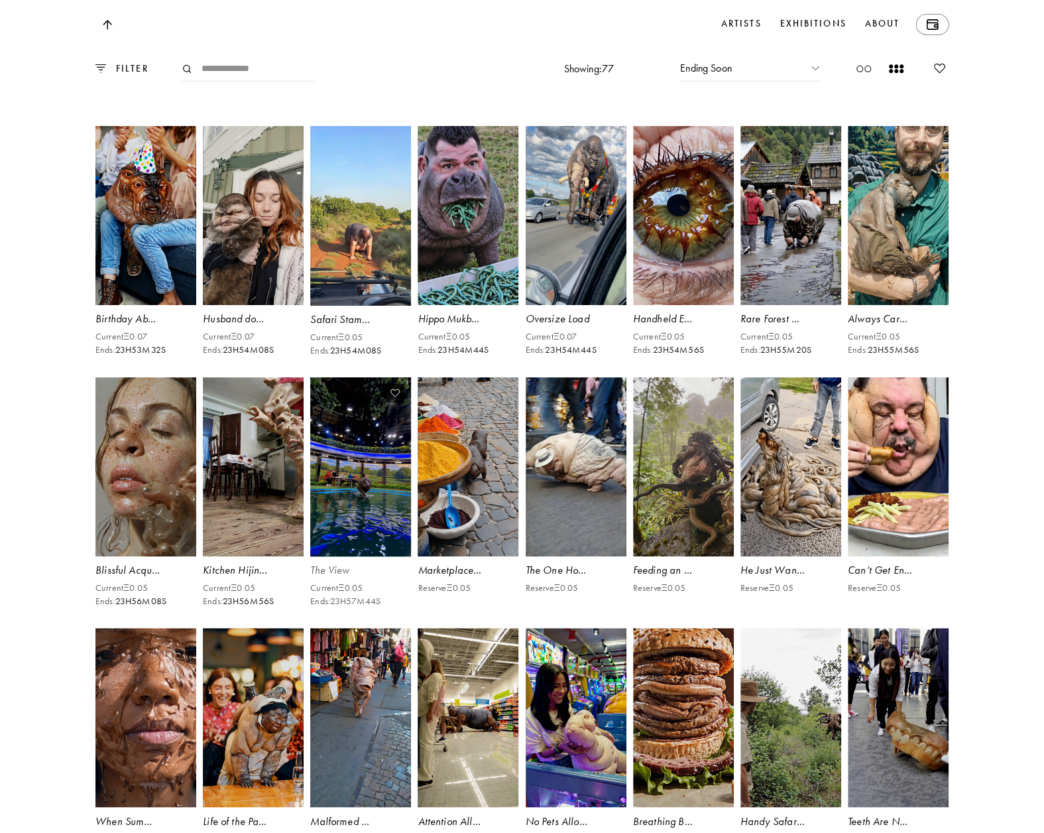
click at [375, 552] on video at bounding box center [361, 467] width 104 height 185
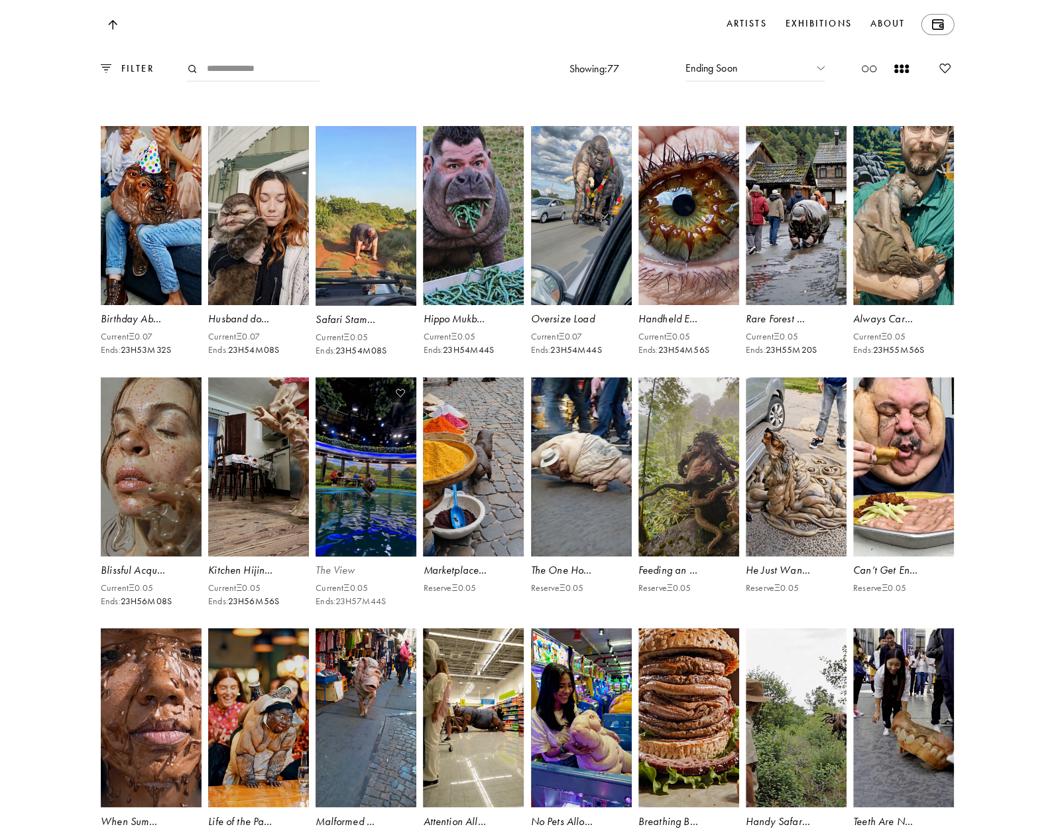
scroll to position [2573, 0]
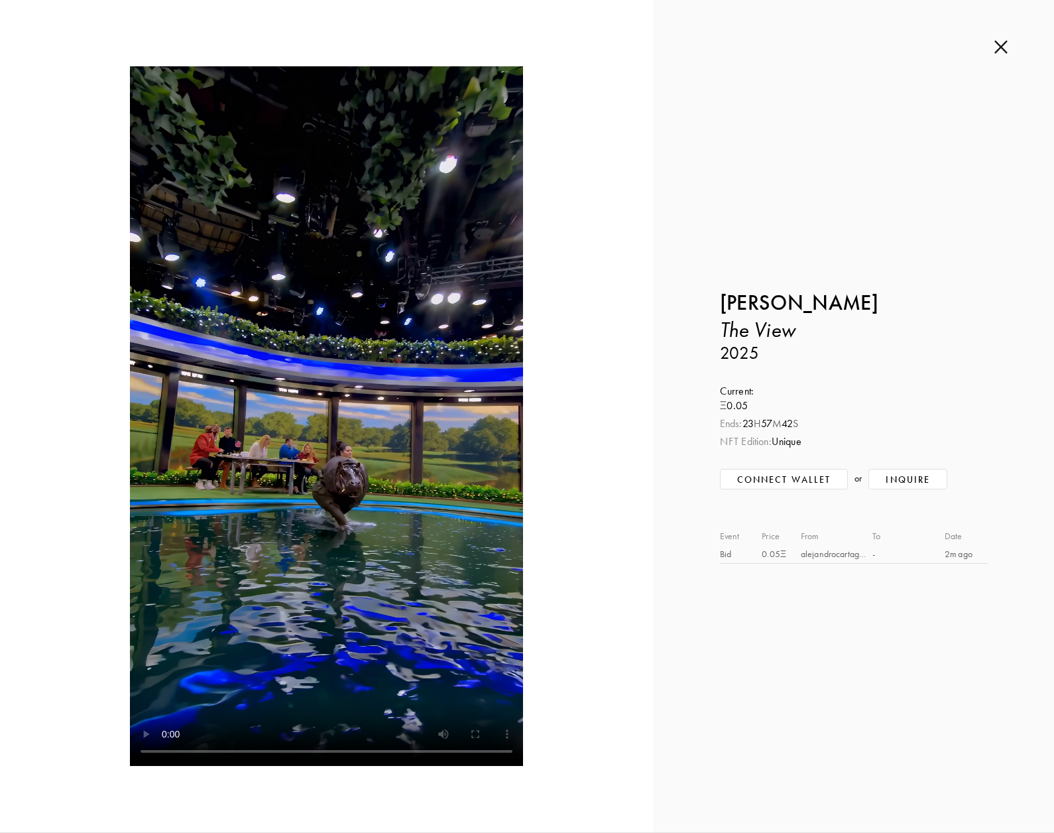
click at [1003, 45] on img at bounding box center [1001, 47] width 13 height 15
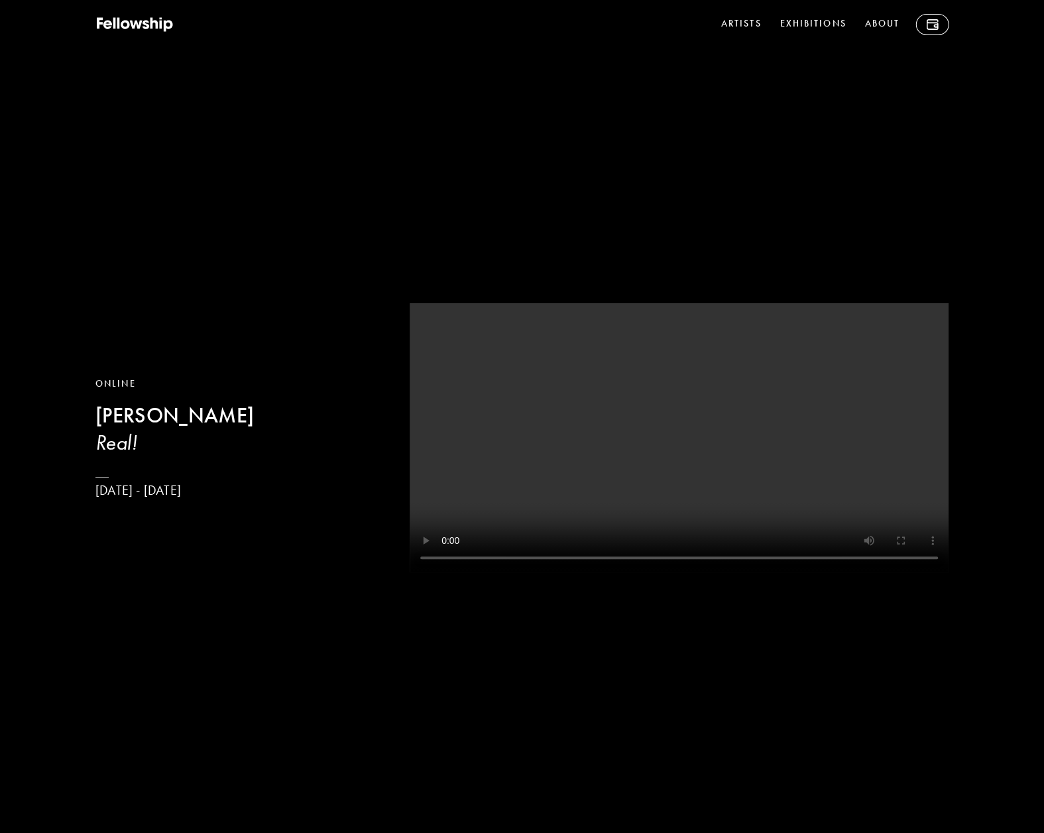
drag, startPoint x: 249, startPoint y: 417, endPoint x: 97, endPoint y: 415, distance: 151.9
click at [97, 415] on h2 "[PERSON_NAME]" at bounding box center [235, 415] width 281 height 27
copy b "[PERSON_NAME]"
